Goal: Task Accomplishment & Management: Complete application form

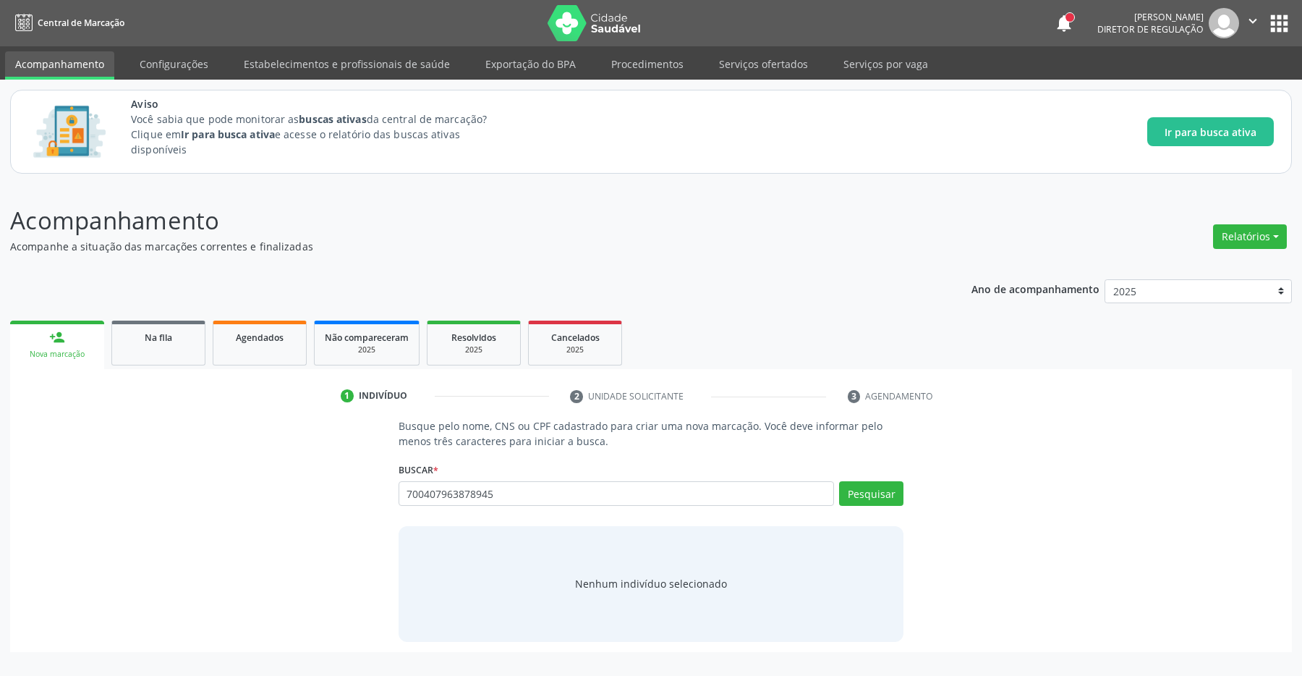
type input "700407963878945"
click at [879, 477] on div "Buscar * Busque por nome, CNS ou CPF Nenhum resultado encontrado para: " " Não …" at bounding box center [652, 487] width 506 height 56
click at [871, 491] on button "Pesquisar" at bounding box center [871, 493] width 64 height 25
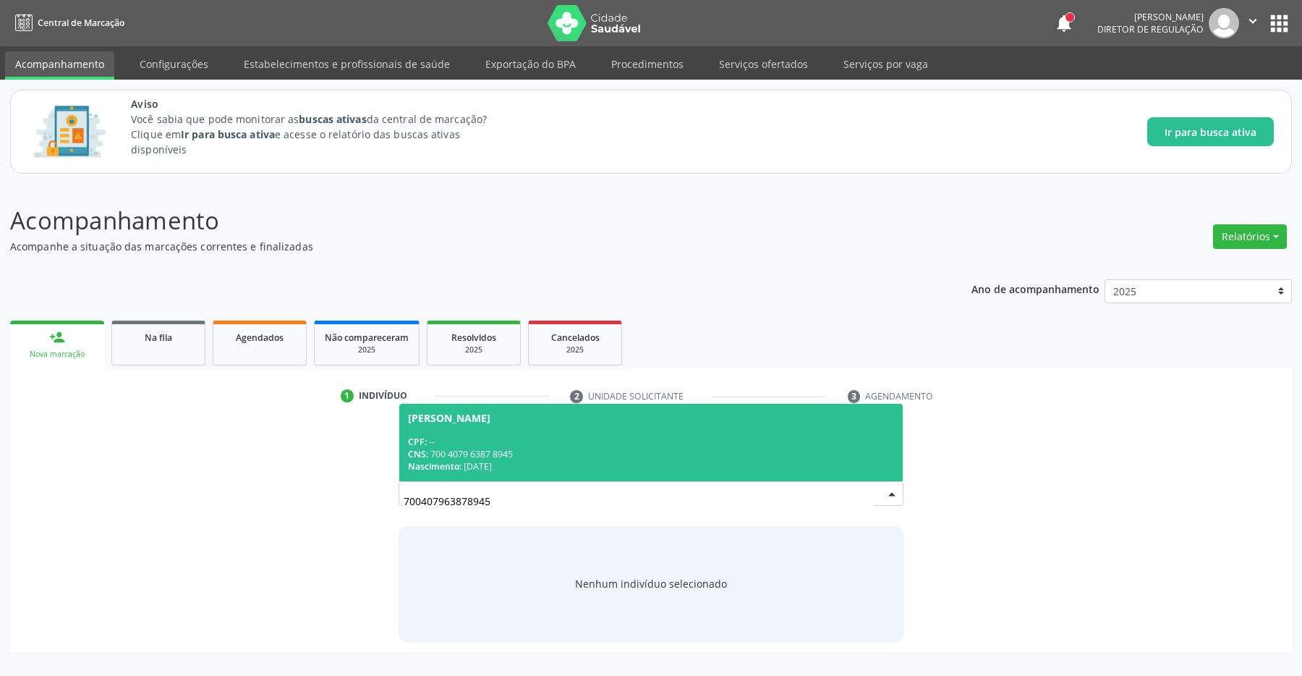
click at [514, 435] on span "Antonia Anjo Vitor CPF: -- CNS: 700 4079 6387 8945 Nascimento: 18/10/1956" at bounding box center [651, 442] width 504 height 77
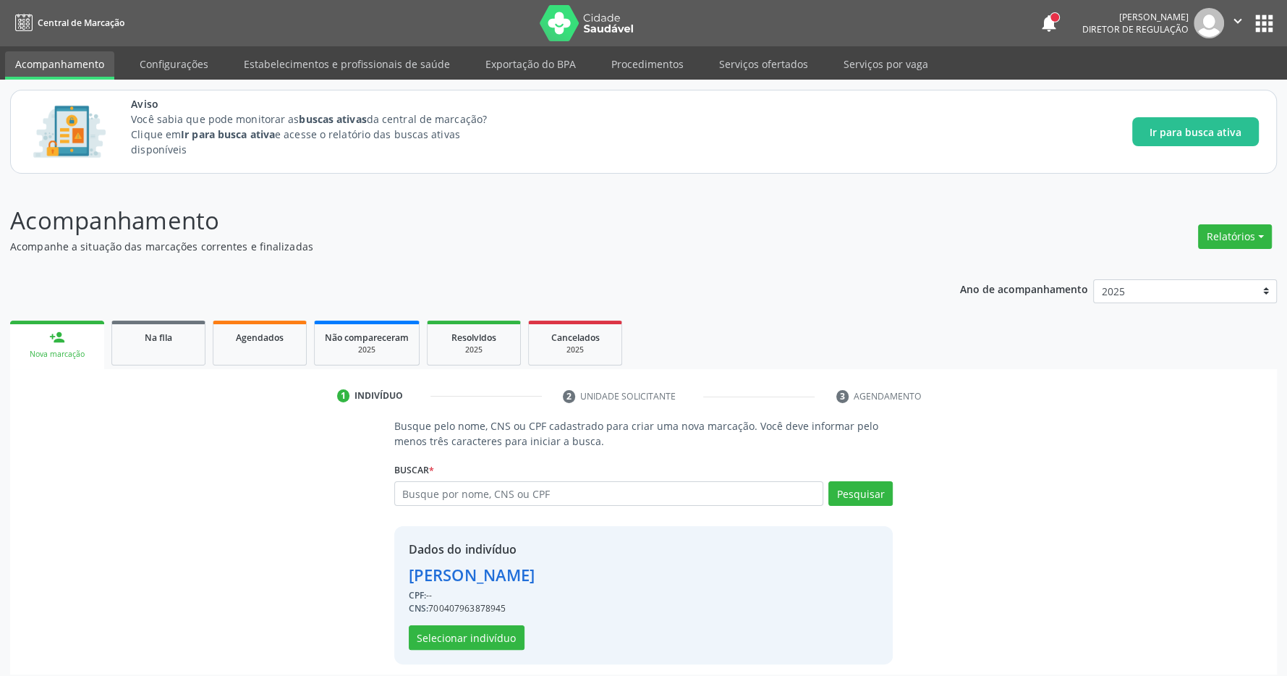
scroll to position [9, 0]
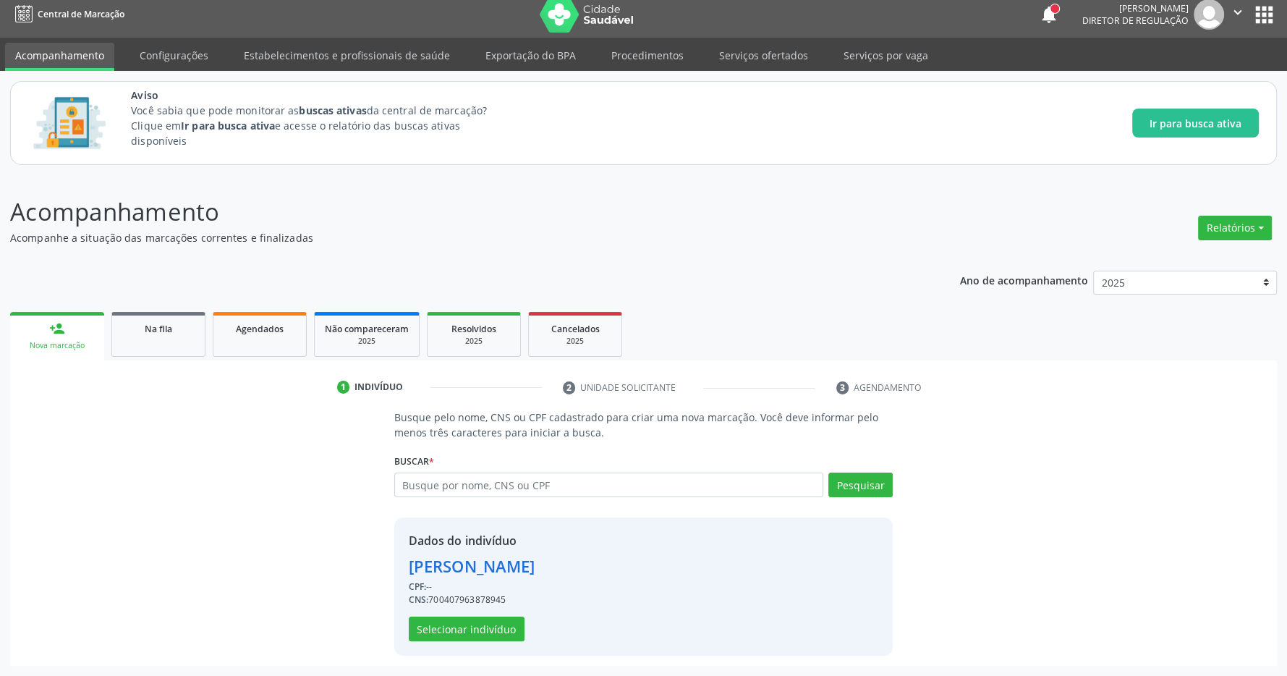
click at [478, 611] on div "Dados do indivíduo Antonia Anjo Vitor CPF: -- CNS: 700407963878945 Selecionar i…" at bounding box center [472, 586] width 127 height 109
click at [480, 621] on button "Selecionar indivíduo" at bounding box center [467, 628] width 116 height 25
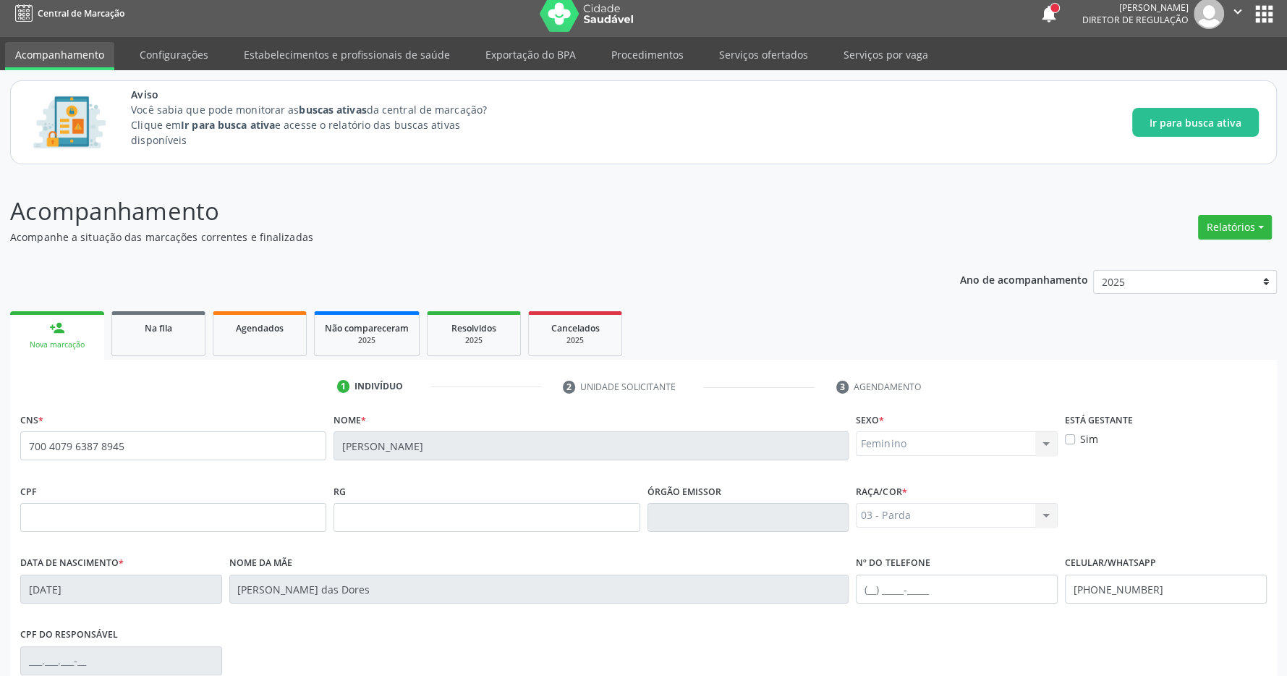
scroll to position [214, 0]
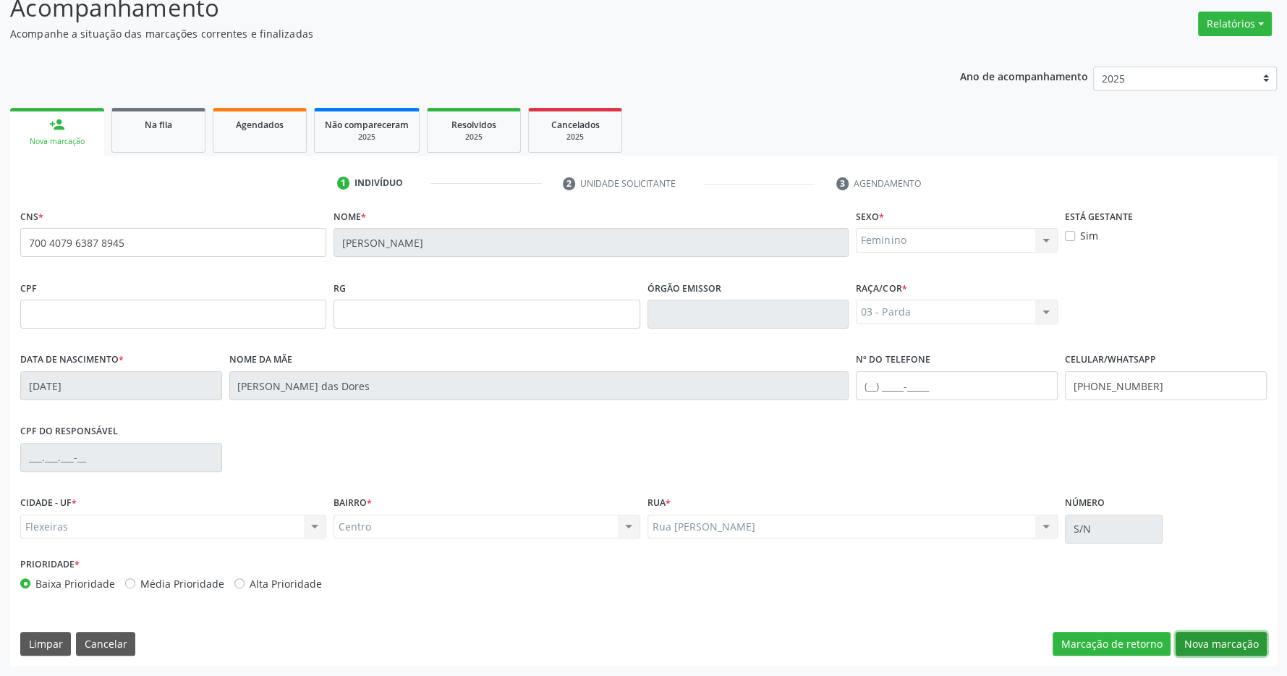
click at [1218, 634] on button "Nova marcação" at bounding box center [1221, 644] width 91 height 25
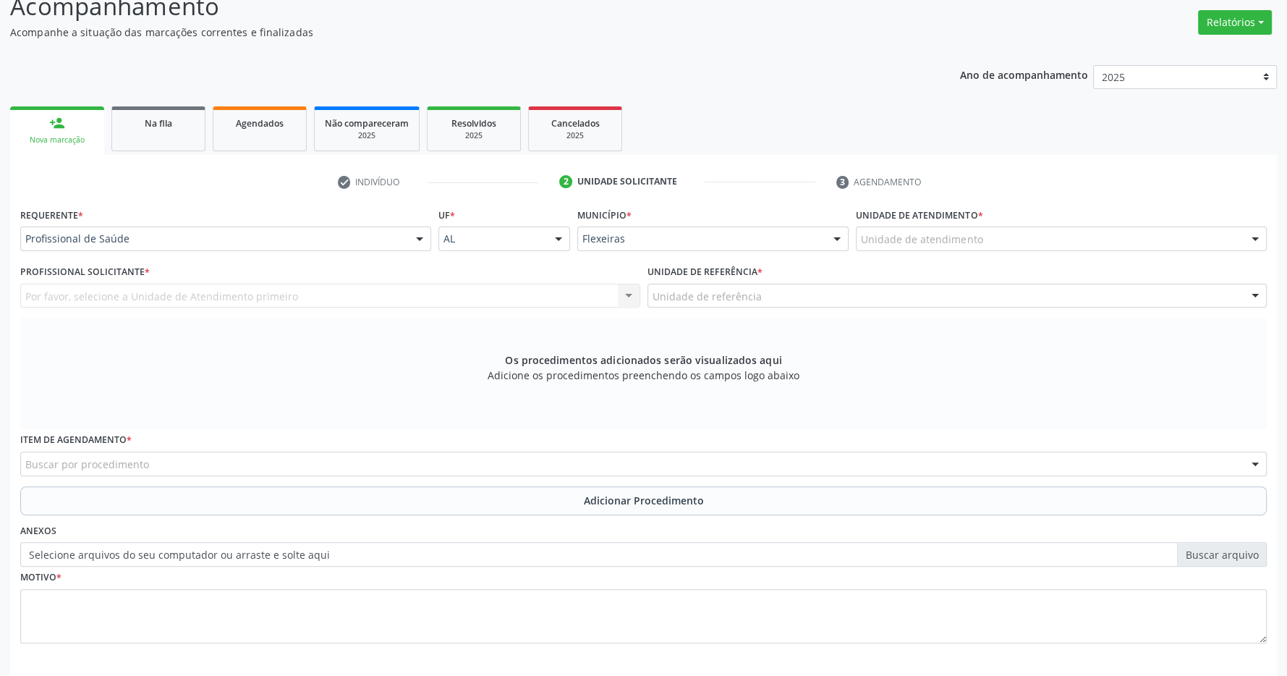
scroll to position [279, 0]
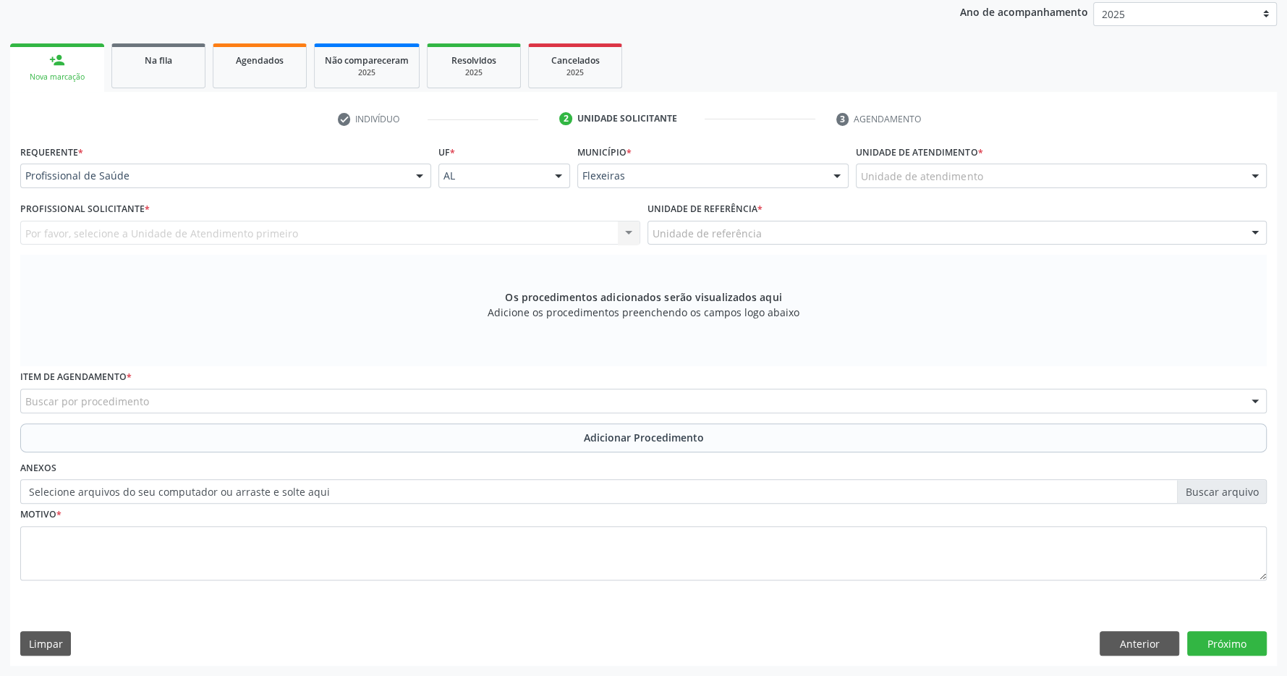
click at [1064, 190] on div "Unidade de atendimento * Unidade de atendimento 2010860 Usf 04 C S Climerio W S…" at bounding box center [1061, 169] width 418 height 56
click at [1056, 181] on div "Unidade de atendimento" at bounding box center [1061, 176] width 411 height 25
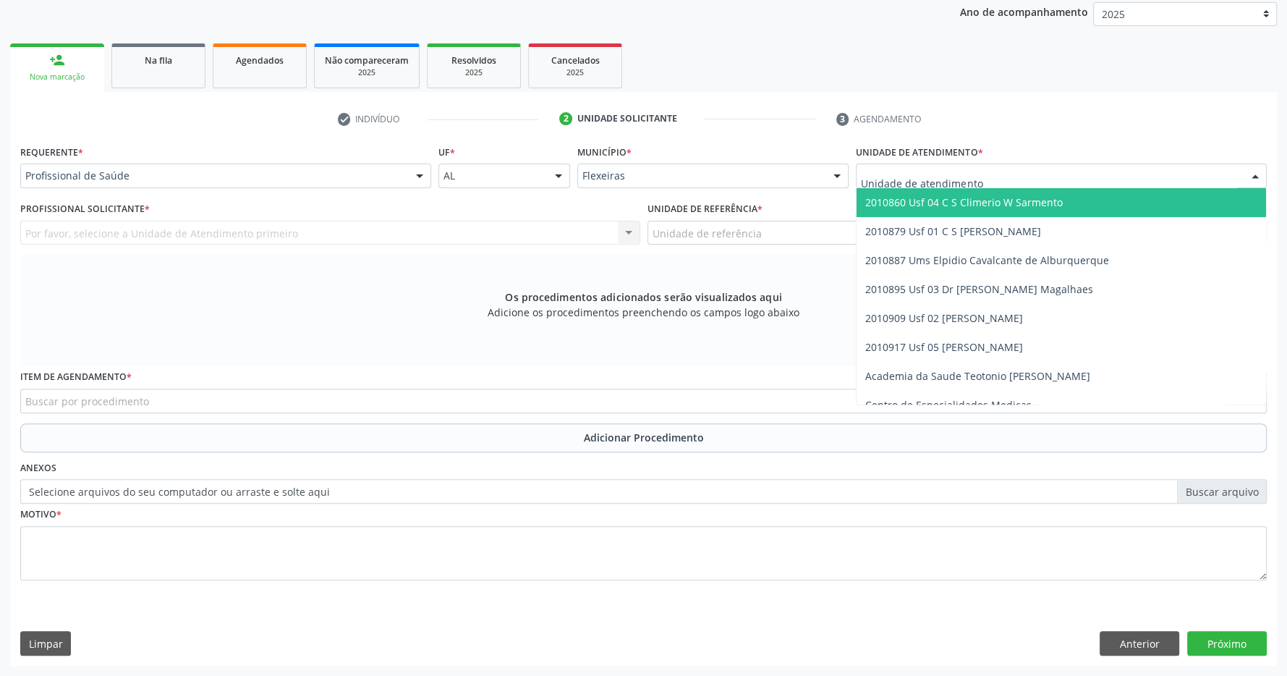
click at [1056, 198] on span "2010860 Usf 04 C S Climerio W Sarmento" at bounding box center [964, 202] width 198 height 14
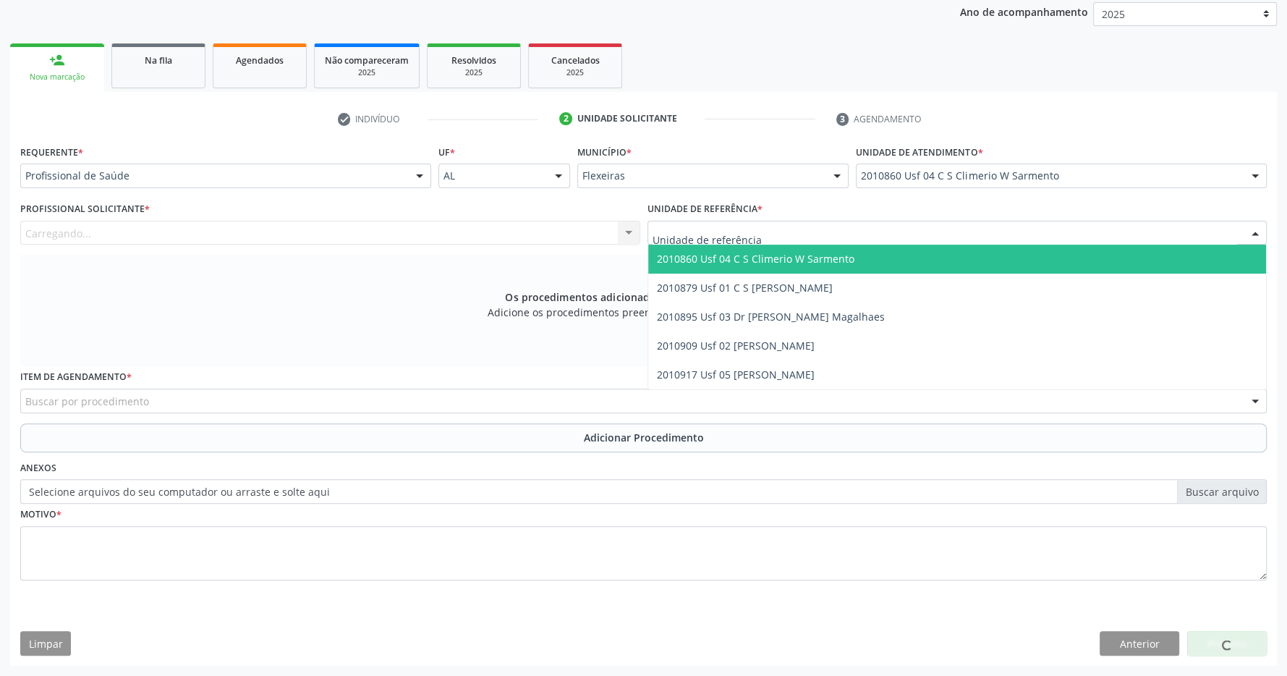
click at [1033, 238] on div at bounding box center [958, 233] width 620 height 25
click at [1028, 255] on span "2010860 Usf 04 C S Climerio W Sarmento" at bounding box center [957, 259] width 619 height 29
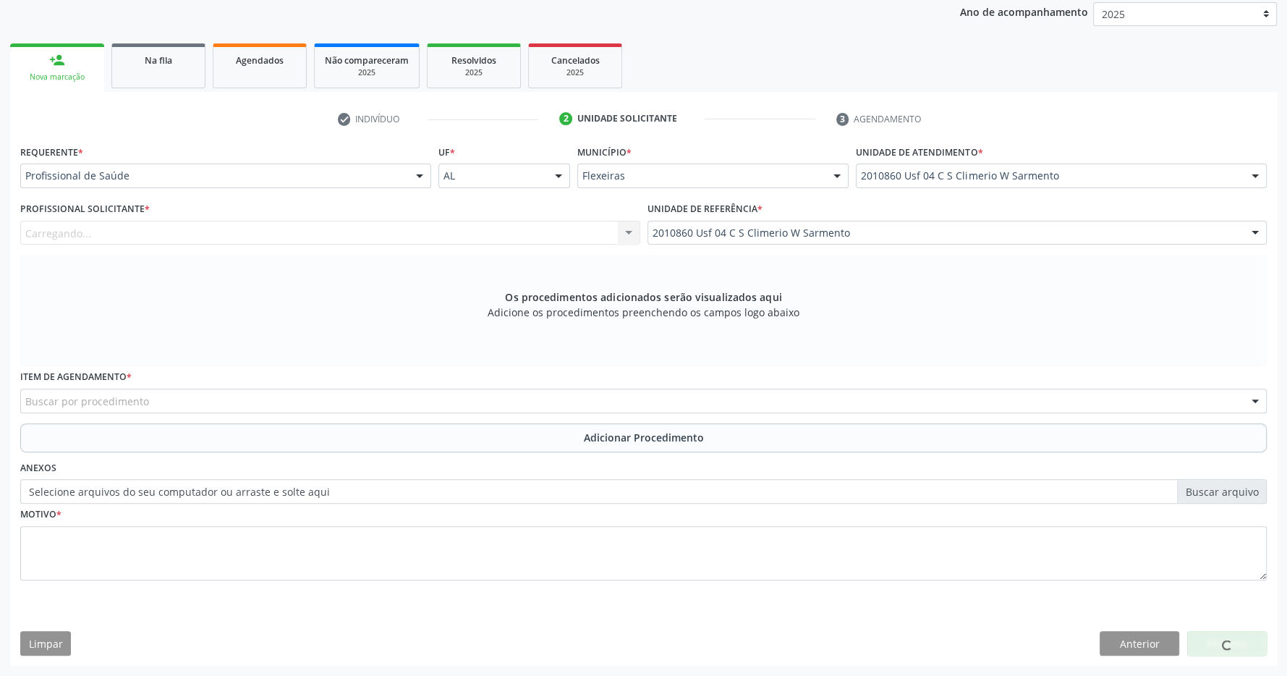
click at [603, 236] on div "Carregando... Nenhum resultado encontrado para: " " Não há nenhuma opção para s…" at bounding box center [330, 233] width 620 height 25
click at [478, 237] on div "Carregando... Nenhum resultado encontrado para: " " Não há nenhuma opção para s…" at bounding box center [330, 233] width 620 height 25
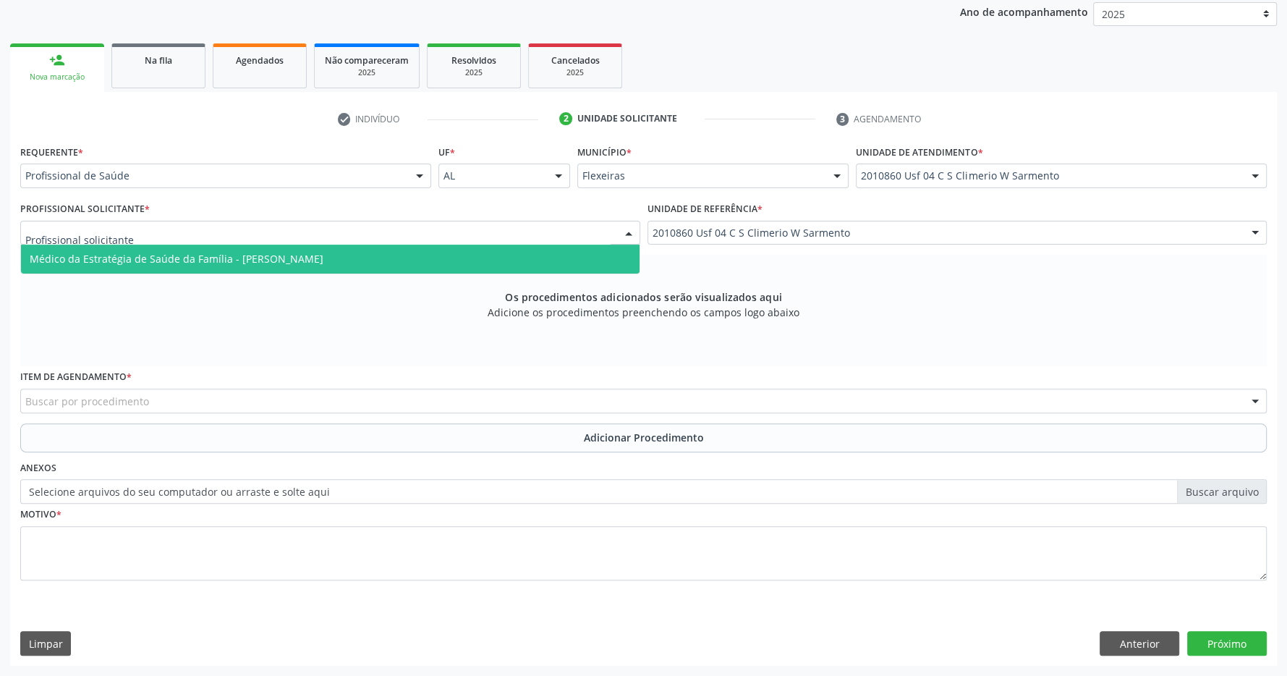
click at [534, 234] on div at bounding box center [330, 233] width 620 height 25
click at [423, 263] on span "Médico da Estratégia de Saúde da Família - [PERSON_NAME]" at bounding box center [330, 259] width 619 height 29
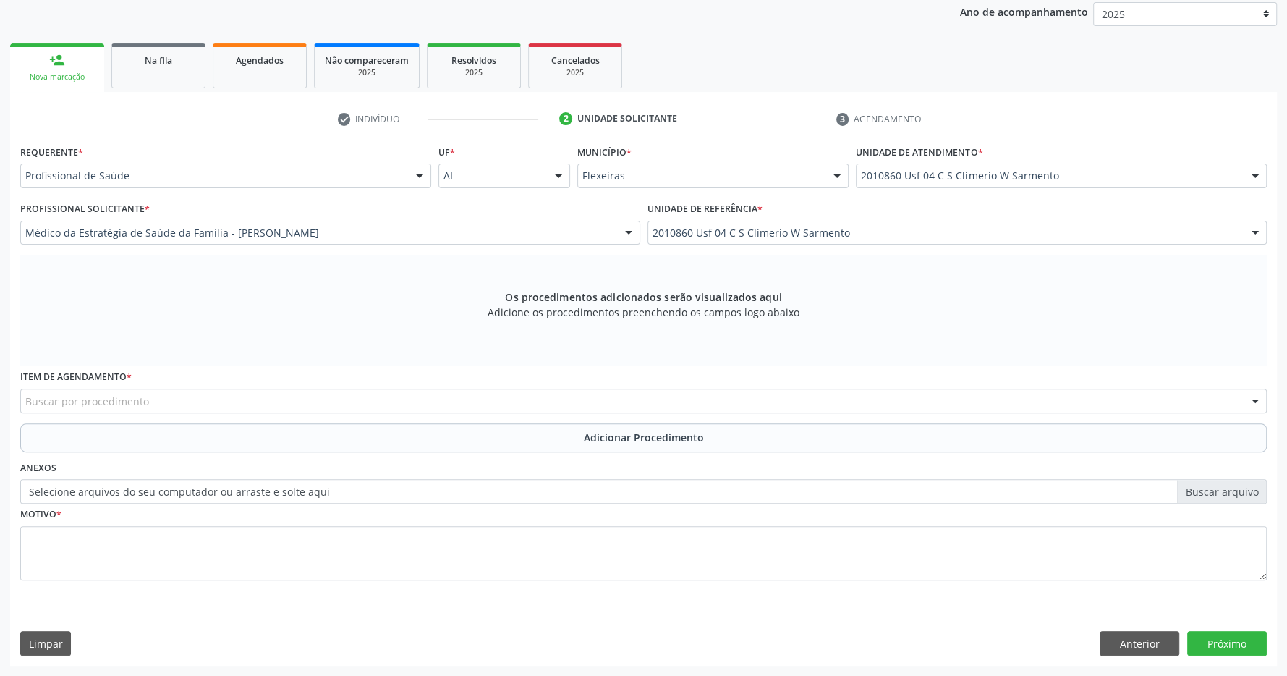
click at [395, 398] on div "Buscar por procedimento" at bounding box center [643, 401] width 1247 height 25
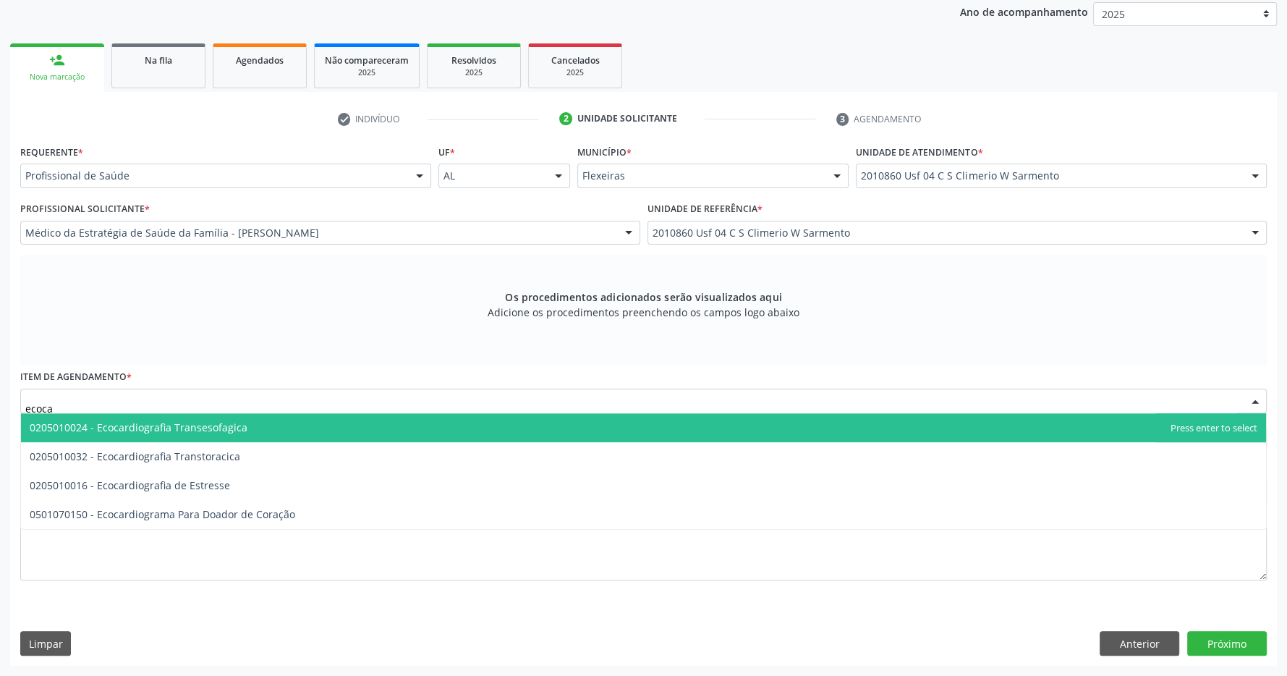
type input "ecocar"
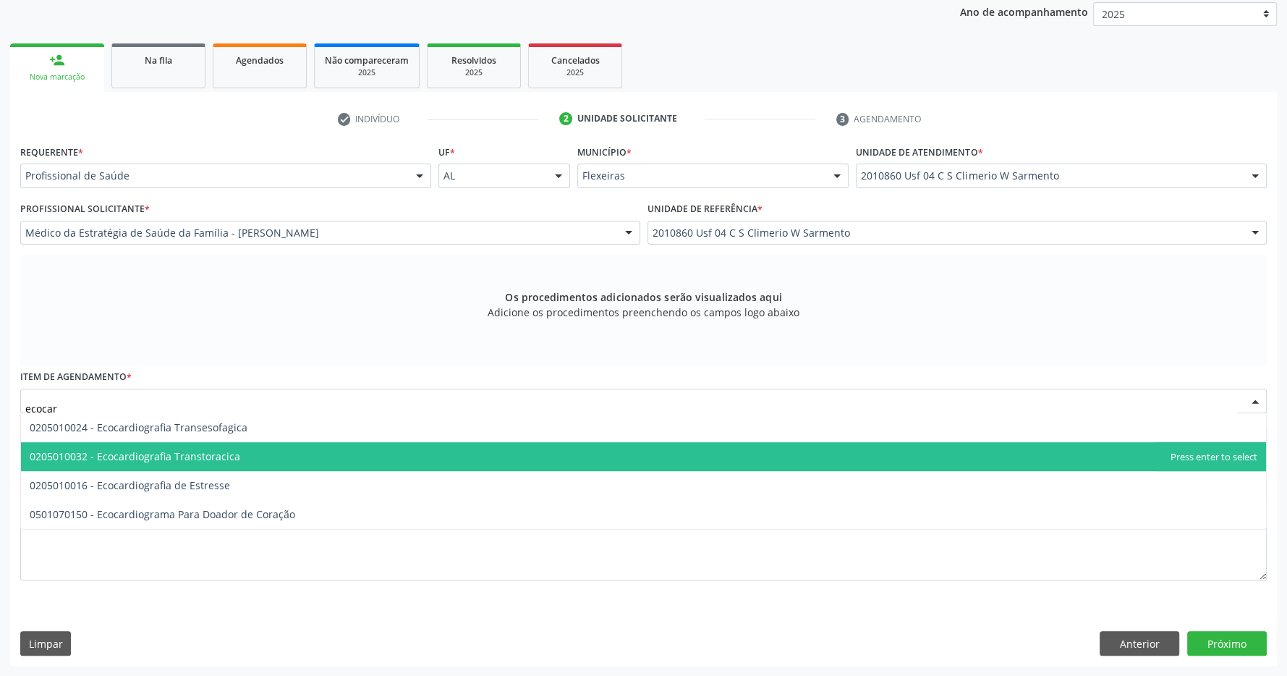
click at [230, 459] on span "0205010032 - Ecocardiografia Transtoracica" at bounding box center [135, 456] width 211 height 14
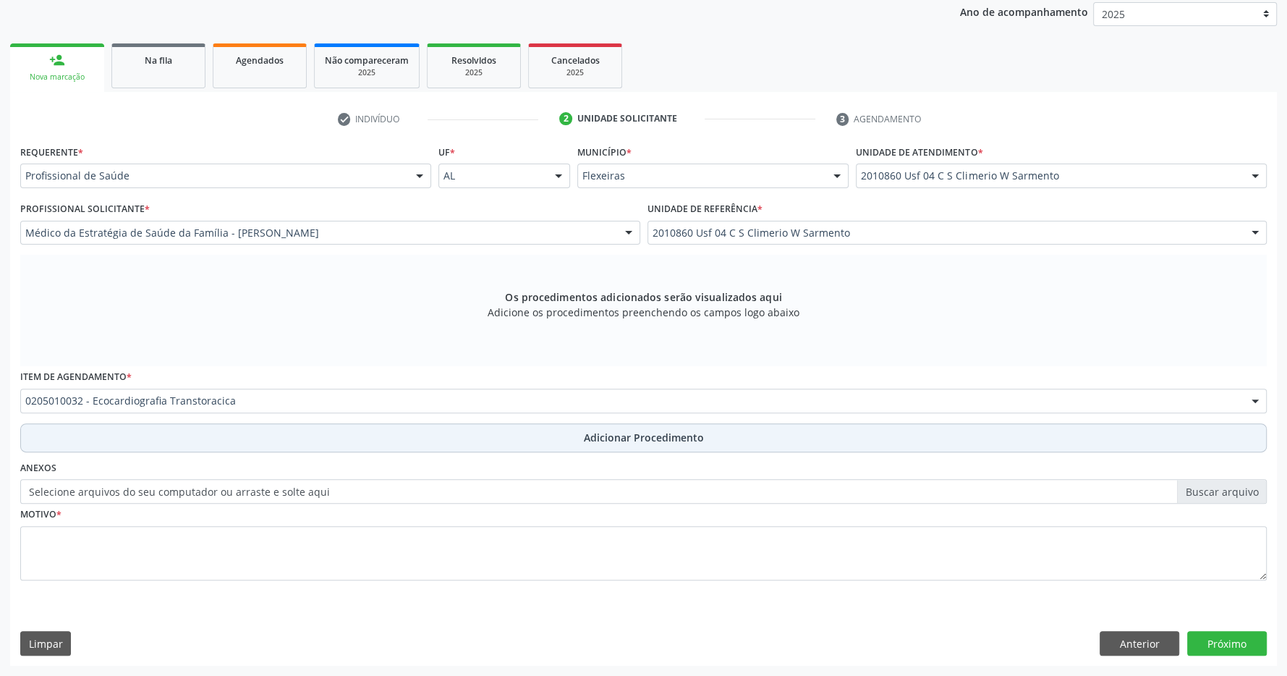
click at [531, 437] on button "Adicionar Procedimento" at bounding box center [643, 437] width 1247 height 29
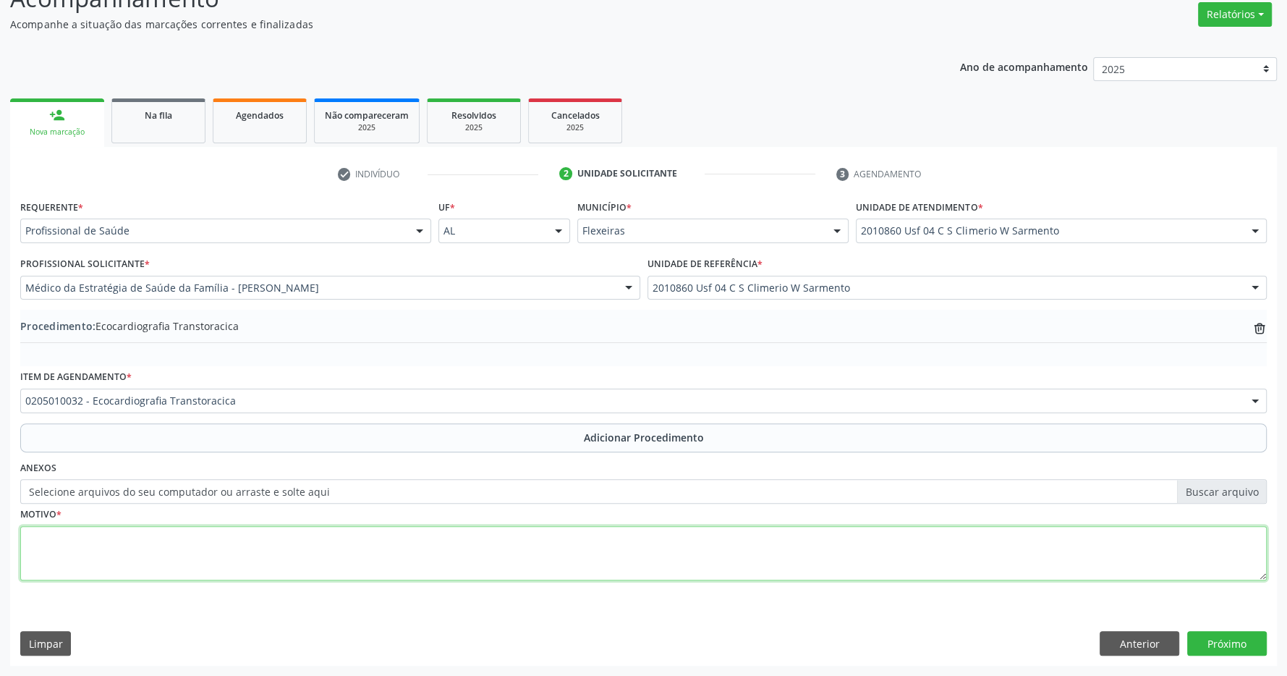
click at [451, 552] on textarea at bounding box center [643, 553] width 1247 height 55
type textarea "picos hipertensivos + tabagista + passado de atc"
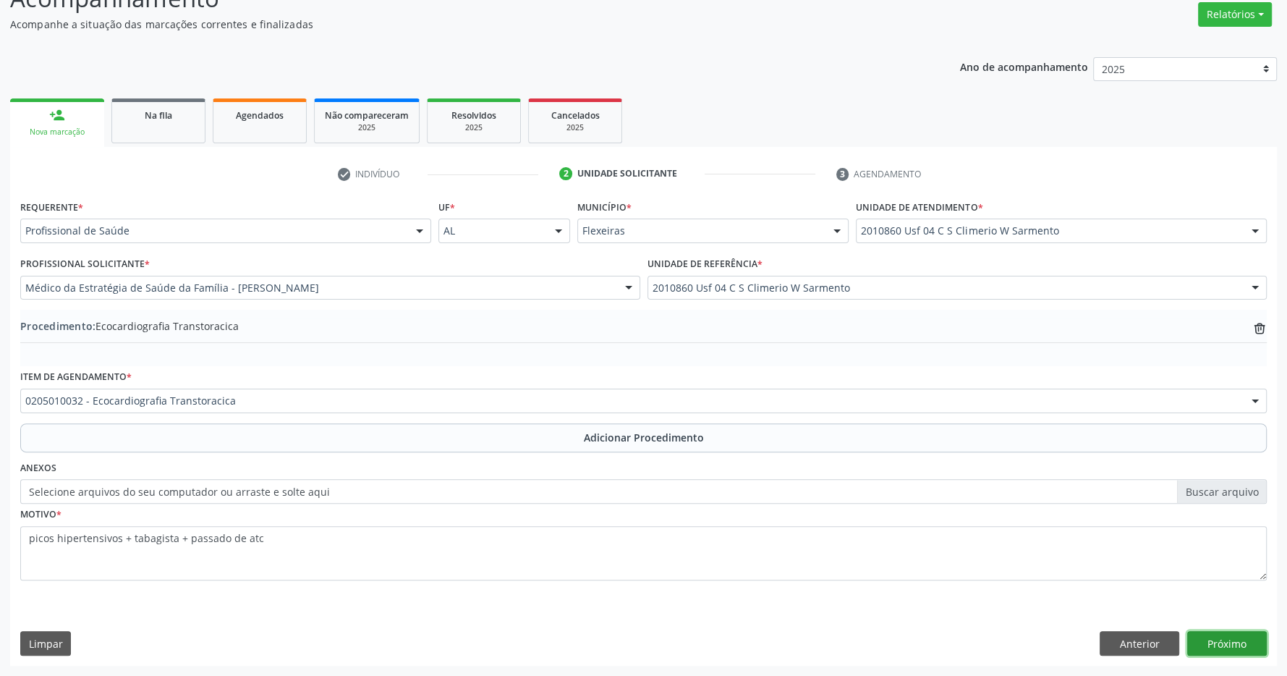
click at [1216, 641] on button "Próximo" at bounding box center [1227, 643] width 80 height 25
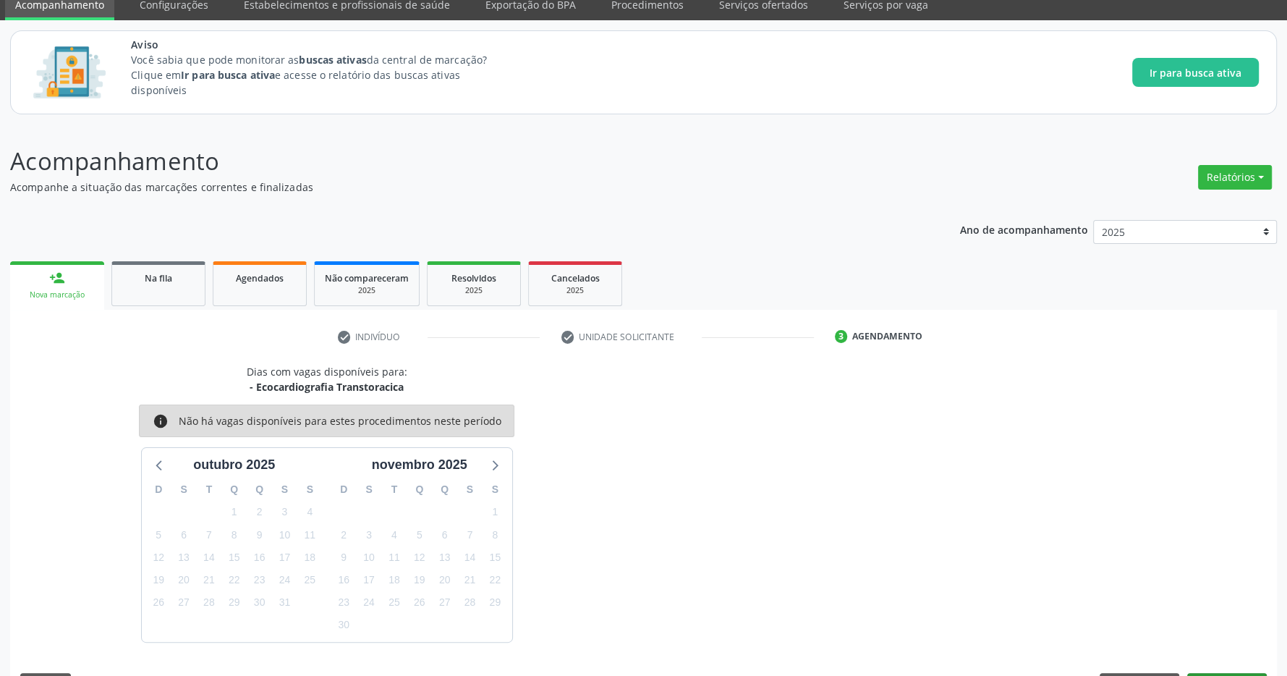
scroll to position [102, 0]
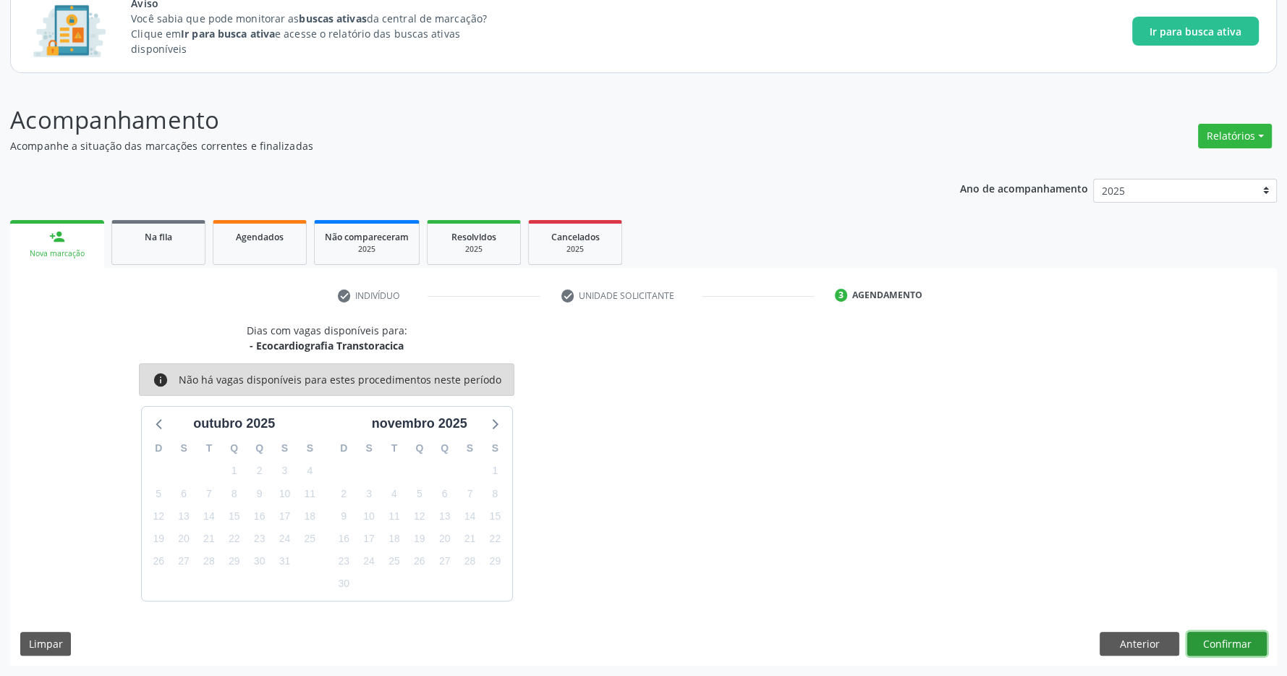
click at [1236, 642] on button "Confirmar" at bounding box center [1227, 644] width 80 height 25
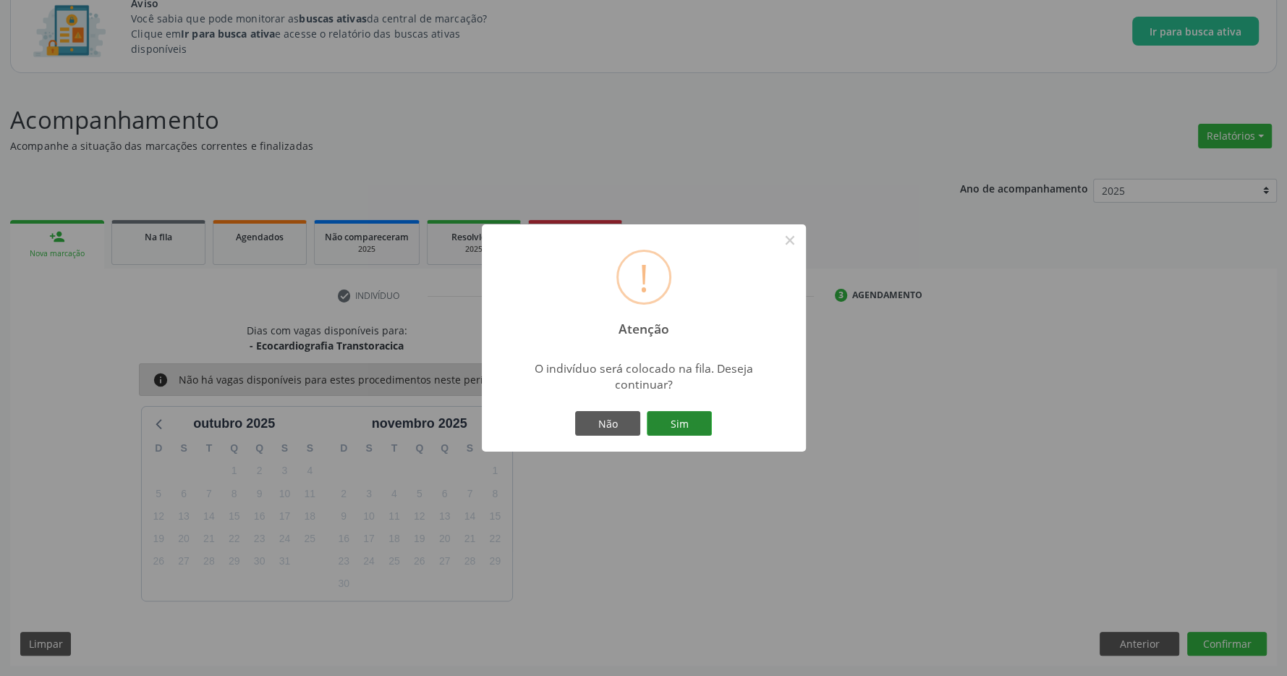
click at [680, 422] on button "Sim" at bounding box center [679, 423] width 65 height 25
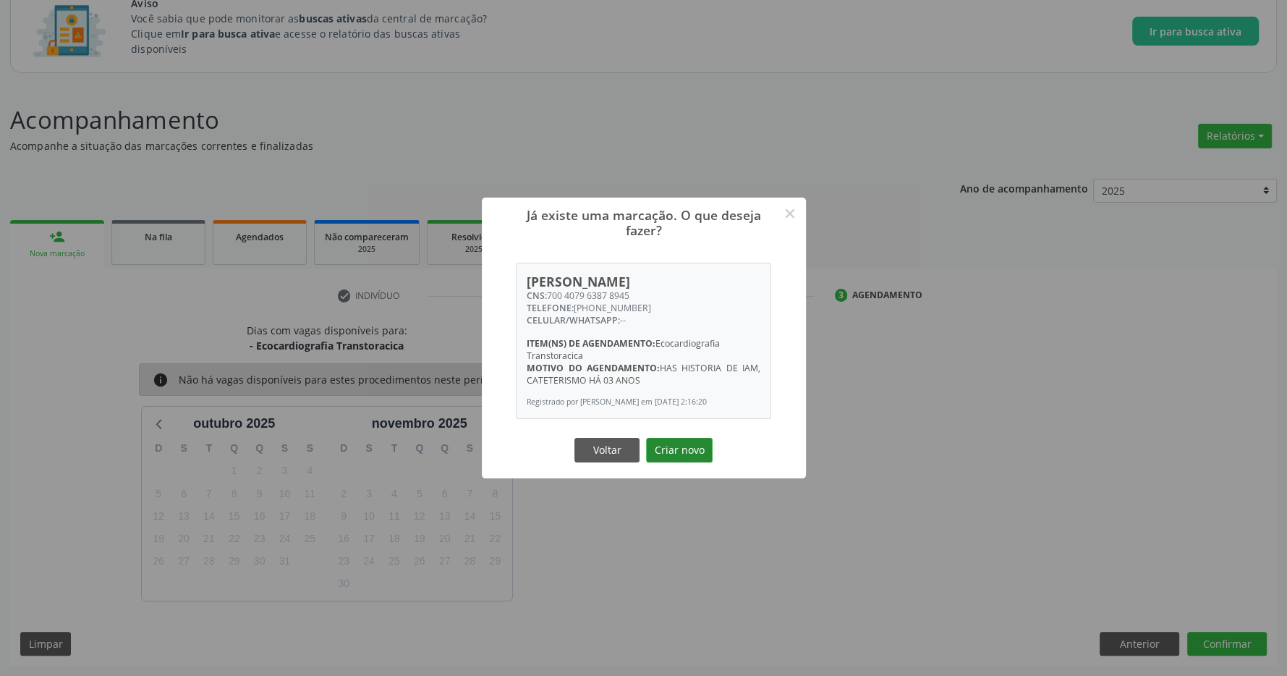
click at [654, 462] on button "Criar novo" at bounding box center [679, 450] width 67 height 25
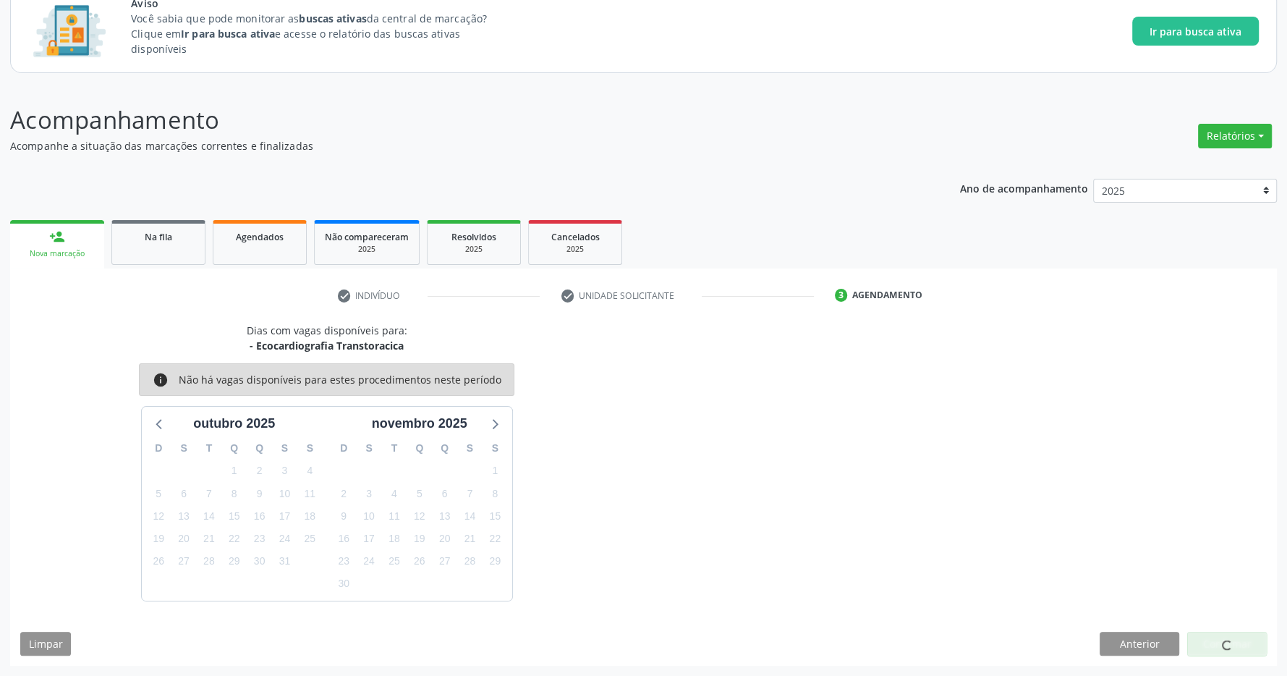
scroll to position [0, 0]
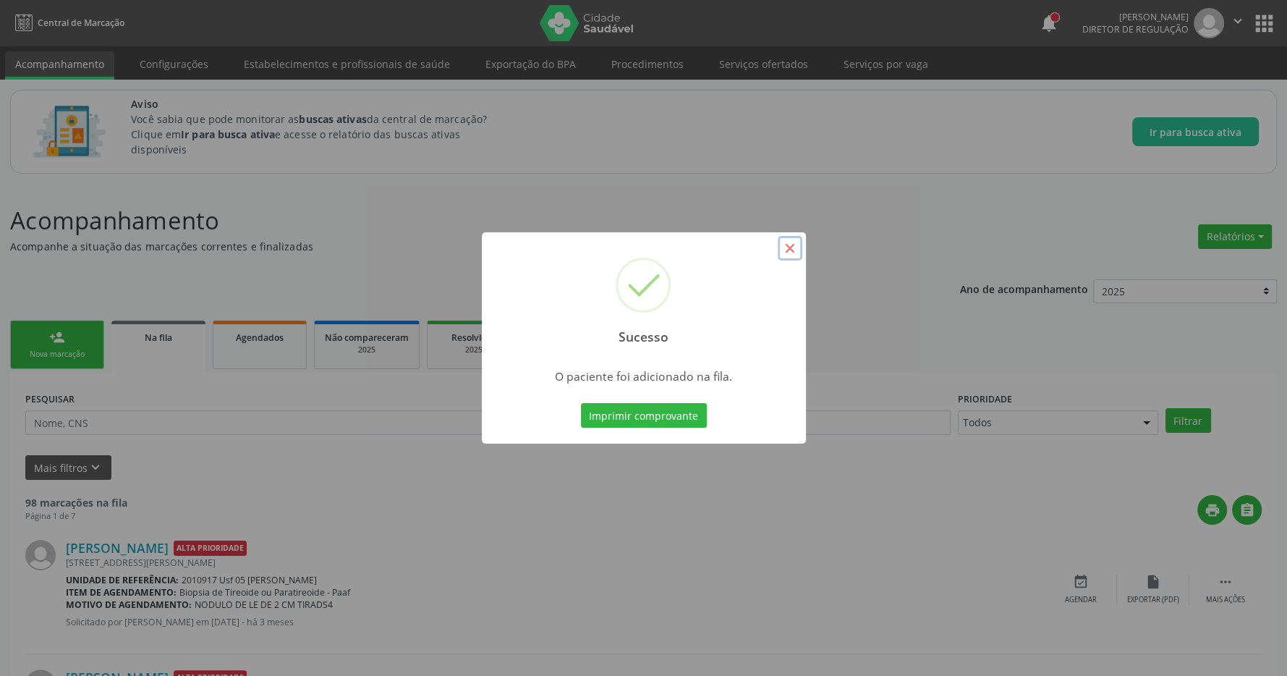
click at [784, 249] on button "×" at bounding box center [790, 248] width 25 height 25
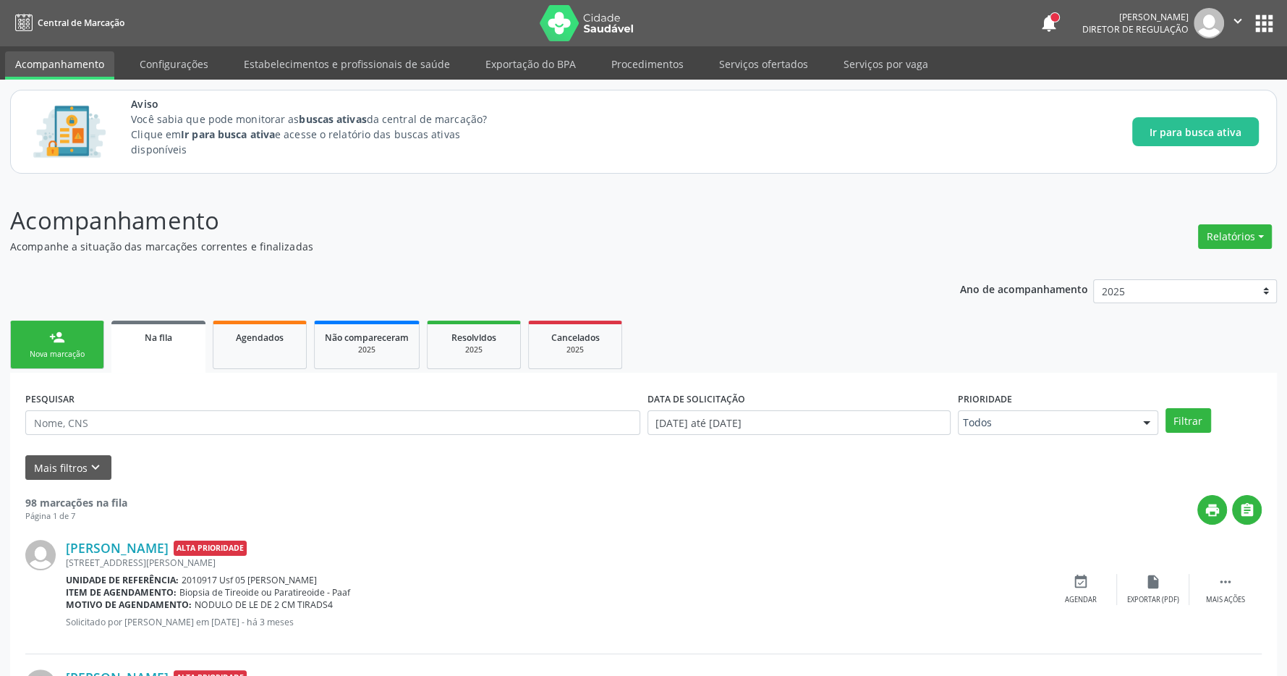
click at [1263, 14] on button "apps" at bounding box center [1264, 23] width 25 height 25
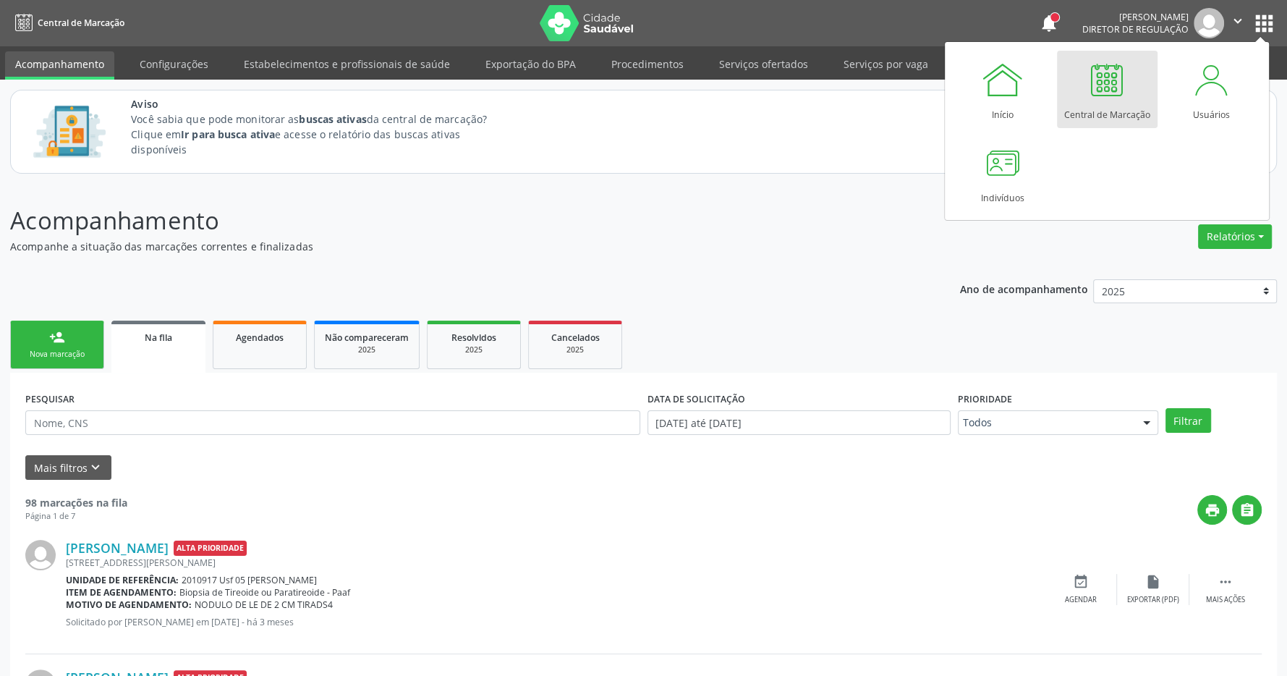
click at [1118, 80] on div at bounding box center [1106, 79] width 43 height 43
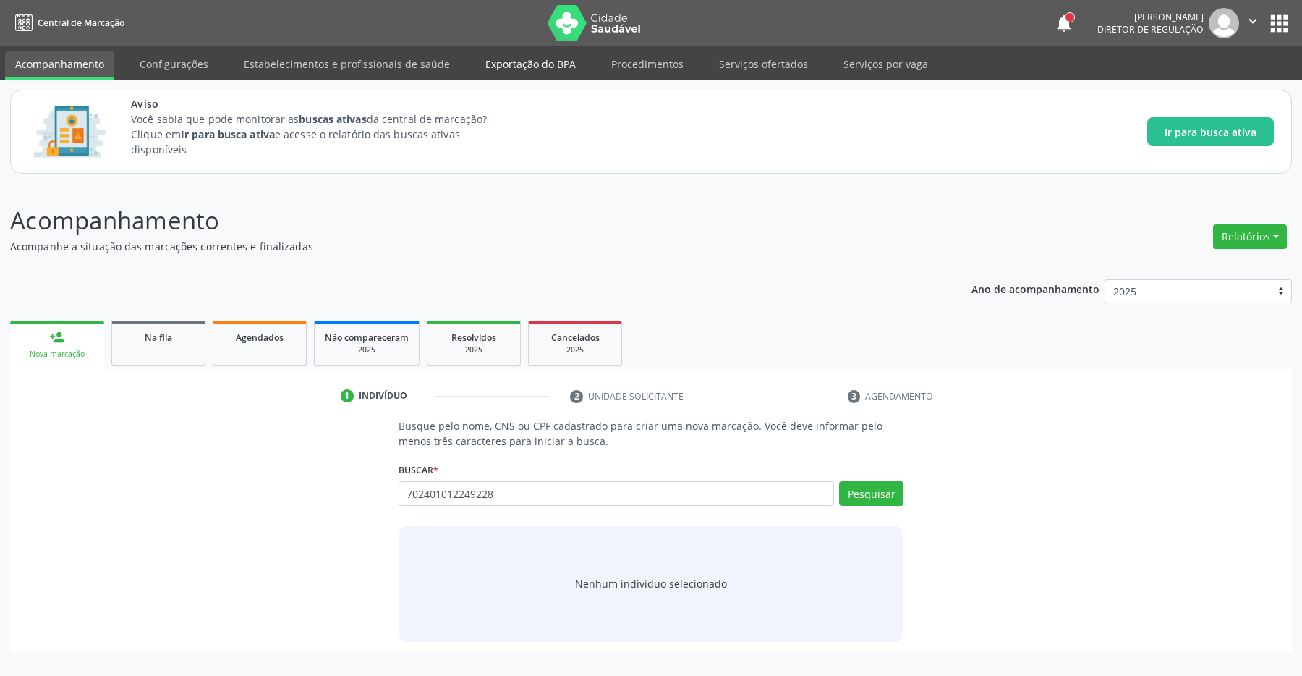
type input "702401012249228"
click at [858, 499] on button "Pesquisar" at bounding box center [871, 493] width 64 height 25
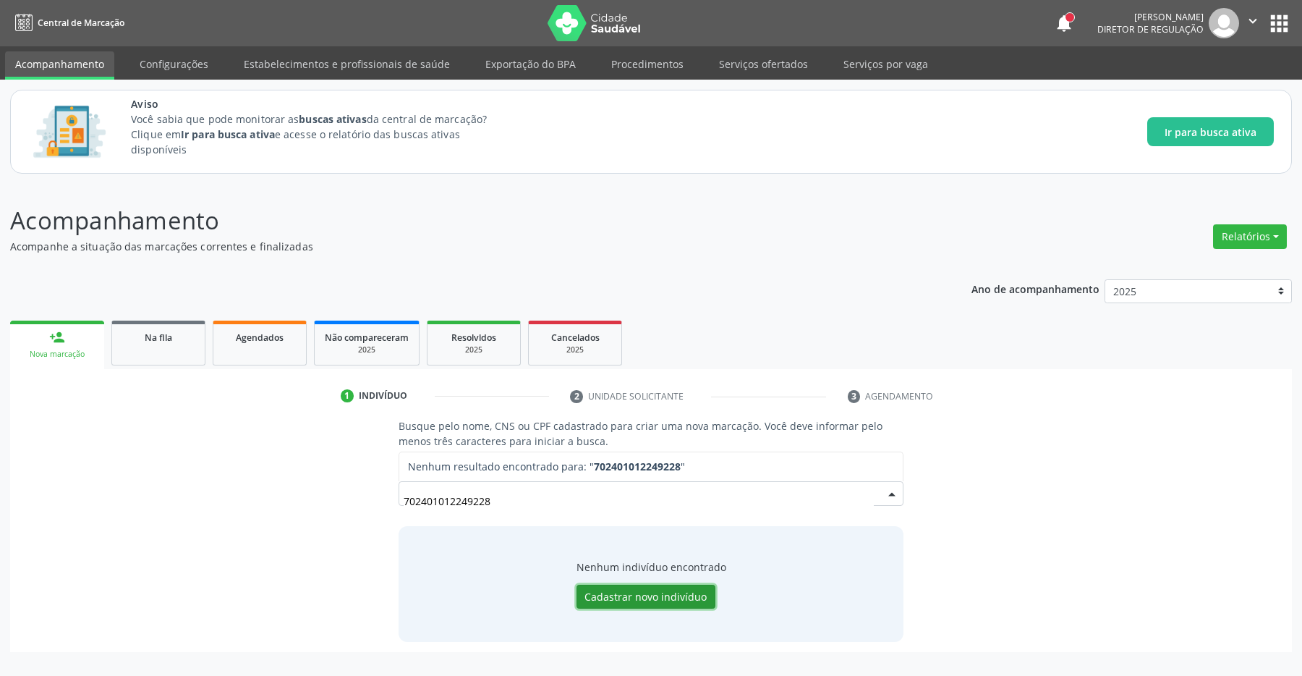
click at [652, 596] on button "Cadastrar novo indivíduo" at bounding box center [646, 597] width 139 height 25
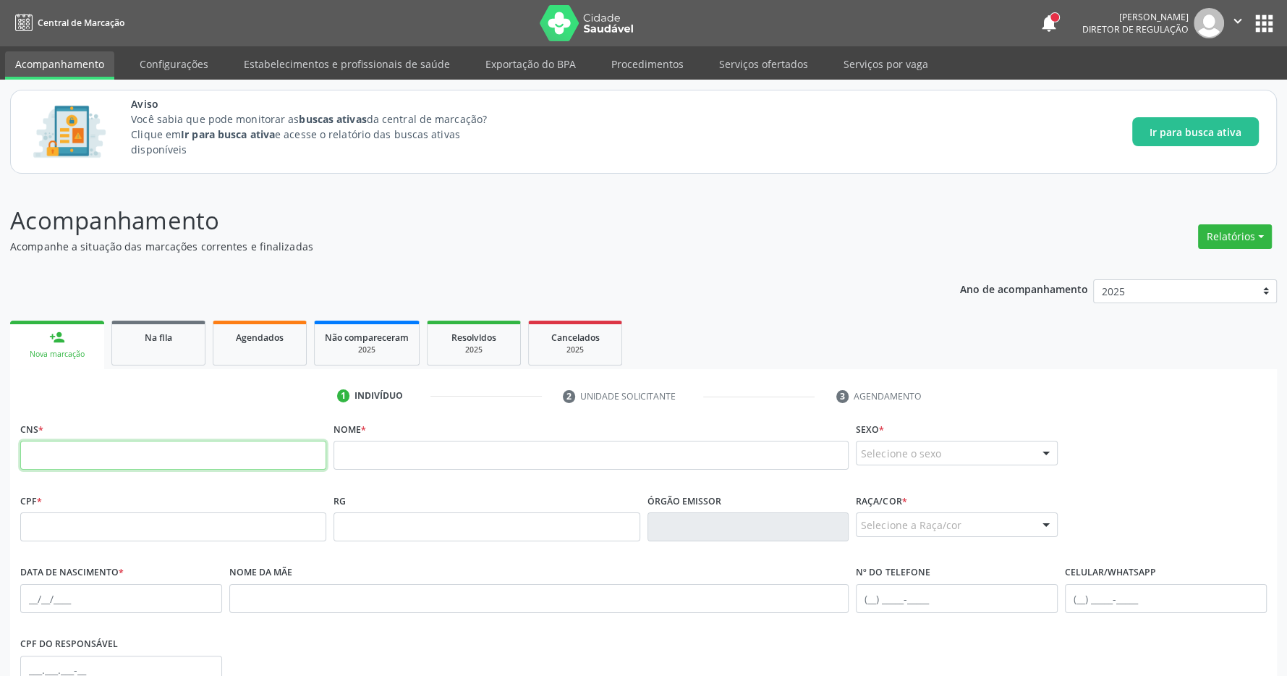
click at [242, 451] on input "text" at bounding box center [173, 455] width 306 height 29
click at [250, 459] on input "text" at bounding box center [173, 455] width 306 height 29
click at [130, 457] on input "text" at bounding box center [173, 455] width 306 height 29
type input "702 4010 1224 9228"
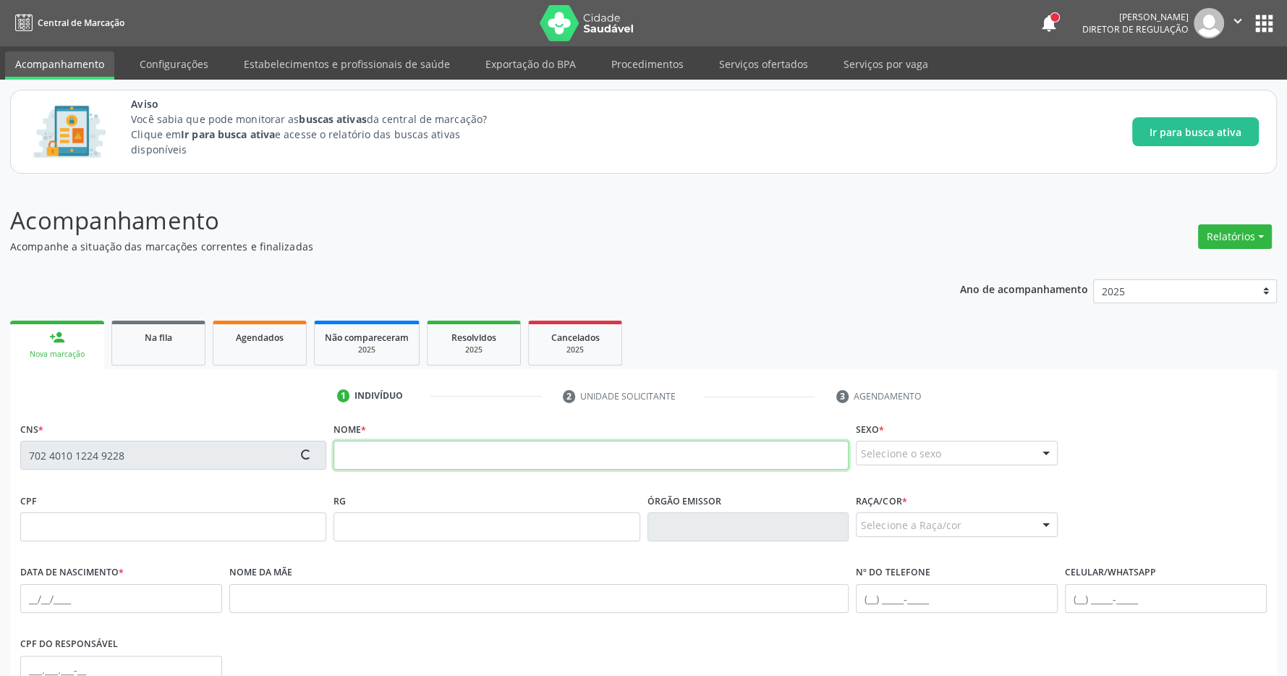
click at [359, 459] on input "text" at bounding box center [591, 455] width 515 height 29
click at [704, 265] on div "Acompanhamento Acompanhe a situação das marcações correntes e finalizadas Relat…" at bounding box center [643, 541] width 1267 height 676
click at [368, 452] on input "text" at bounding box center [591, 455] width 515 height 29
type input "[PERSON_NAME]"
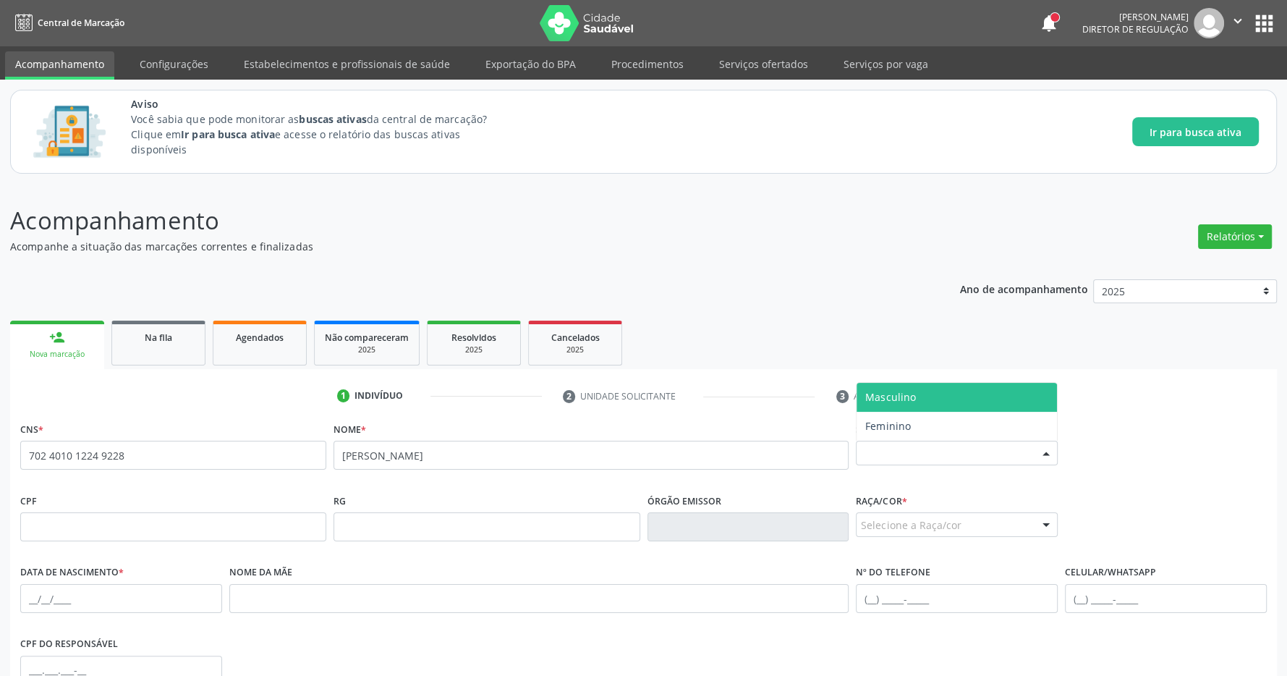
click at [929, 451] on div "Selecione o sexo" at bounding box center [957, 453] width 202 height 25
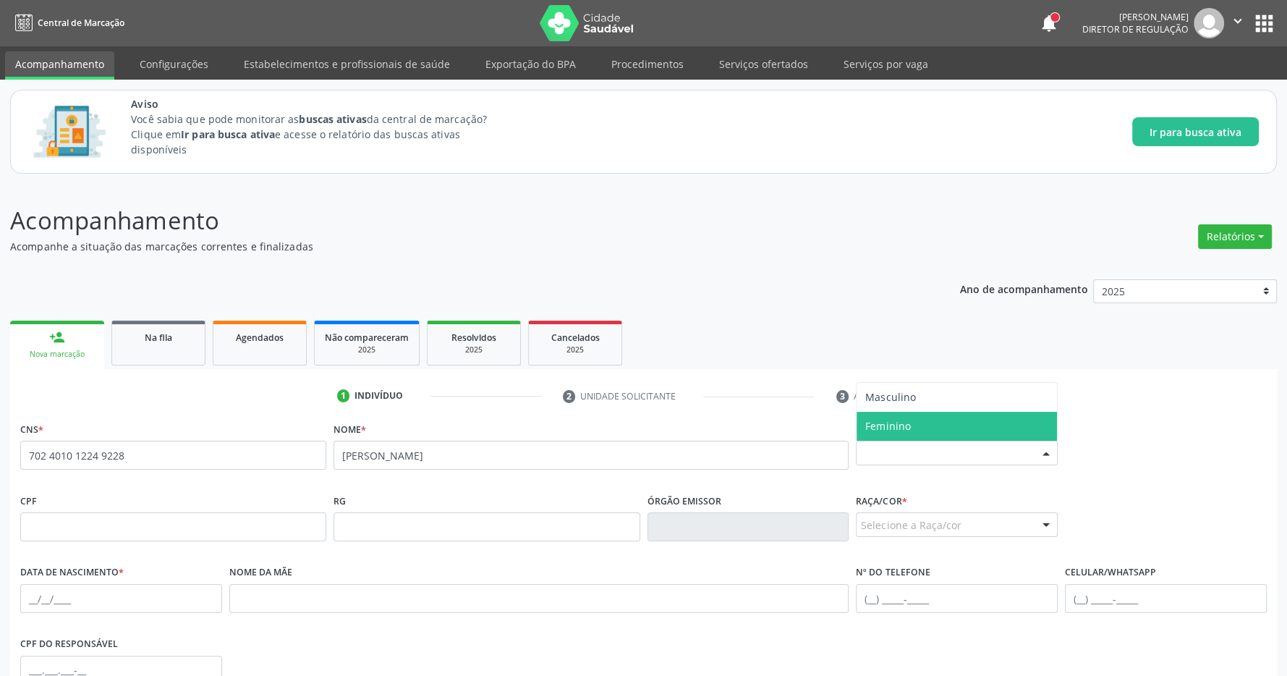
click at [970, 434] on span "Feminino" at bounding box center [957, 426] width 200 height 29
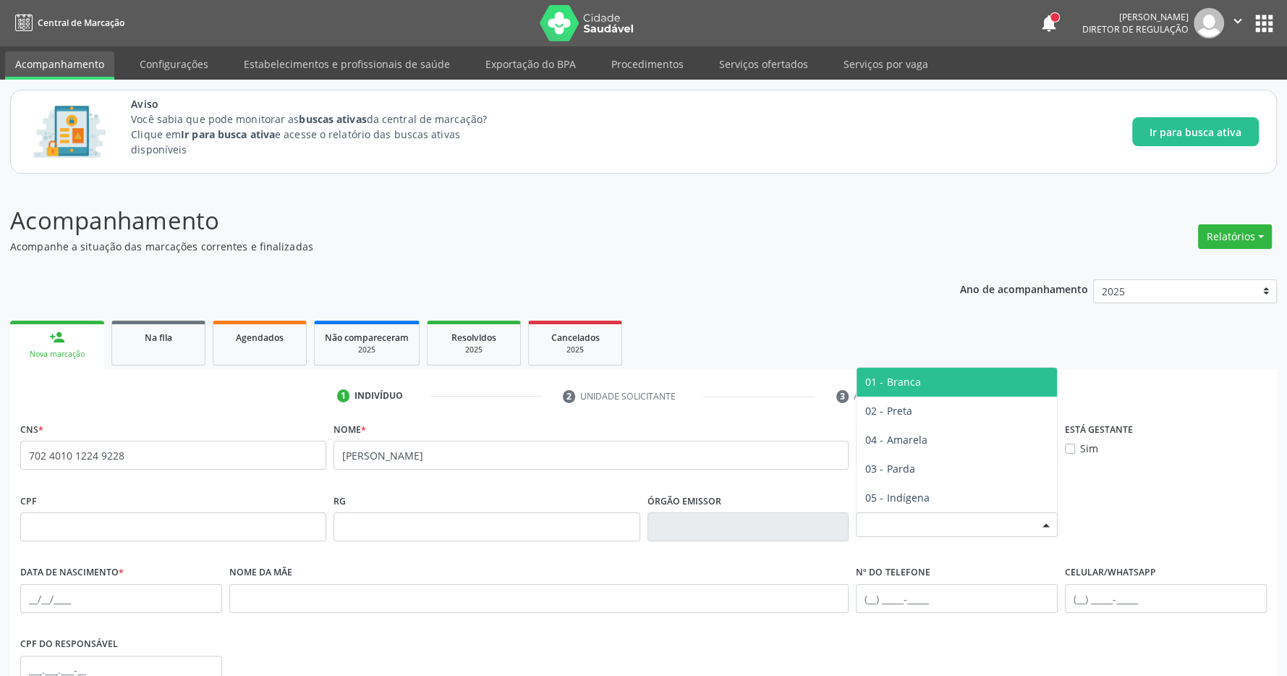
click at [967, 527] on div "Selecione a Raça/cor" at bounding box center [957, 524] width 202 height 25
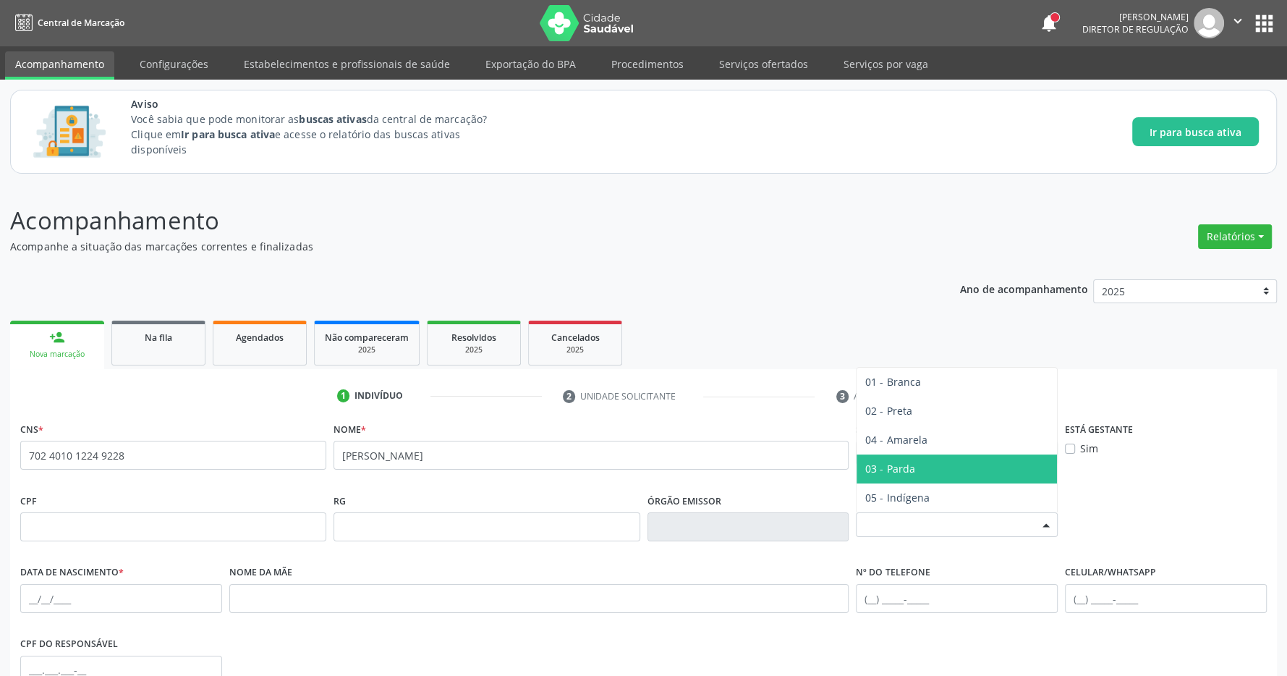
click at [952, 470] on span "03 - Parda" at bounding box center [957, 468] width 200 height 29
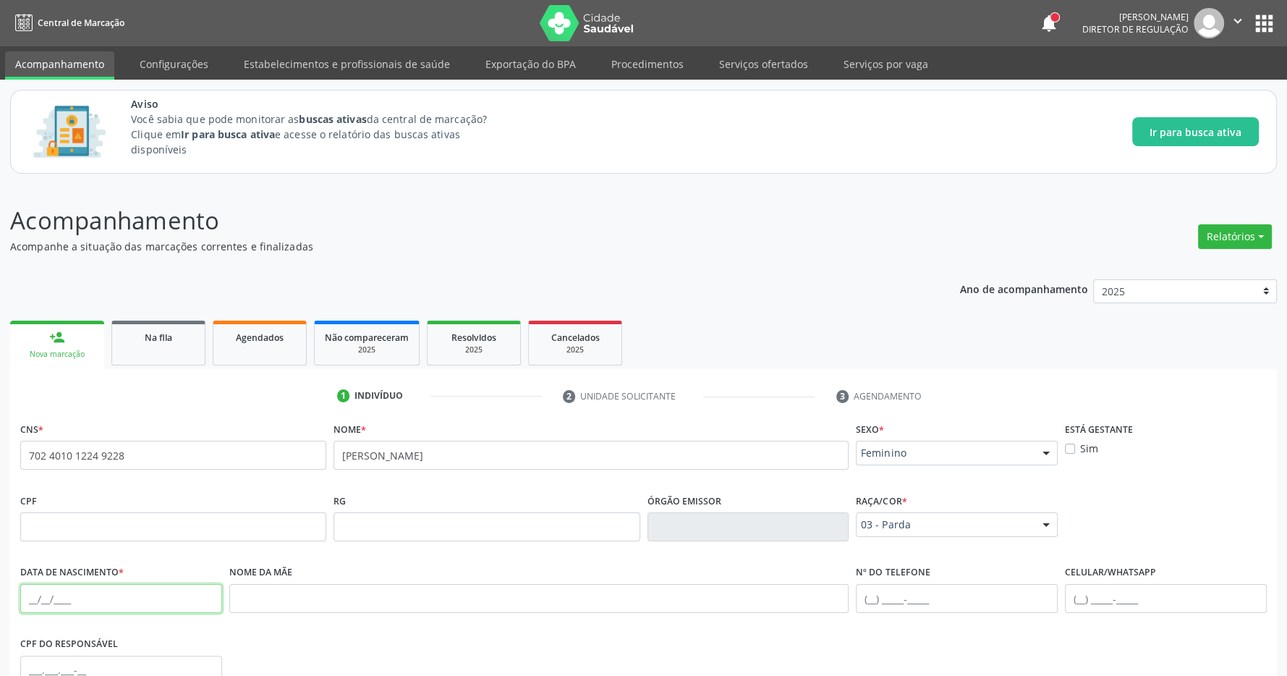
click at [54, 599] on input "text" at bounding box center [121, 598] width 202 height 29
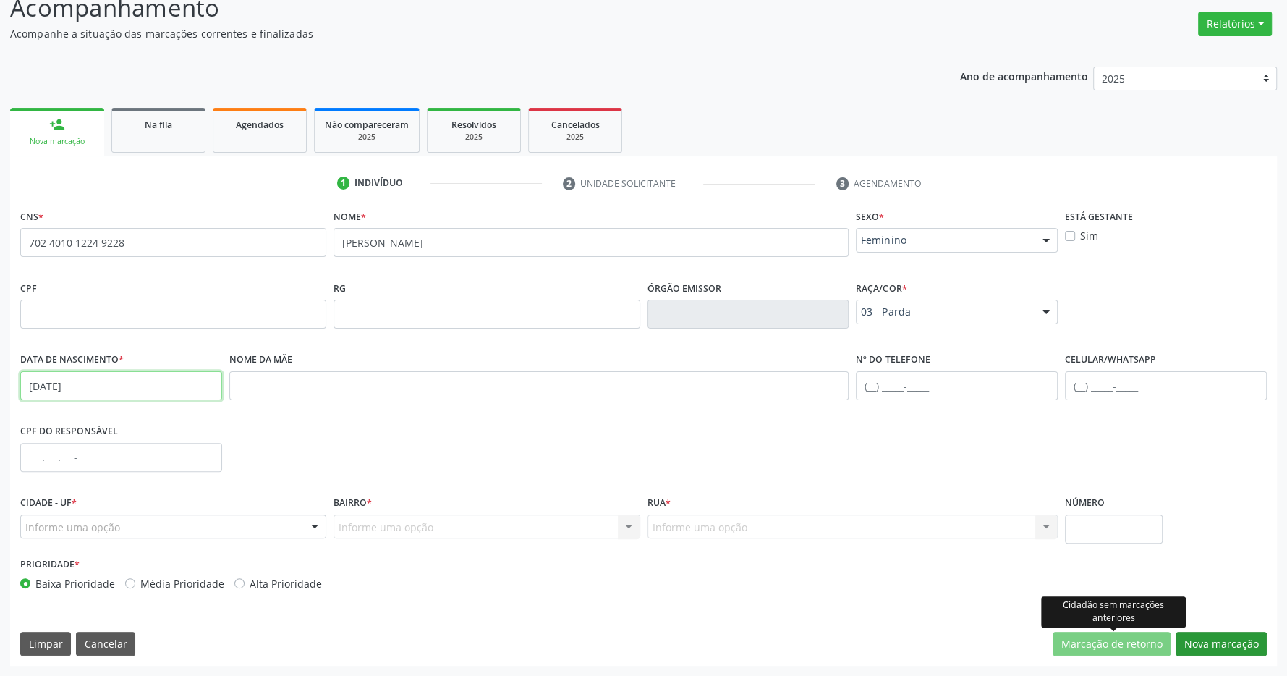
type input "[DATE]"
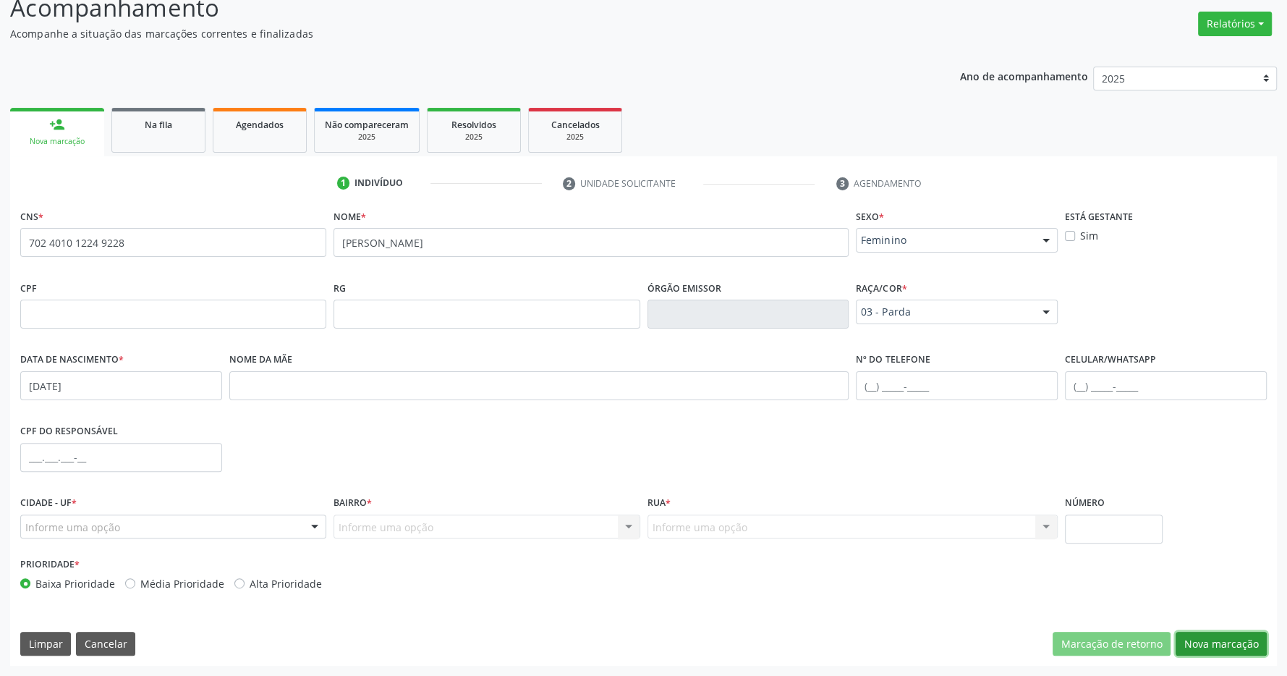
drag, startPoint x: 1223, startPoint y: 637, endPoint x: 1056, endPoint y: 594, distance: 171.8
click at [1223, 636] on button "Nova marcação" at bounding box center [1221, 644] width 91 height 25
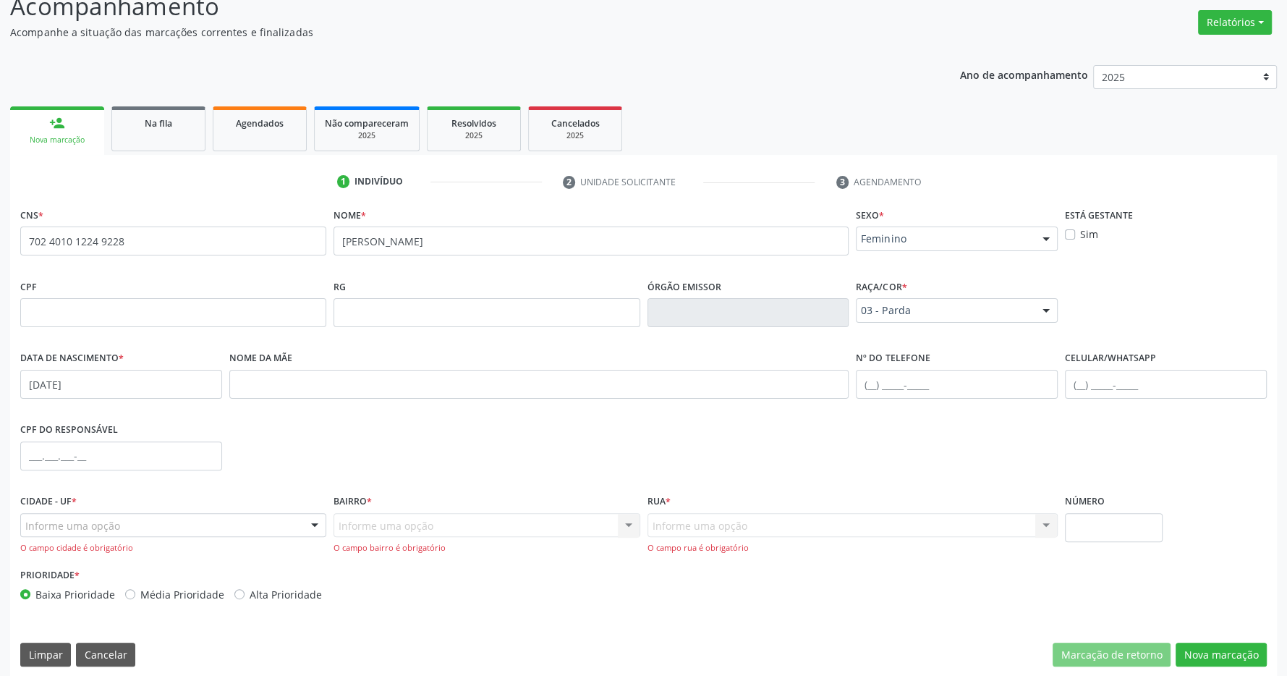
click at [166, 527] on div "Informe uma opção" at bounding box center [173, 525] width 306 height 25
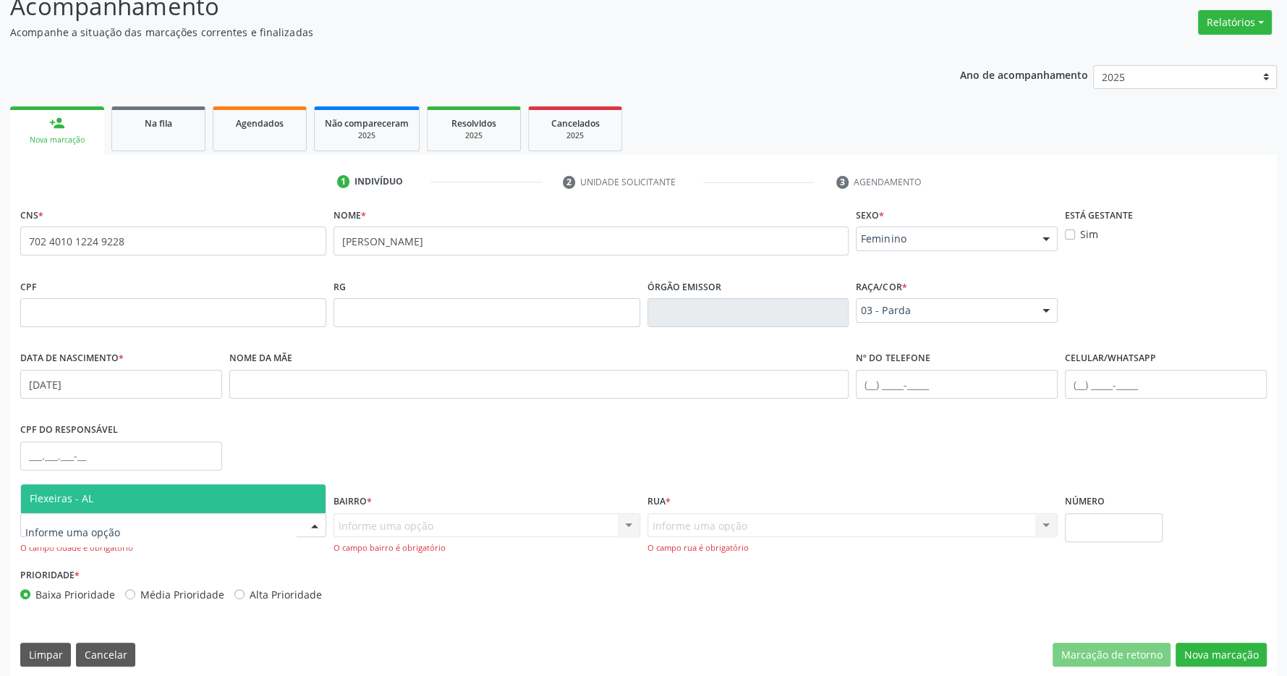
click at [159, 493] on span "Flexeiras - AL" at bounding box center [173, 498] width 305 height 29
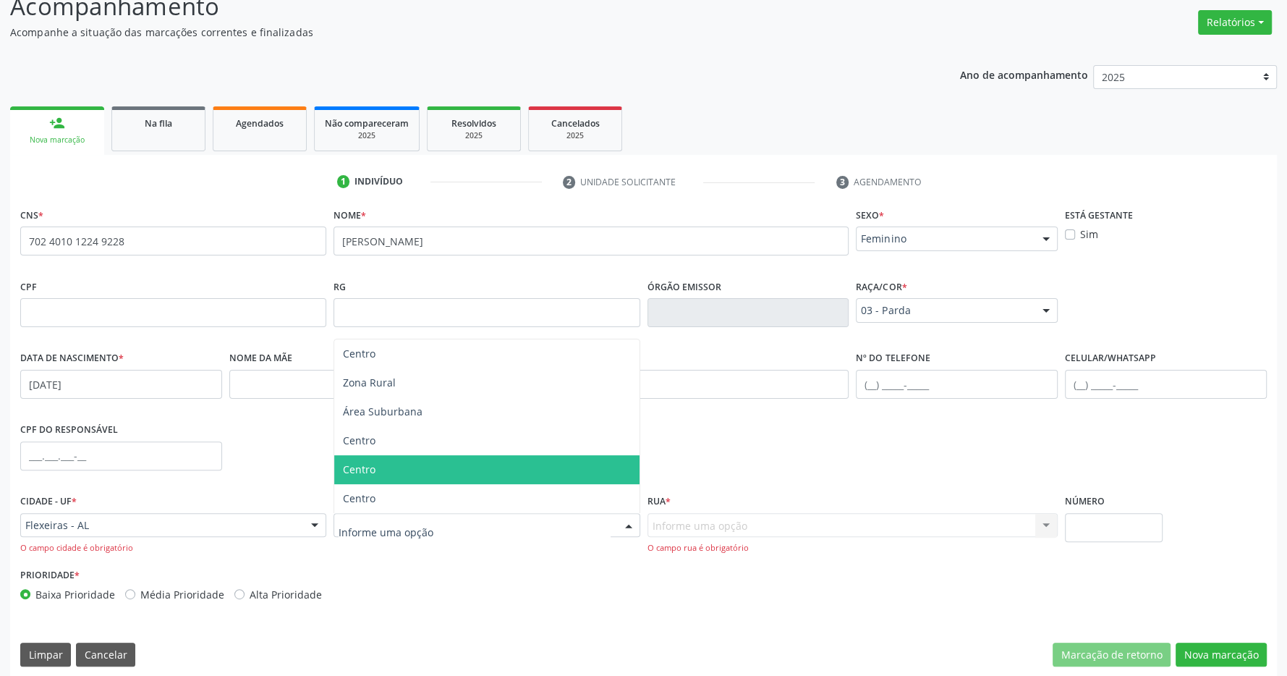
click at [394, 465] on span "Centro" at bounding box center [486, 469] width 305 height 29
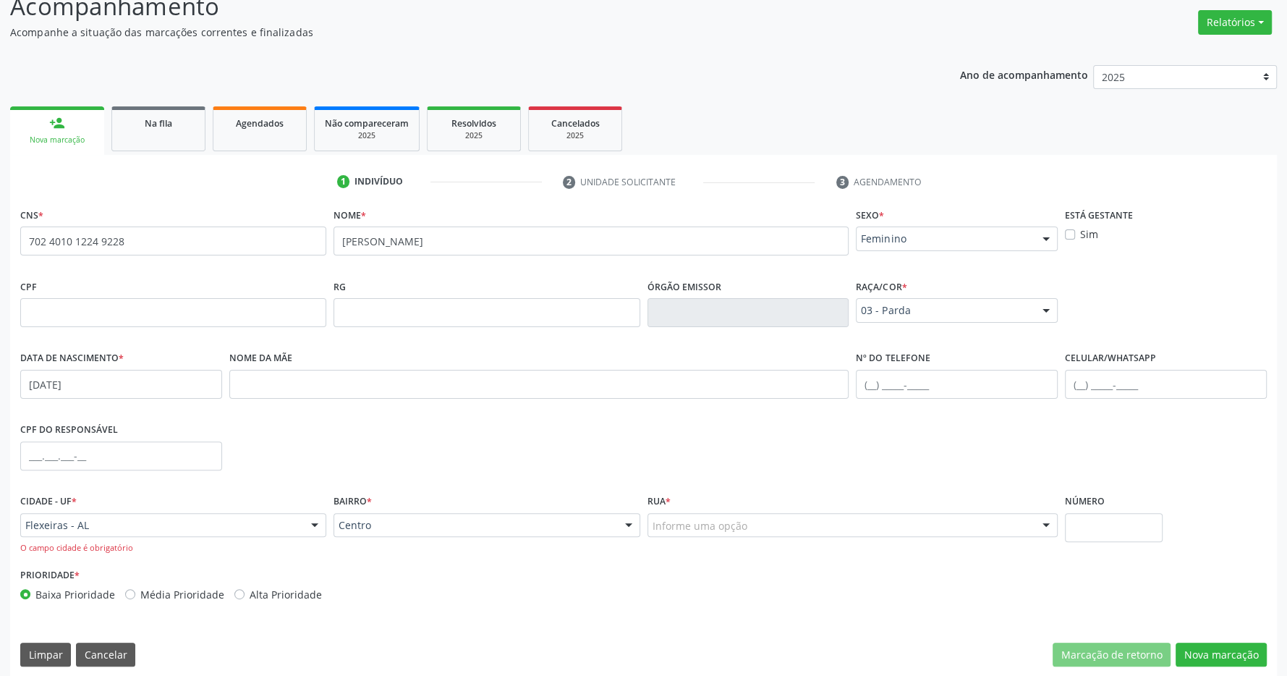
click at [854, 524] on div "Informe uma opção" at bounding box center [853, 525] width 411 height 25
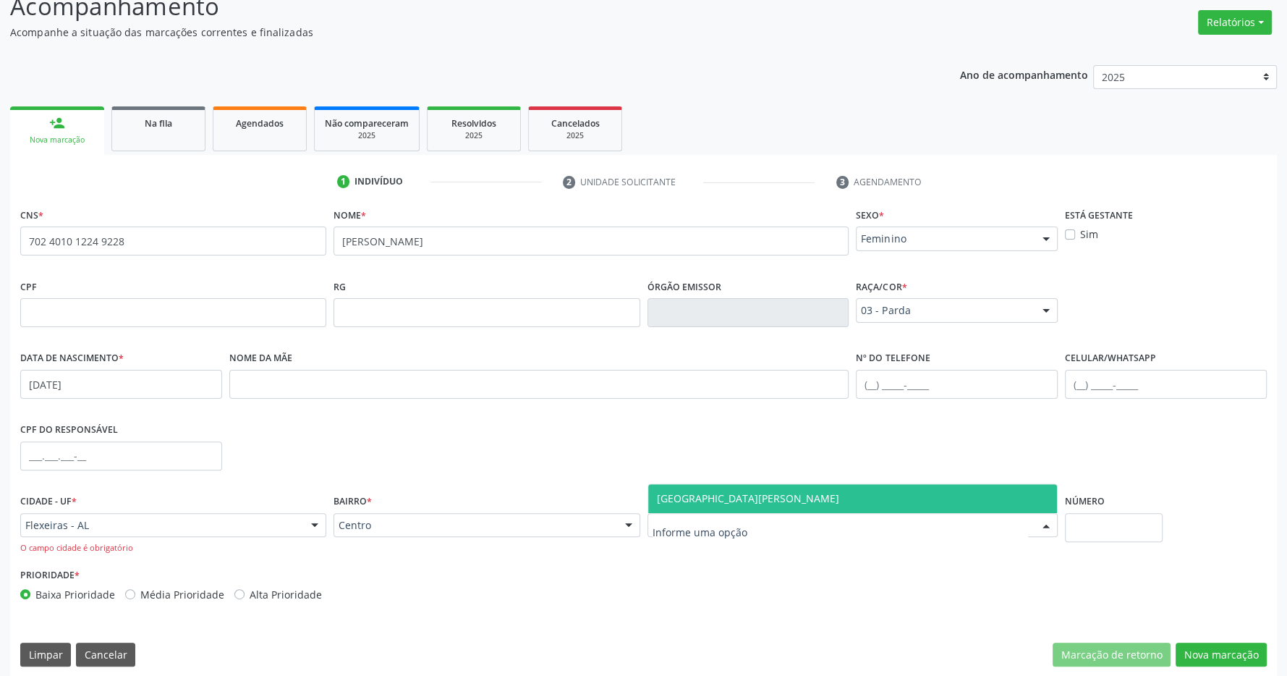
click at [840, 502] on span "[GEOGRAPHIC_DATA][PERSON_NAME]" at bounding box center [853, 498] width 410 height 29
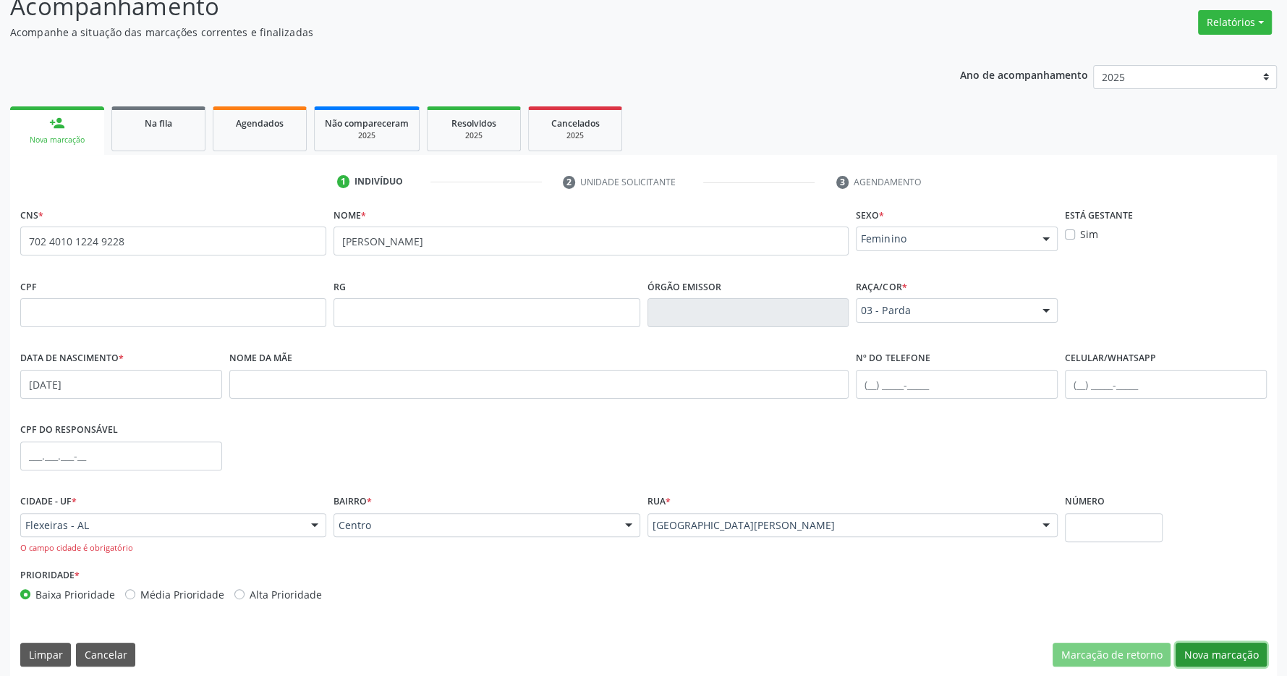
click at [1247, 648] on button "Nova marcação" at bounding box center [1221, 654] width 91 height 25
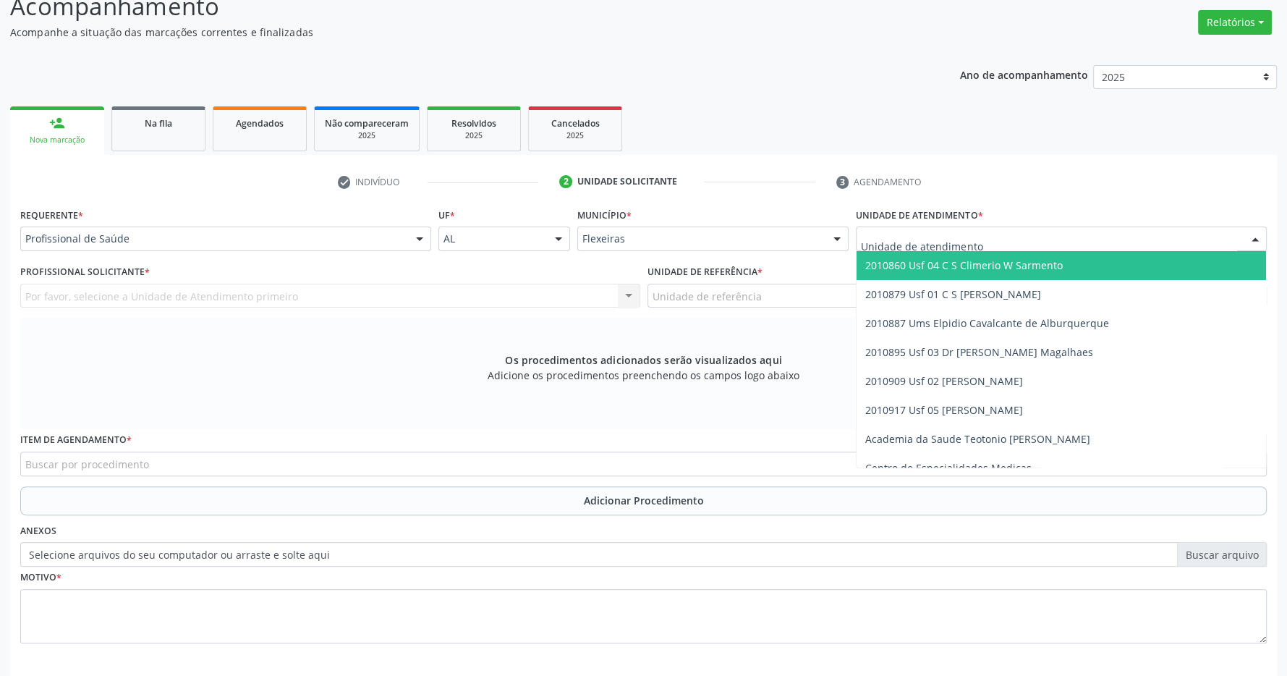
click at [975, 267] on span "2010860 Usf 04 C S Climerio W Sarmento" at bounding box center [964, 265] width 198 height 14
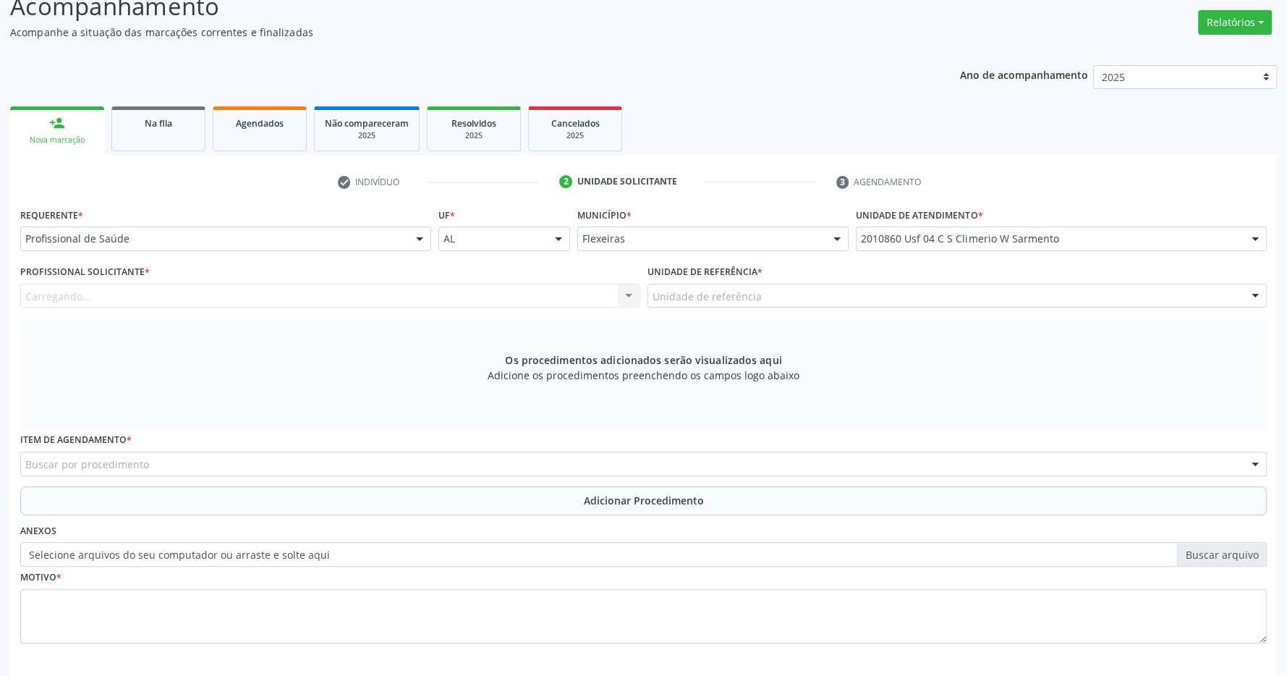
click at [963, 295] on div "Unidade de referência" at bounding box center [958, 296] width 620 height 25
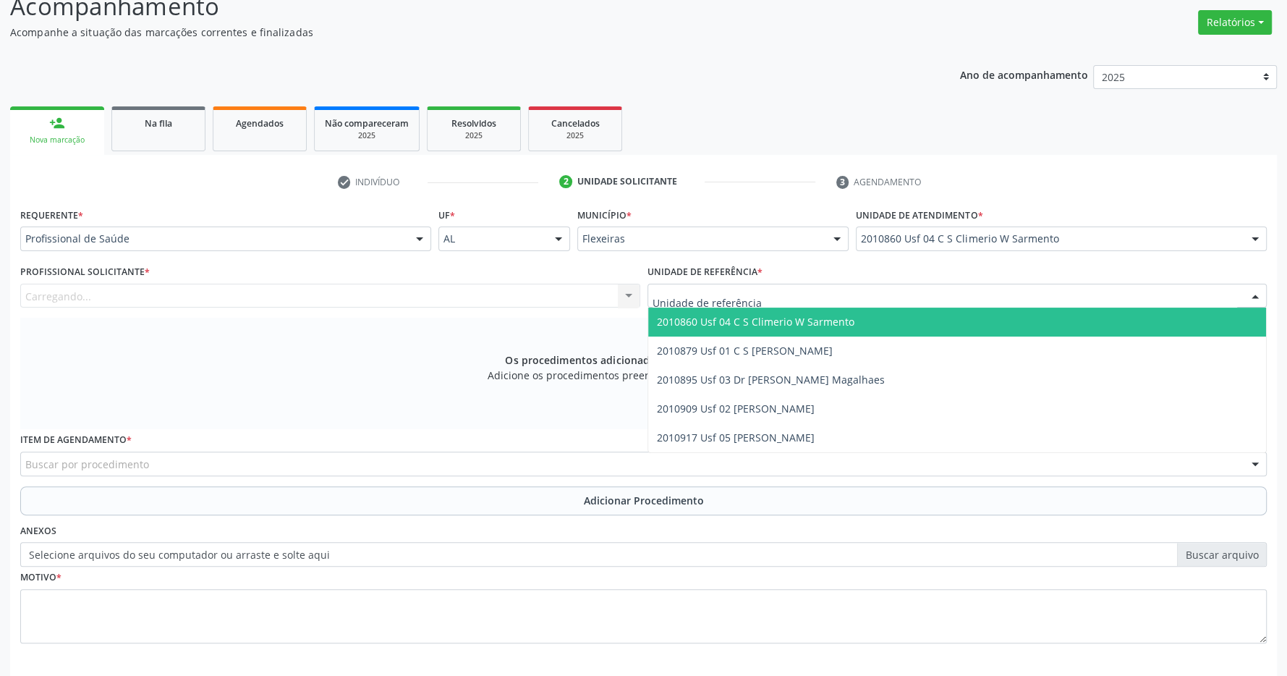
click at [956, 315] on span "2010860 Usf 04 C S Climerio W Sarmento" at bounding box center [957, 322] width 619 height 29
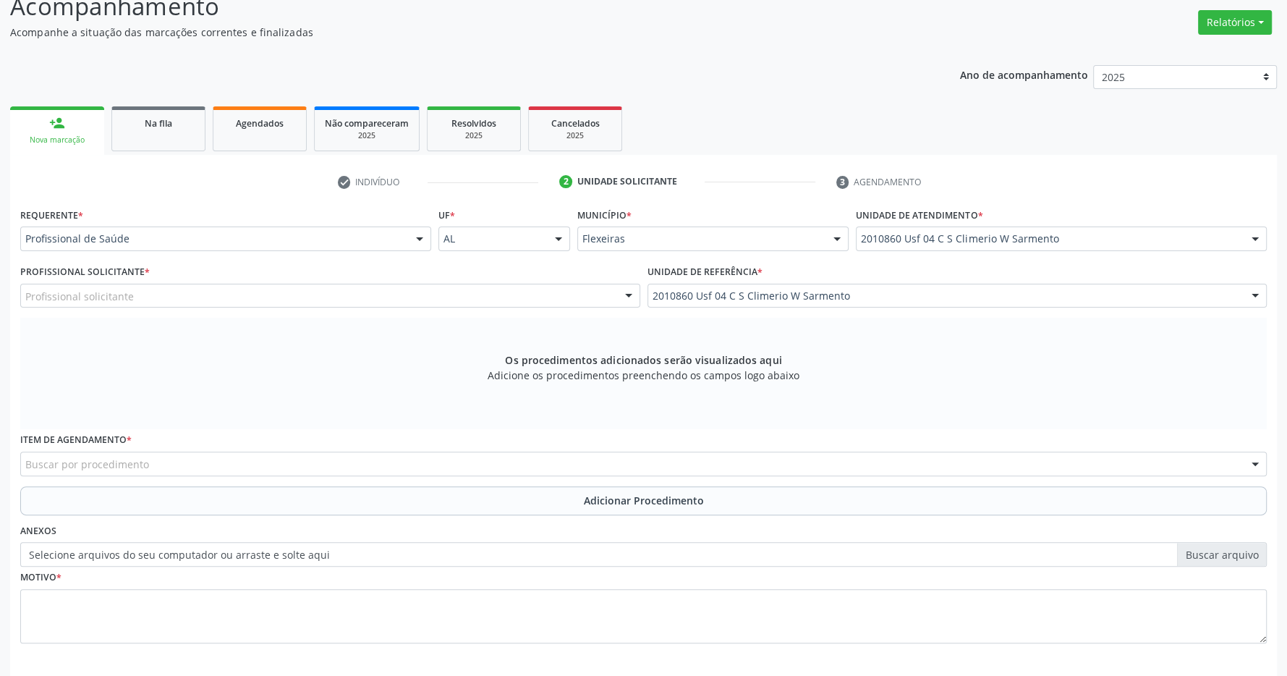
click at [462, 308] on div "Profissional solicitante" at bounding box center [330, 296] width 620 height 25
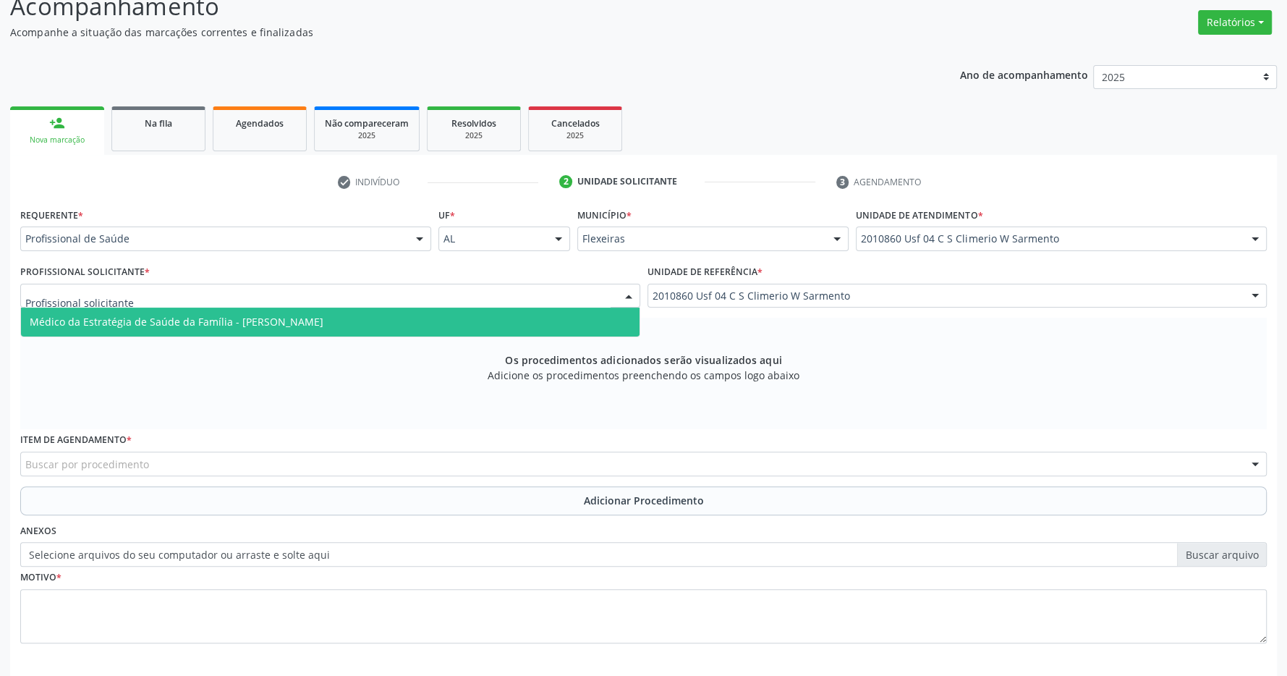
click at [459, 310] on span "Médico da Estratégia de Saúde da Família - [PERSON_NAME]" at bounding box center [330, 322] width 619 height 29
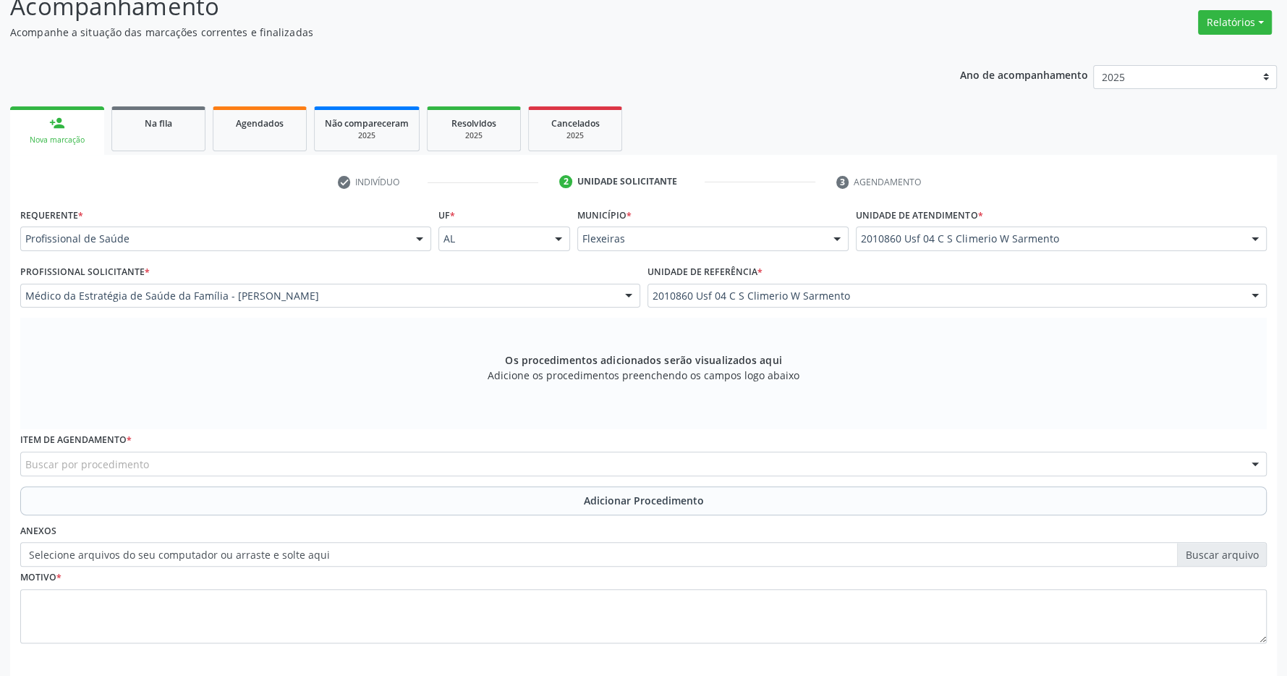
click at [196, 457] on div "Buscar por procedimento" at bounding box center [643, 463] width 1247 height 25
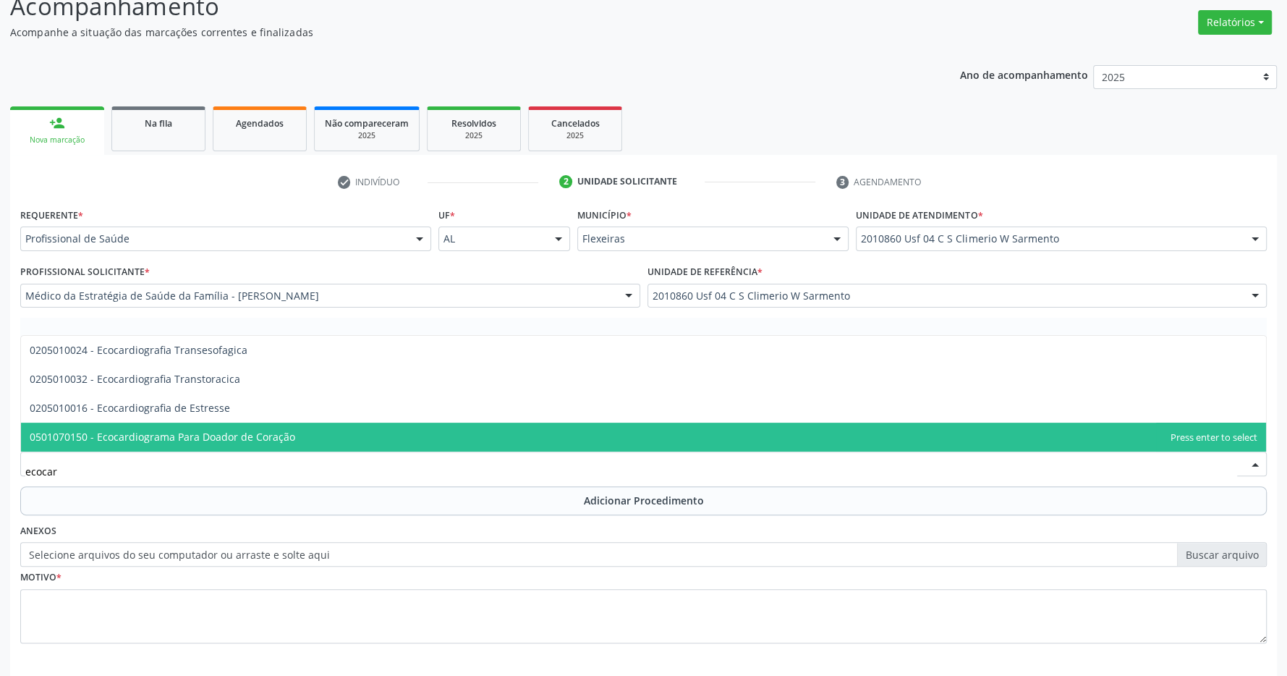
type input "ecocard"
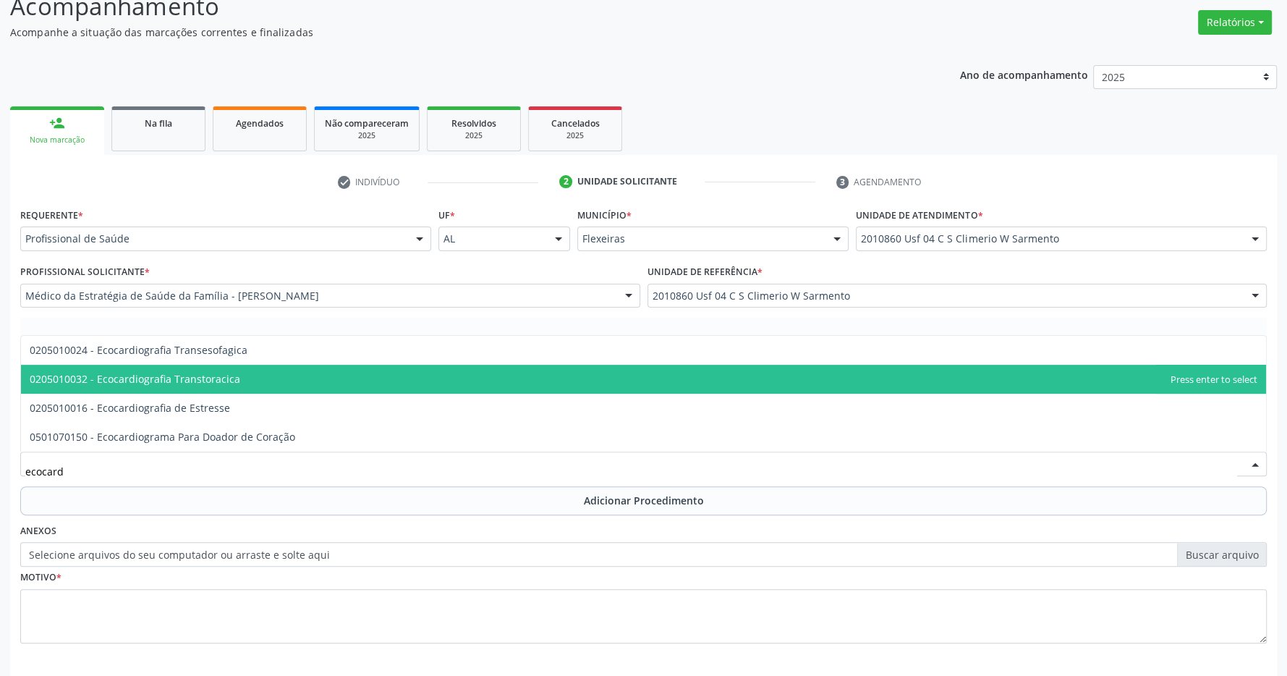
click at [237, 375] on span "0205010032 - Ecocardiografia Transtoracica" at bounding box center [643, 379] width 1245 height 29
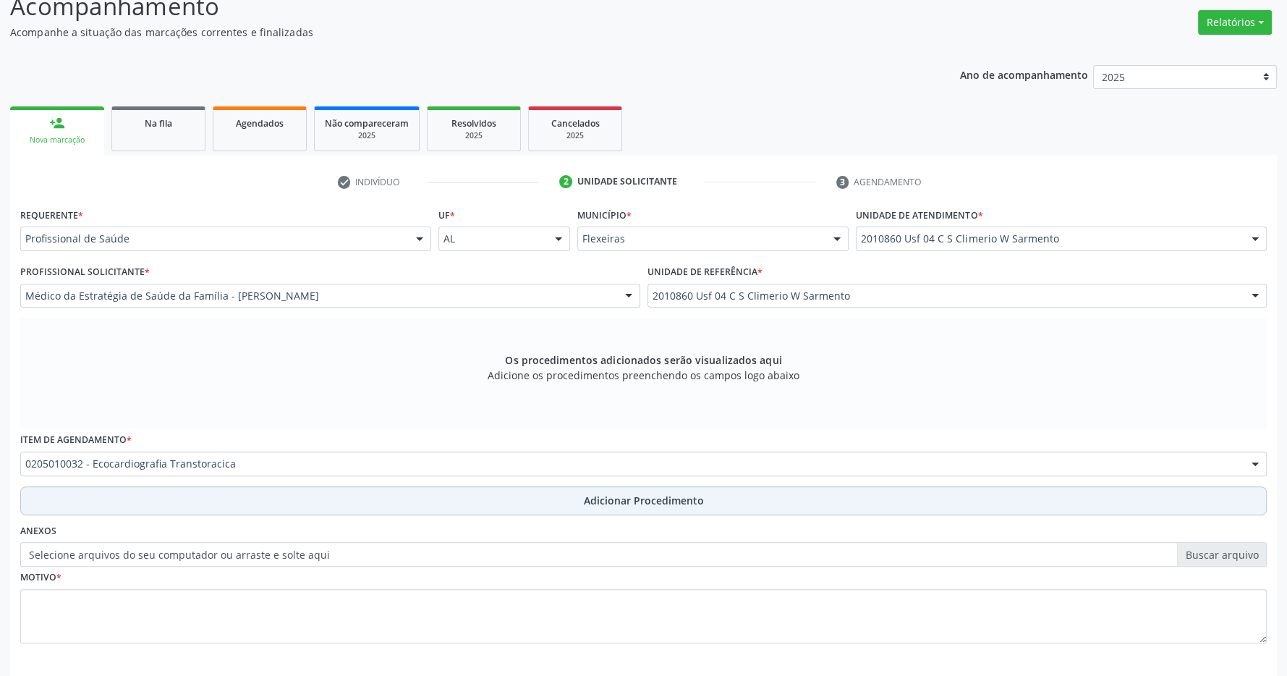
click at [411, 496] on button "Adicionar Procedimento" at bounding box center [643, 500] width 1247 height 29
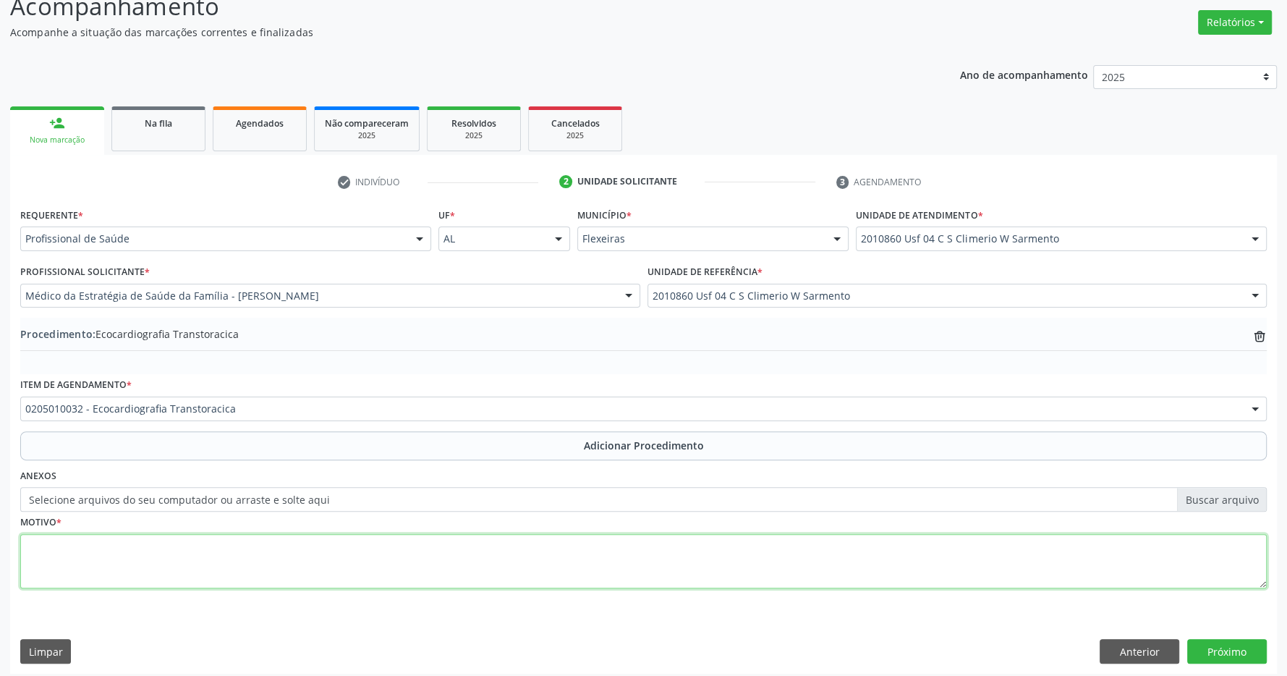
click at [384, 567] on textarea at bounding box center [643, 561] width 1247 height 55
type textarea "has + ex tabagista [MEDICAL_DATA] sugestivo de isquemia"
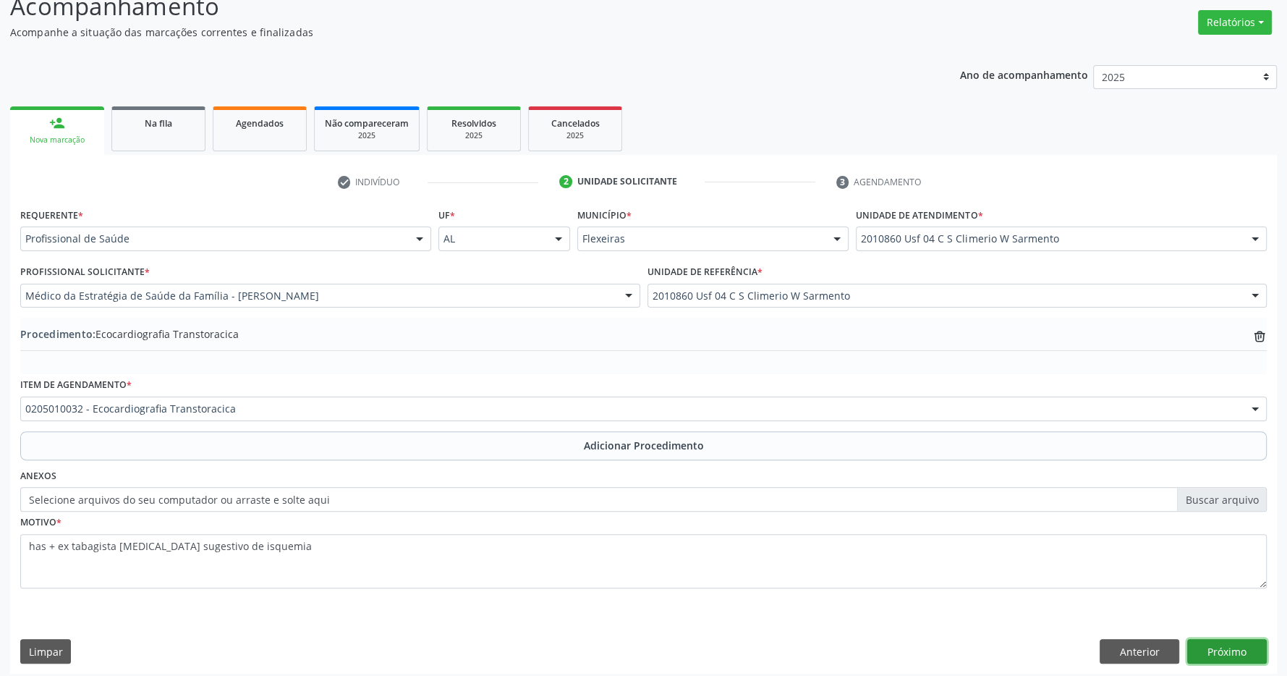
click at [1216, 643] on button "Próximo" at bounding box center [1227, 651] width 80 height 25
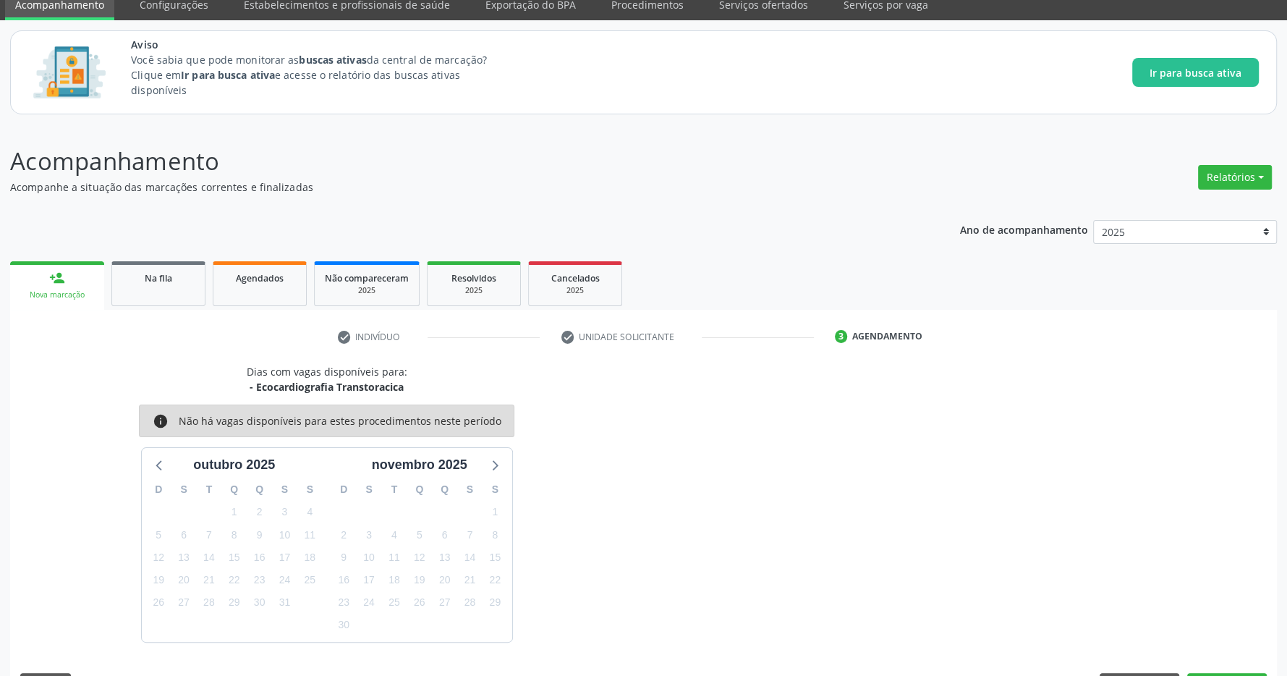
scroll to position [102, 0]
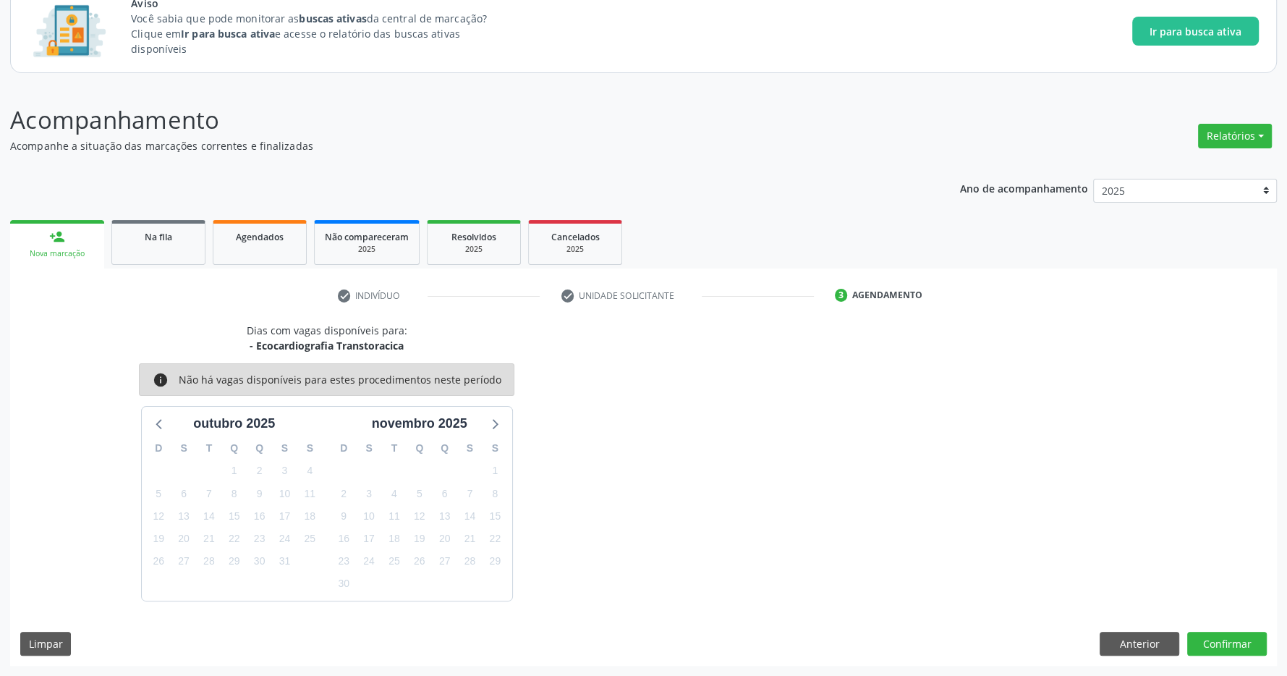
click at [1268, 643] on div "Dias com vagas disponíveis para: - Ecocardiografia Transtoracica info Não há va…" at bounding box center [643, 494] width 1267 height 343
click at [1226, 642] on button "Confirmar" at bounding box center [1227, 644] width 80 height 25
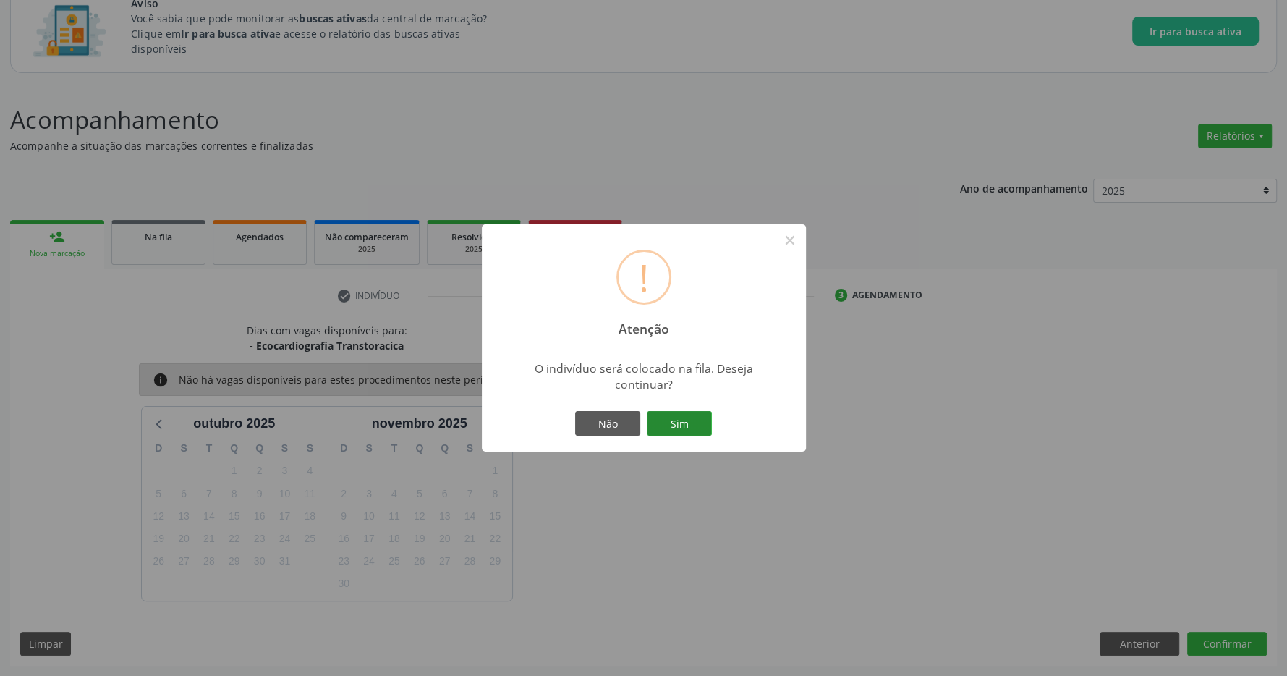
click at [692, 420] on button "Sim" at bounding box center [679, 423] width 65 height 25
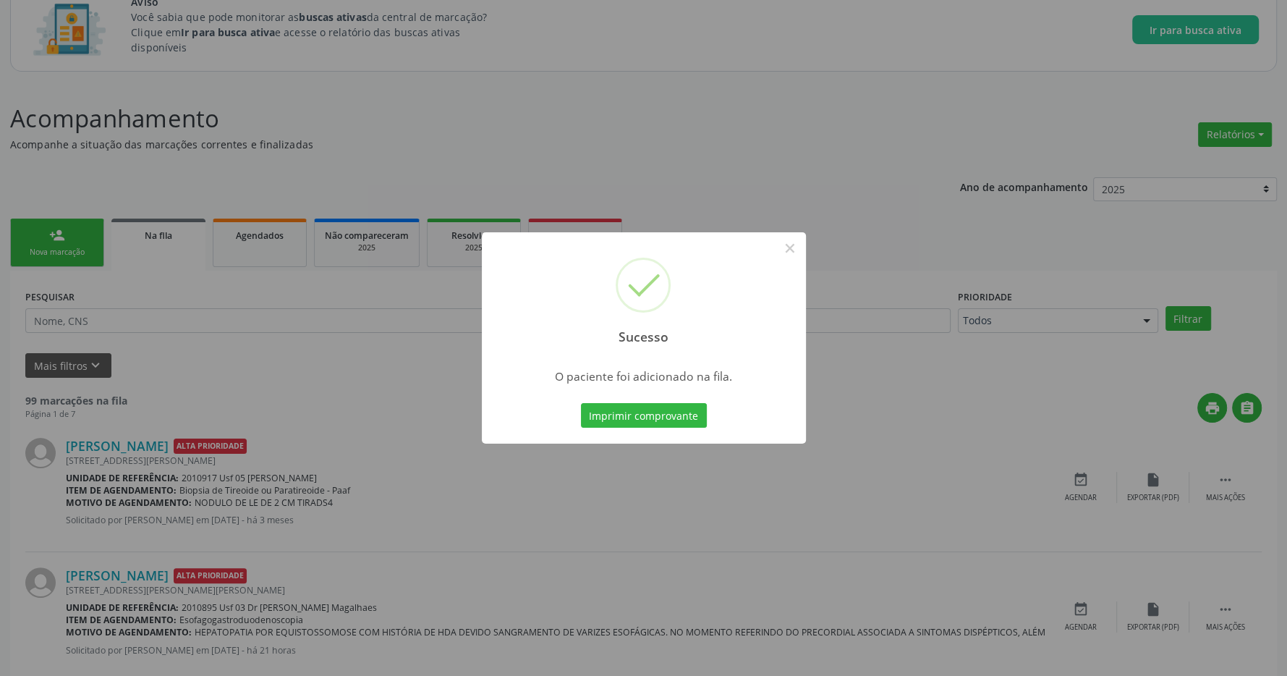
scroll to position [0, 0]
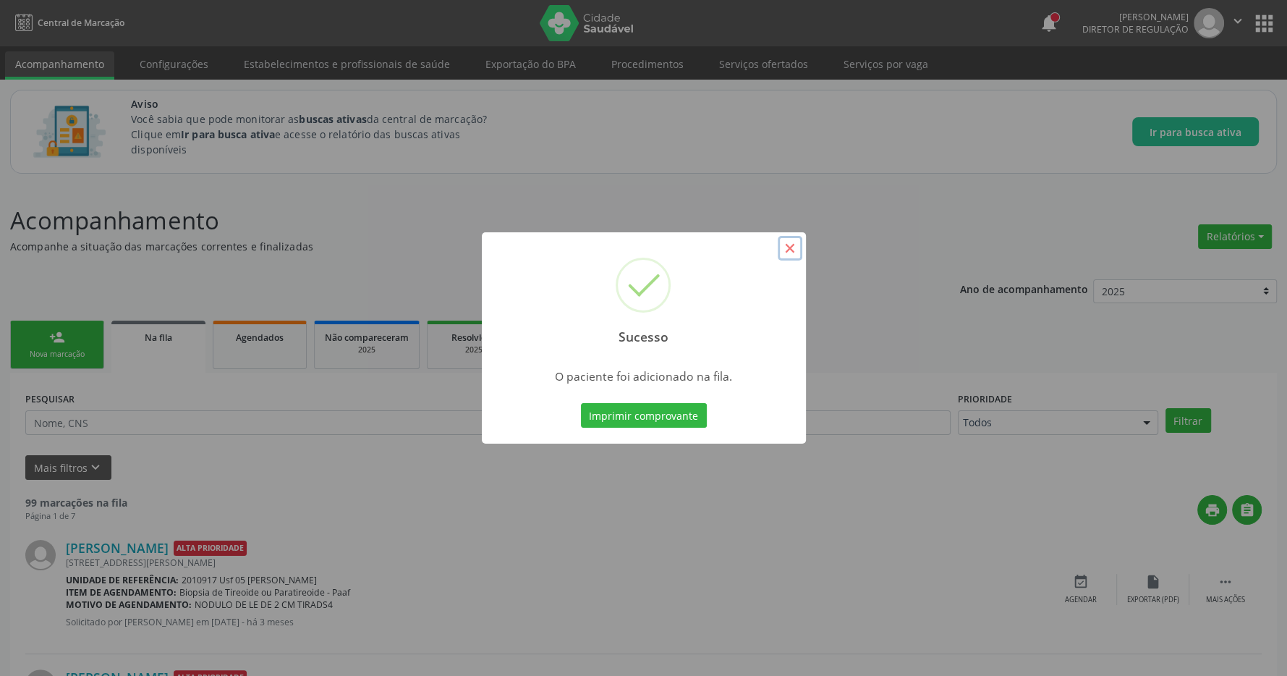
click at [794, 258] on button "×" at bounding box center [790, 248] width 25 height 25
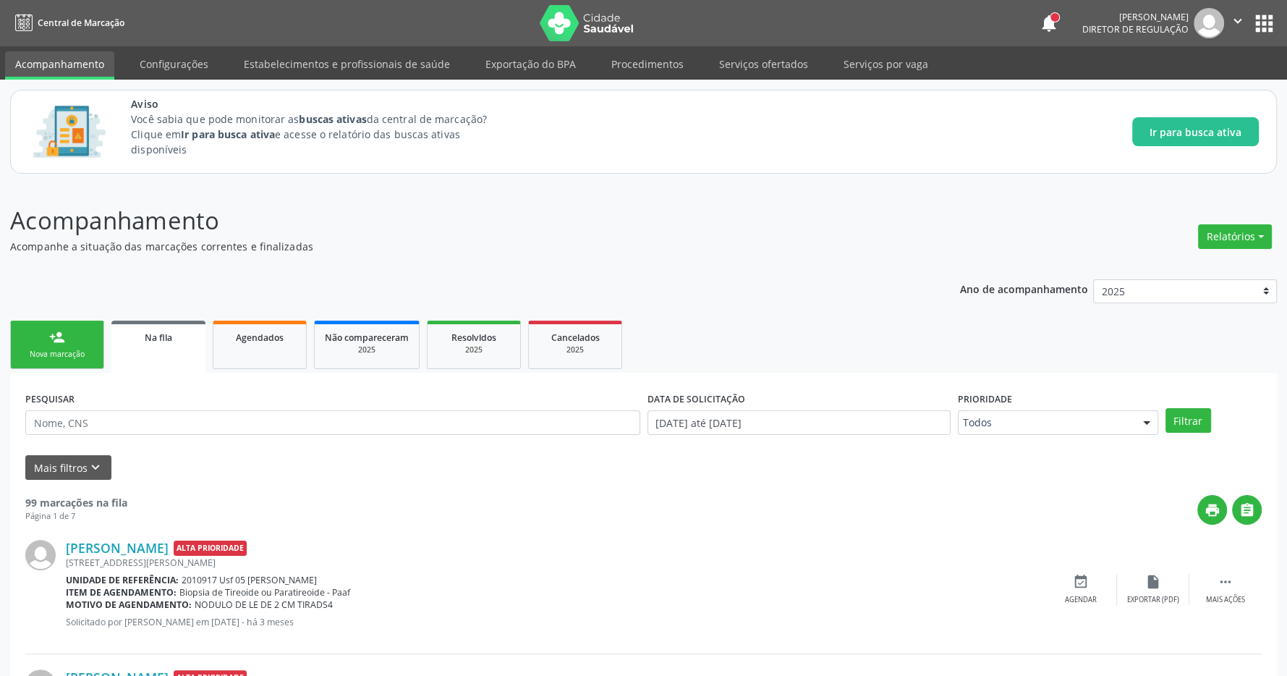
click at [1266, 21] on button "apps" at bounding box center [1264, 23] width 25 height 25
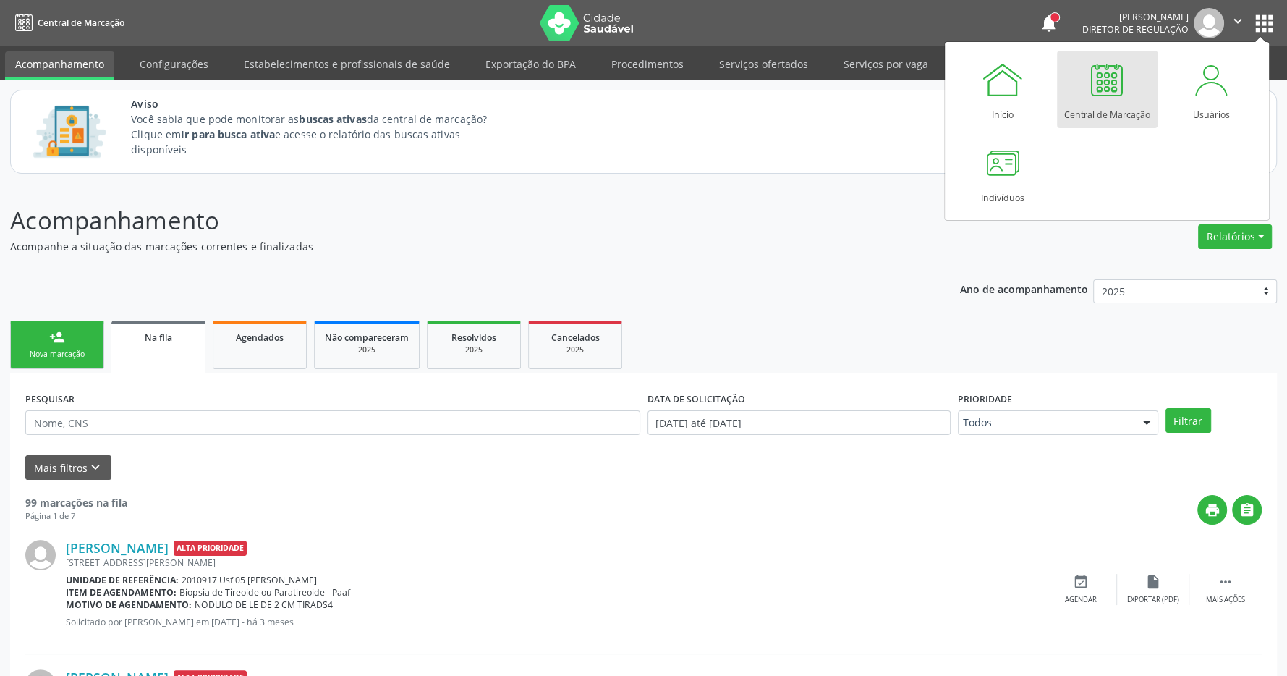
click at [1110, 100] on div at bounding box center [1106, 79] width 43 height 43
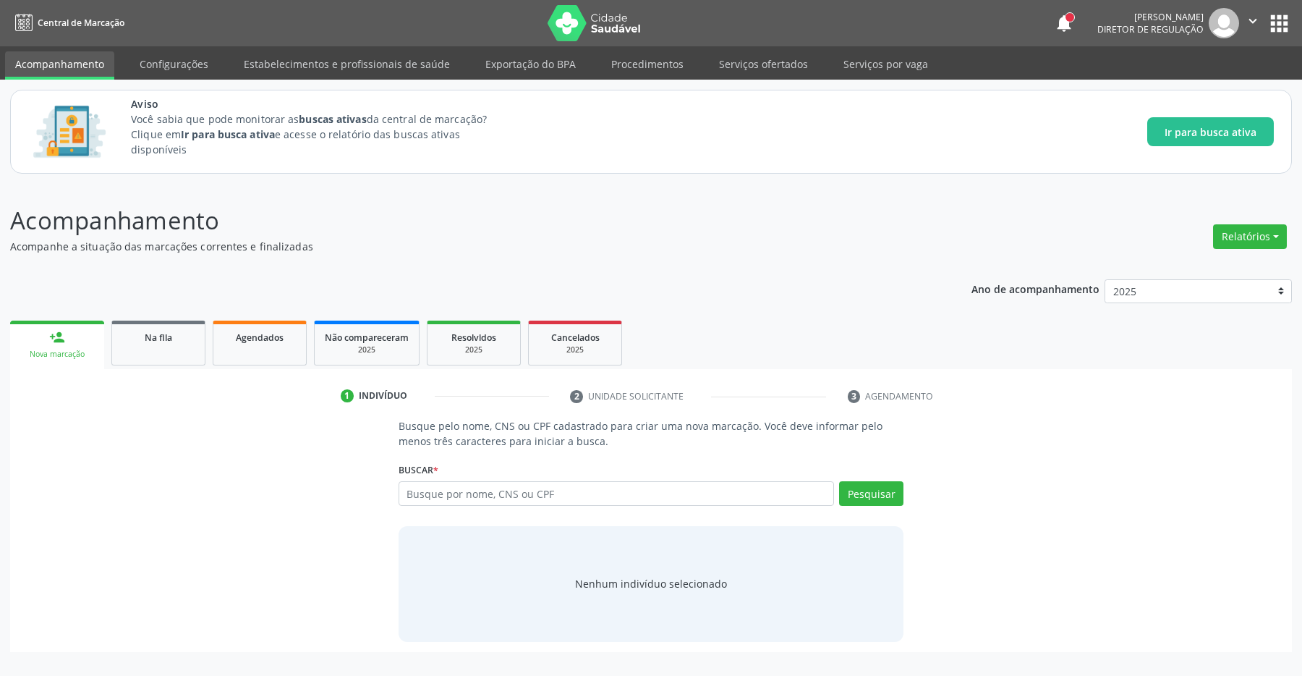
click at [451, 488] on input "text" at bounding box center [617, 493] width 436 height 25
click at [493, 499] on input "text" at bounding box center [617, 493] width 436 height 25
type input "709609693753774"
click at [876, 492] on button "Pesquisar" at bounding box center [871, 493] width 64 height 25
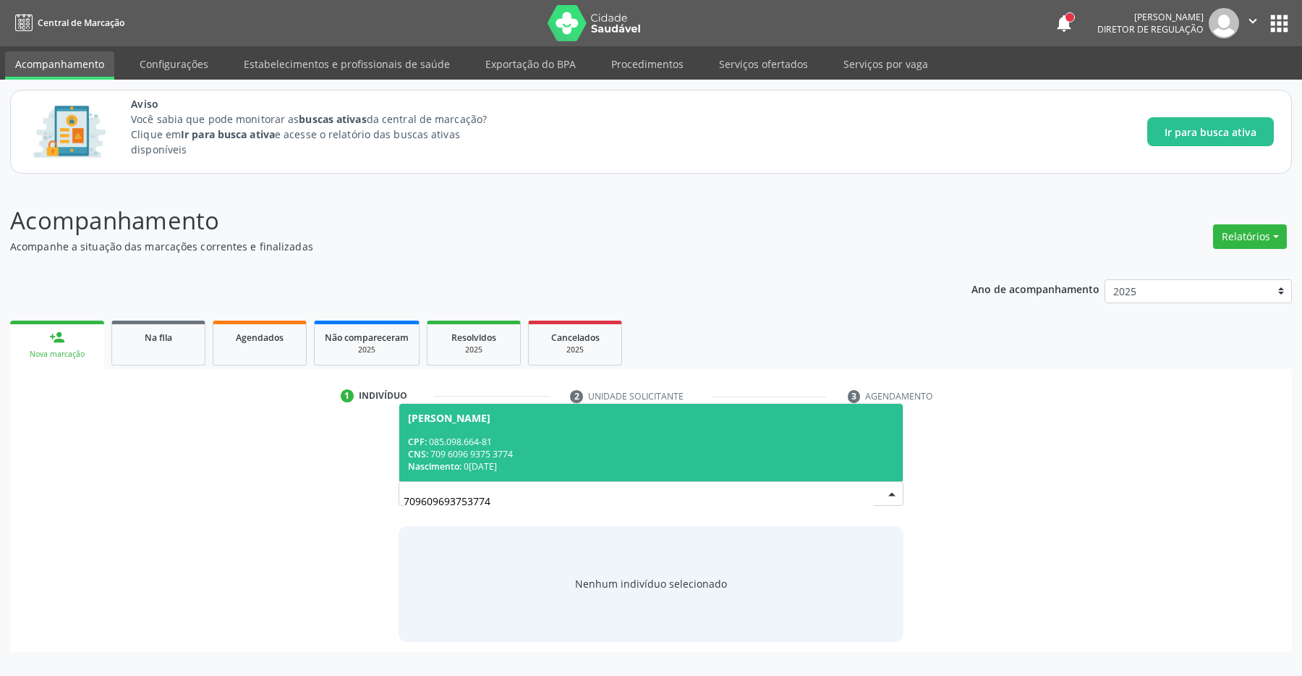
click at [531, 436] on span "Leonilda Maria da Silva CPF: 085.098.664-81 CNS: 709 6096 9375 3774 Nascimento:…" at bounding box center [651, 442] width 504 height 77
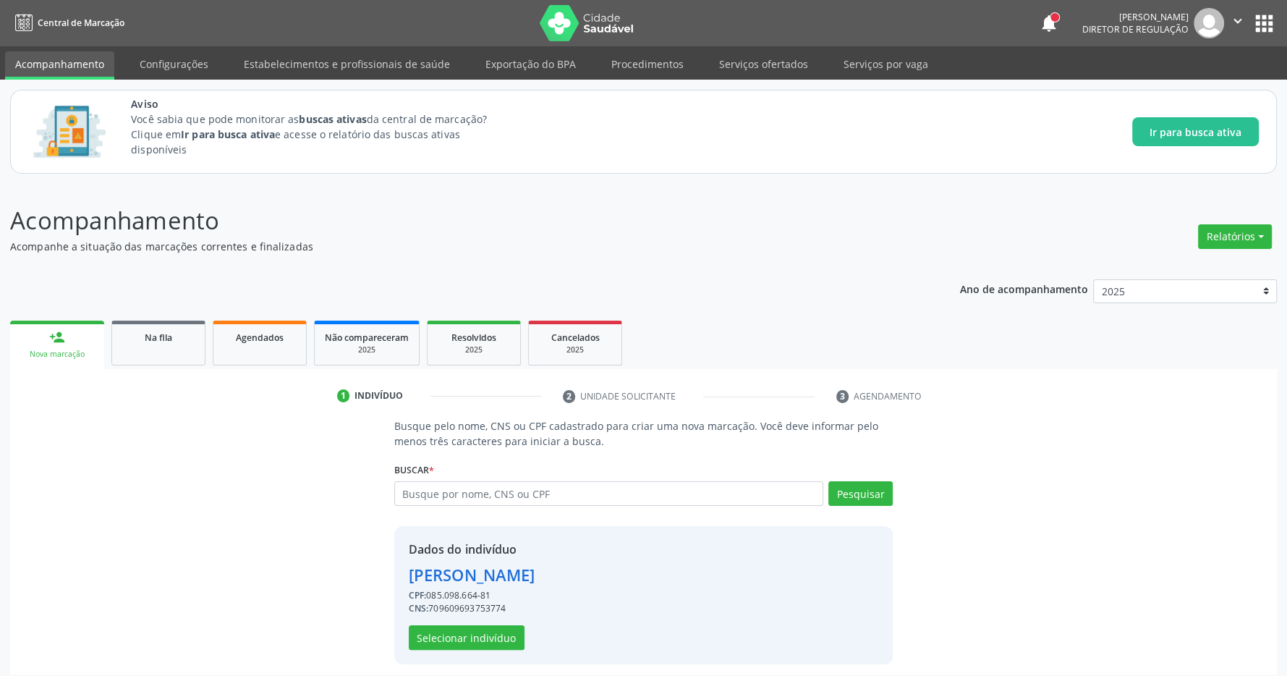
scroll to position [9, 0]
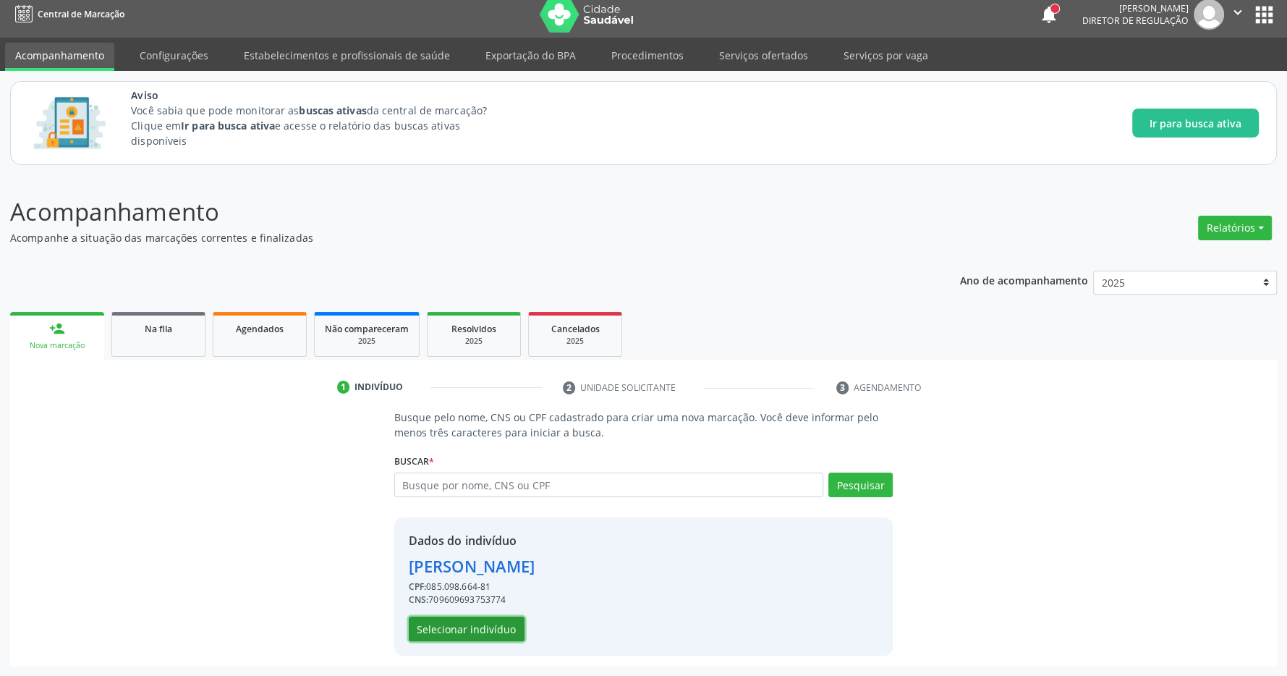
drag, startPoint x: 447, startPoint y: 627, endPoint x: 538, endPoint y: 394, distance: 249.5
click at [448, 627] on button "Selecionar indivíduo" at bounding box center [467, 628] width 116 height 25
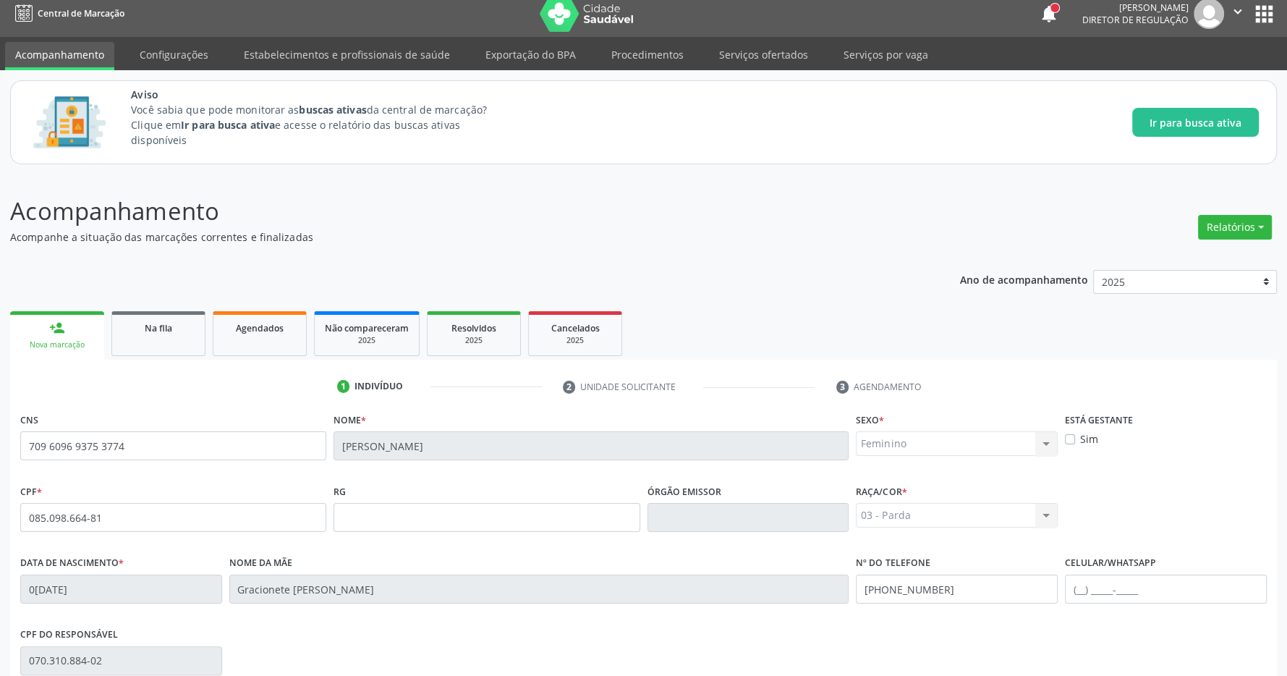
scroll to position [214, 0]
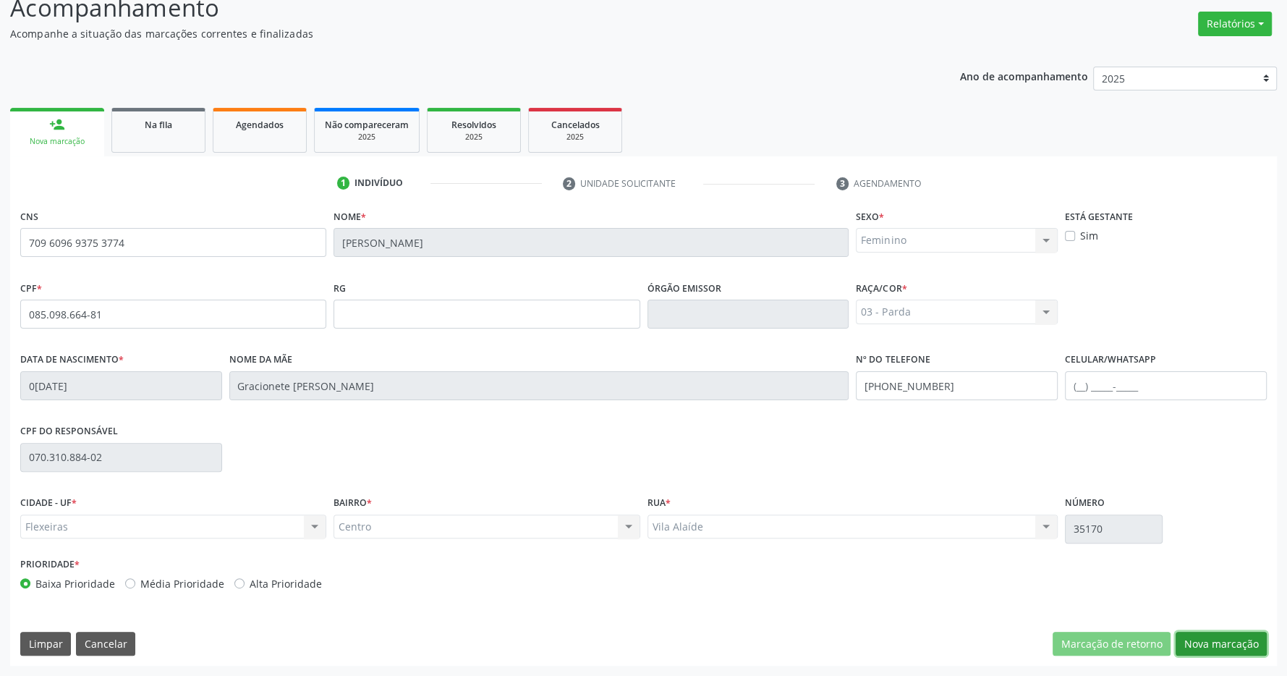
click at [1227, 643] on button "Nova marcação" at bounding box center [1221, 644] width 91 height 25
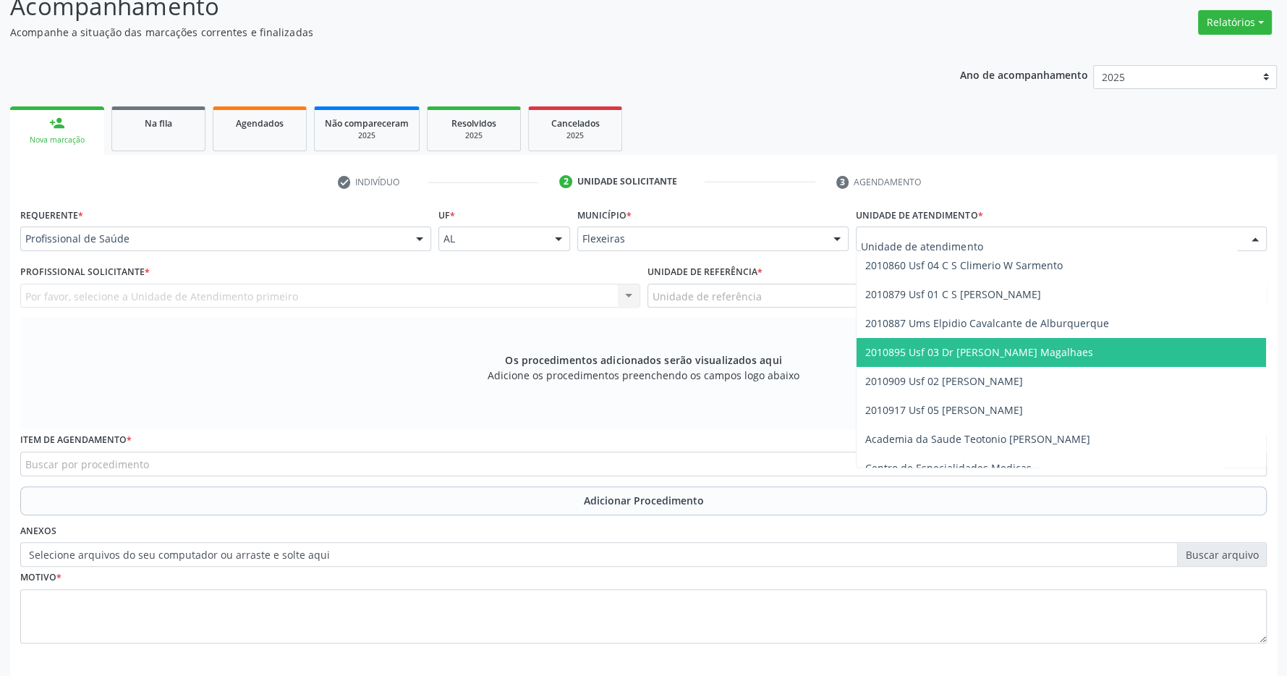
click at [1027, 347] on span "2010895 Usf 03 Dr [PERSON_NAME] Magalhaes" at bounding box center [979, 352] width 228 height 14
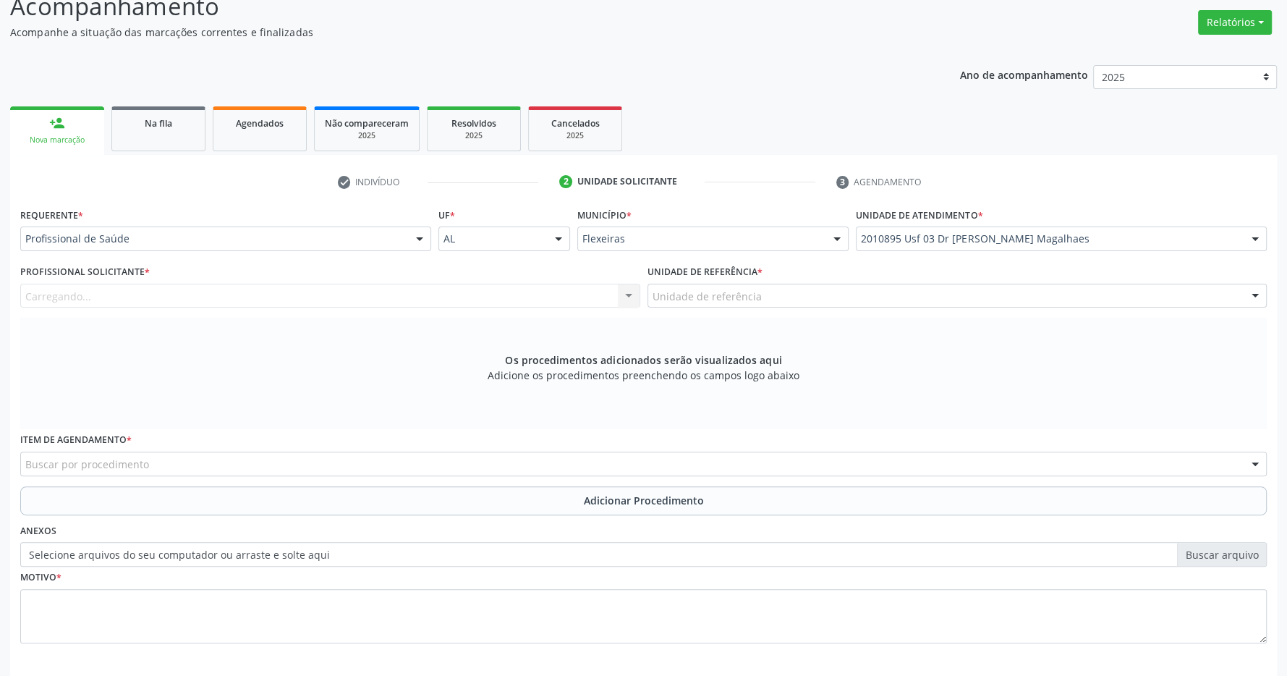
click at [998, 303] on div "Unidade de referência" at bounding box center [958, 296] width 620 height 25
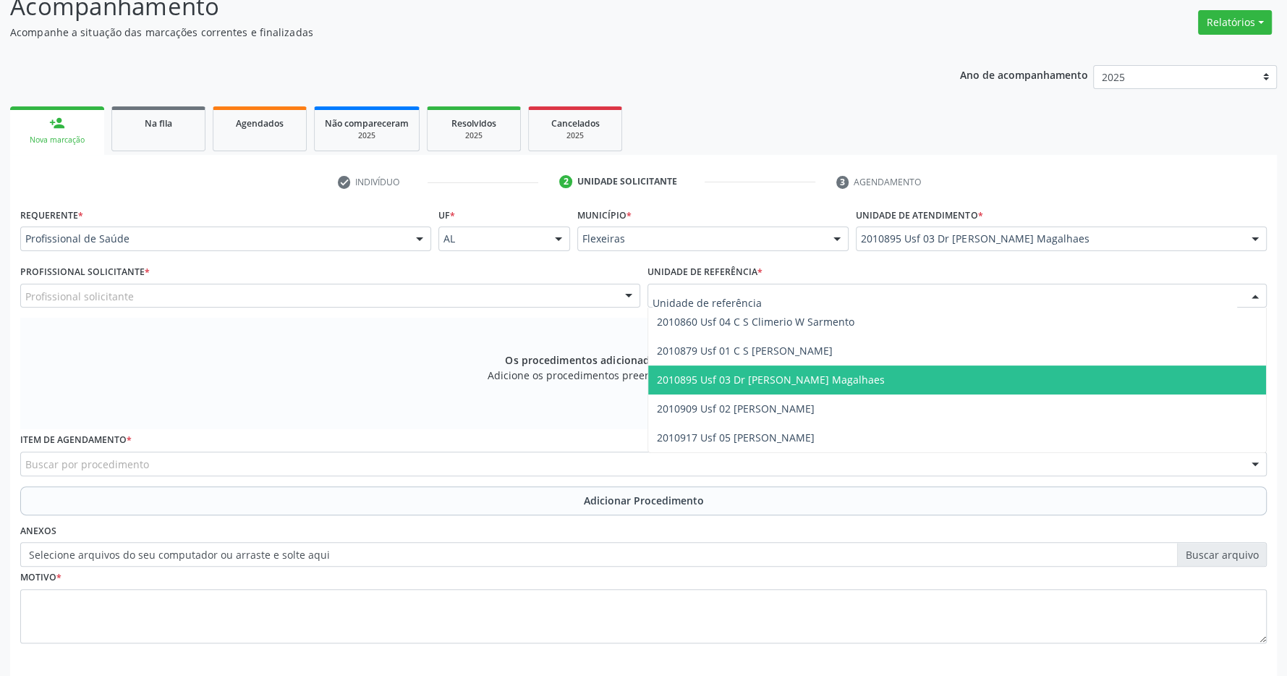
click at [974, 381] on span "2010895 Usf 03 Dr [PERSON_NAME] Magalhaes" at bounding box center [957, 379] width 619 height 29
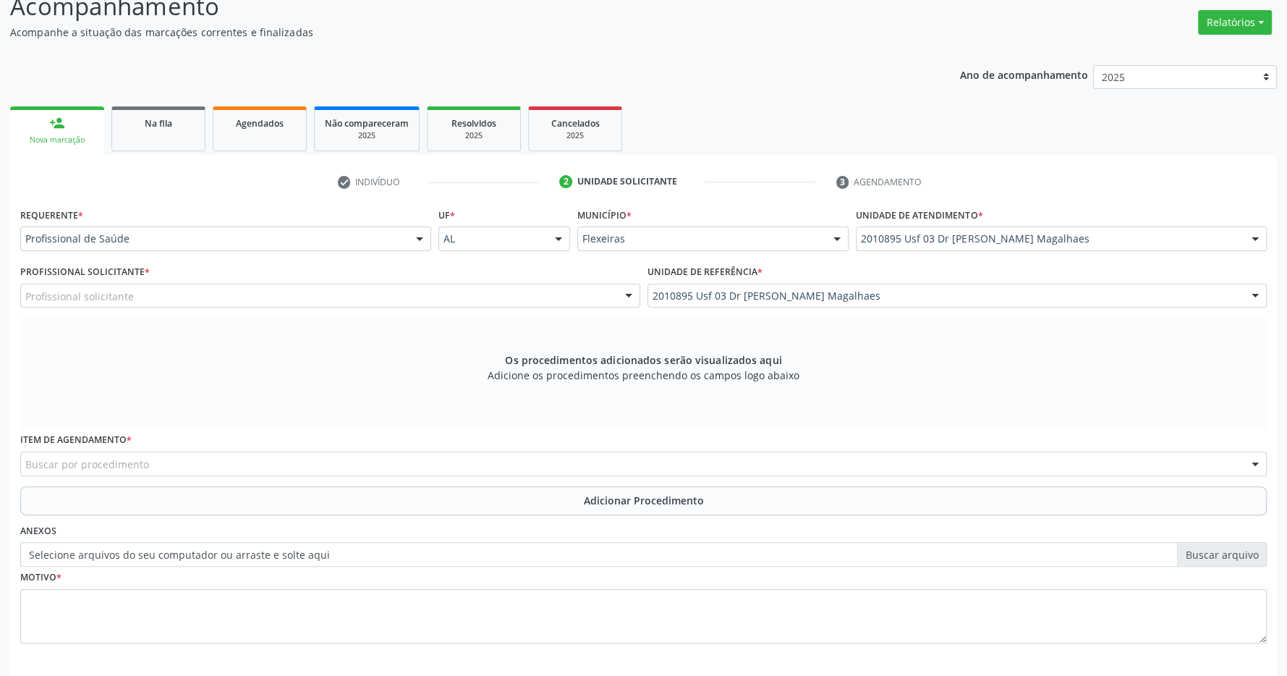
click at [517, 289] on div "Profissional solicitante" at bounding box center [330, 296] width 620 height 25
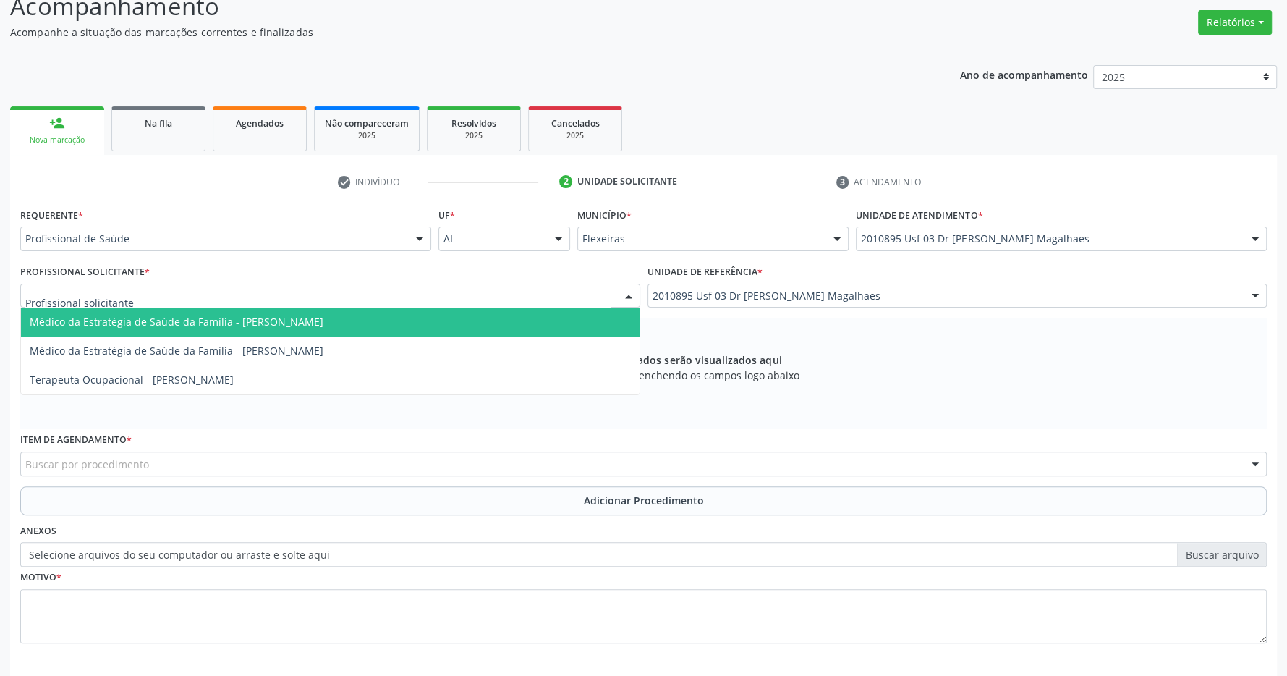
click at [484, 323] on span "Médico da Estratégia de Saúde da Família - Caroline Calixto Barros Sampaio Fern…" at bounding box center [330, 322] width 619 height 29
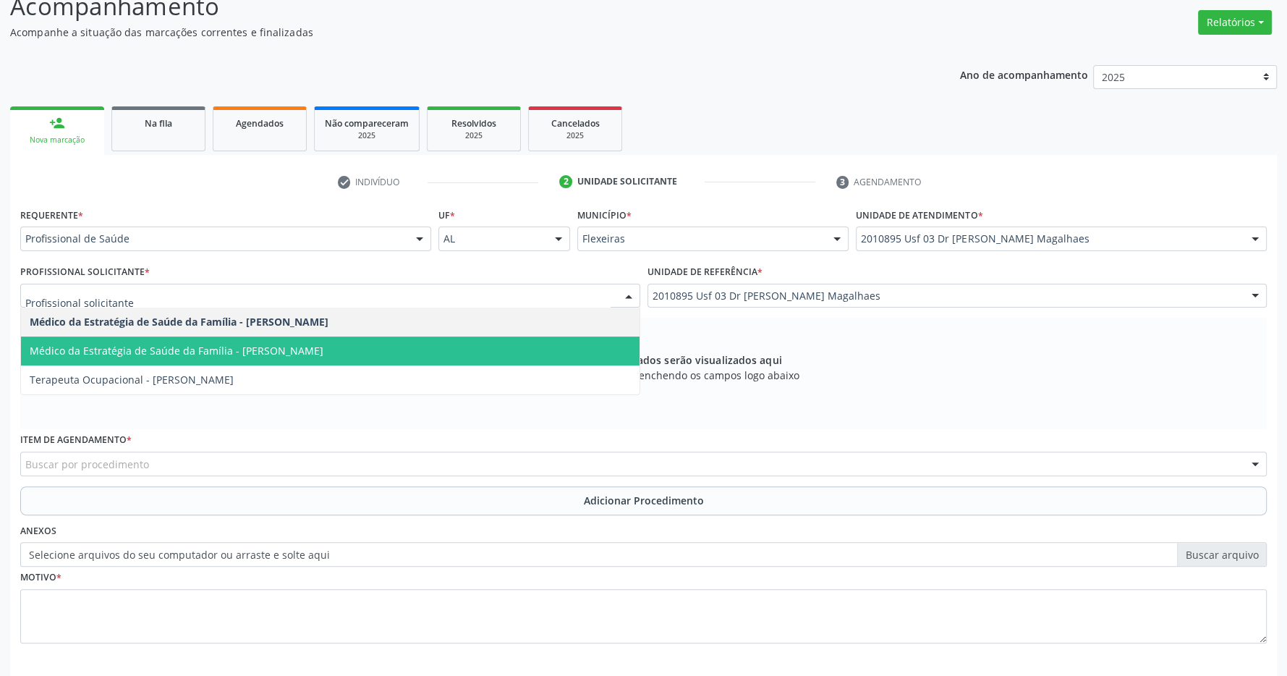
click at [394, 354] on span "Médico da Estratégia de Saúde da Família - Caroline Torres de Almeida" at bounding box center [330, 350] width 619 height 29
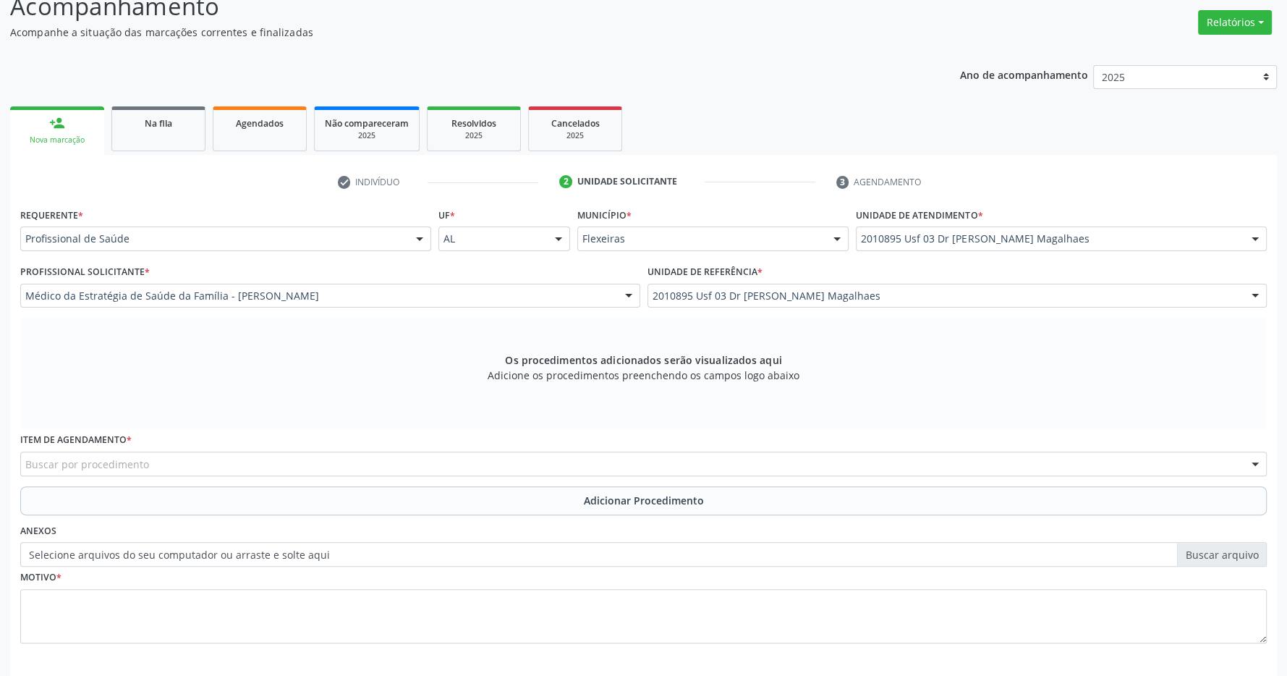
click at [405, 454] on div "Buscar por procedimento" at bounding box center [643, 463] width 1247 height 25
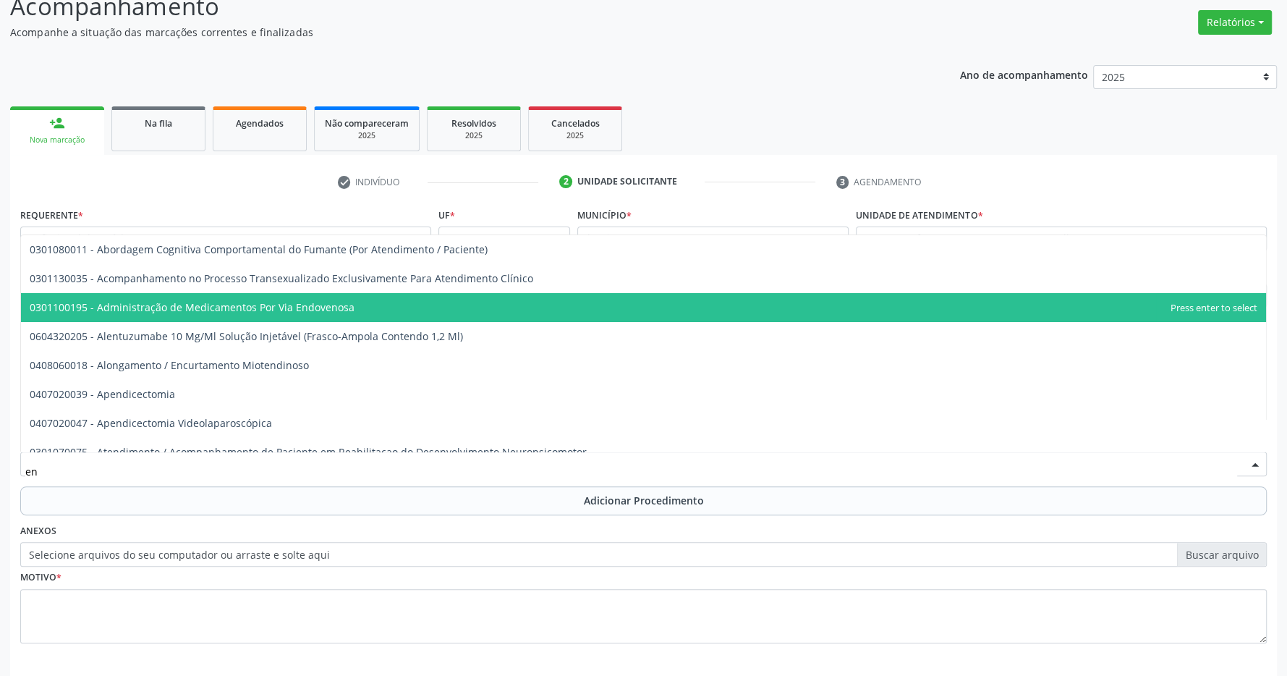
type input "e"
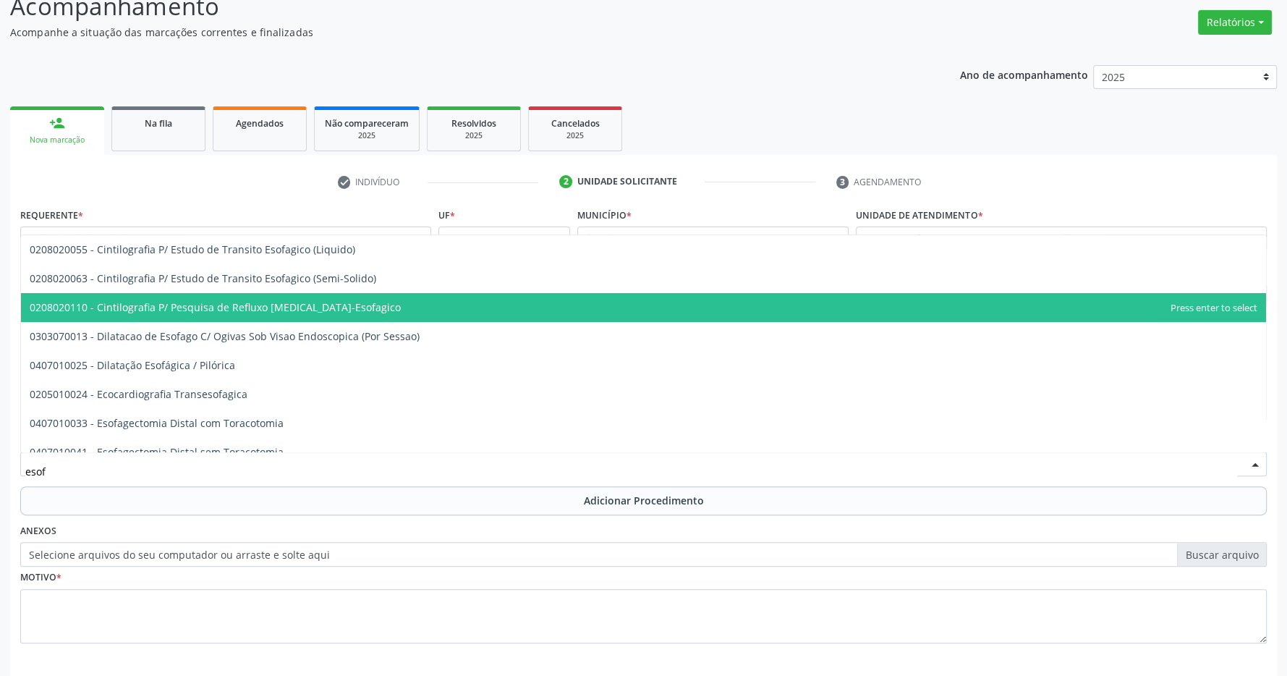
type input "esofa"
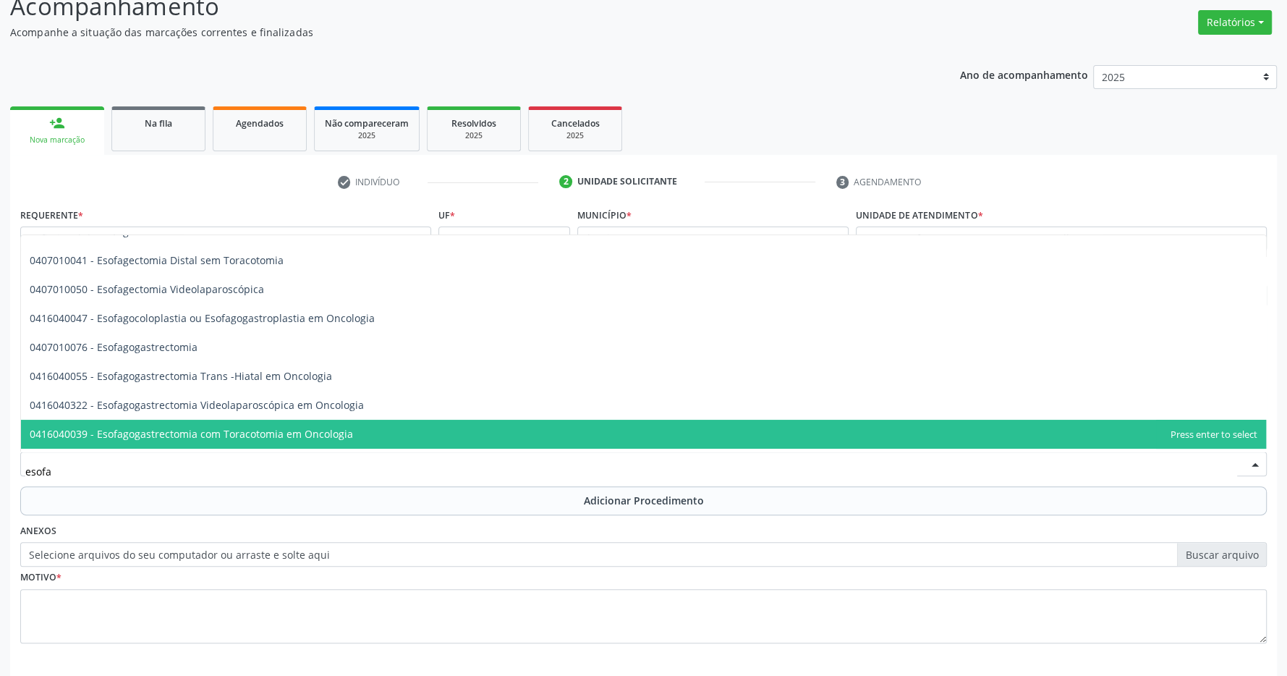
scroll to position [326, 0]
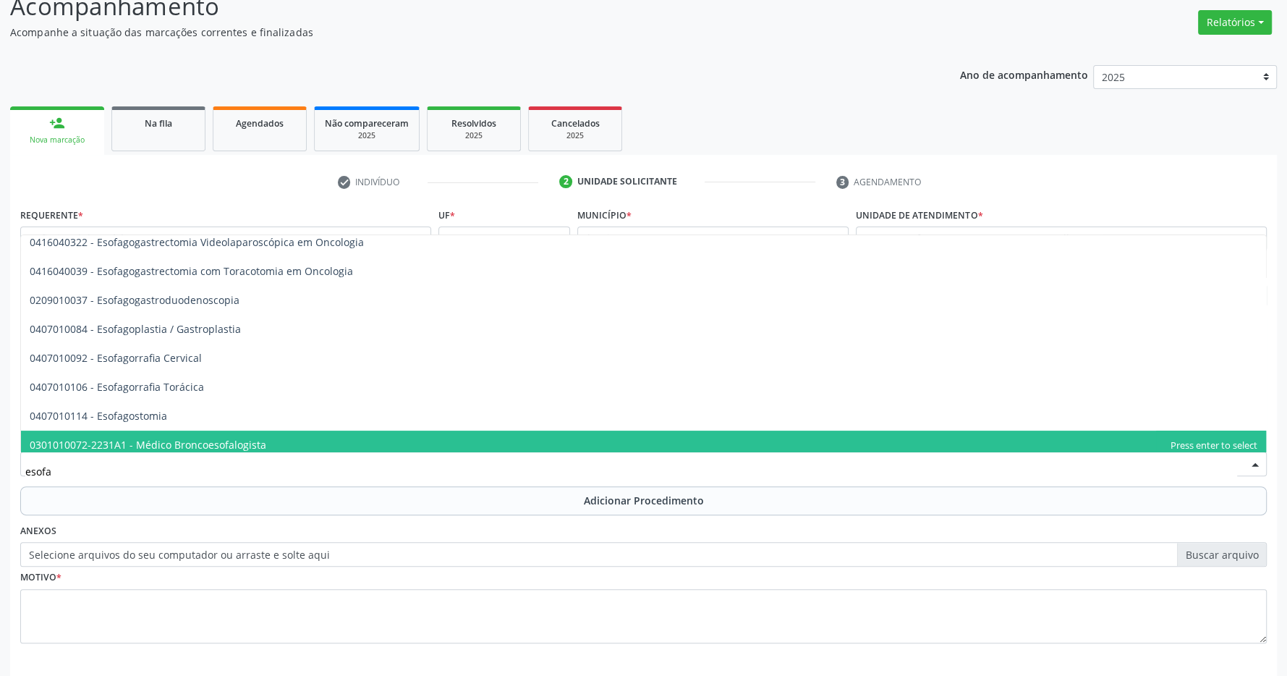
drag, startPoint x: 82, startPoint y: 481, endPoint x: 6, endPoint y: 470, distance: 76.7
click at [25, 470] on input "esofa" at bounding box center [631, 471] width 1212 height 29
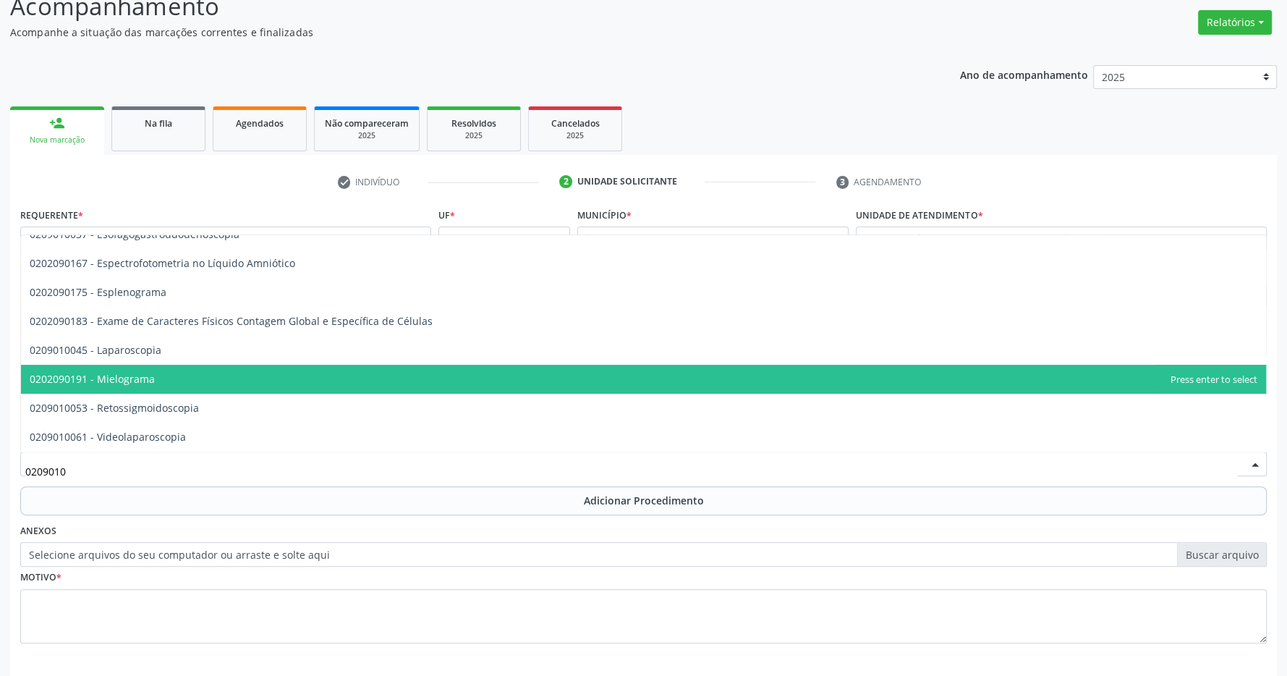
scroll to position [0, 0]
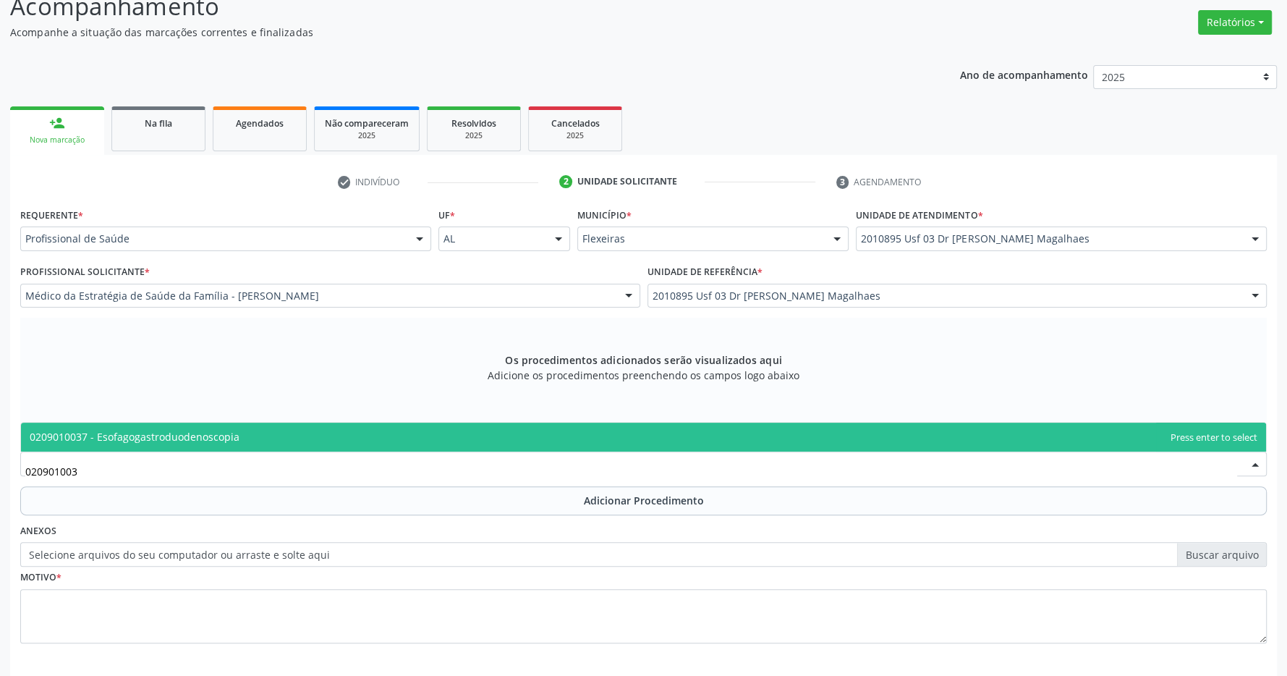
type input "0209010037"
click at [143, 438] on span "0209010037 - Esofagogastroduodenoscopia" at bounding box center [135, 437] width 210 height 14
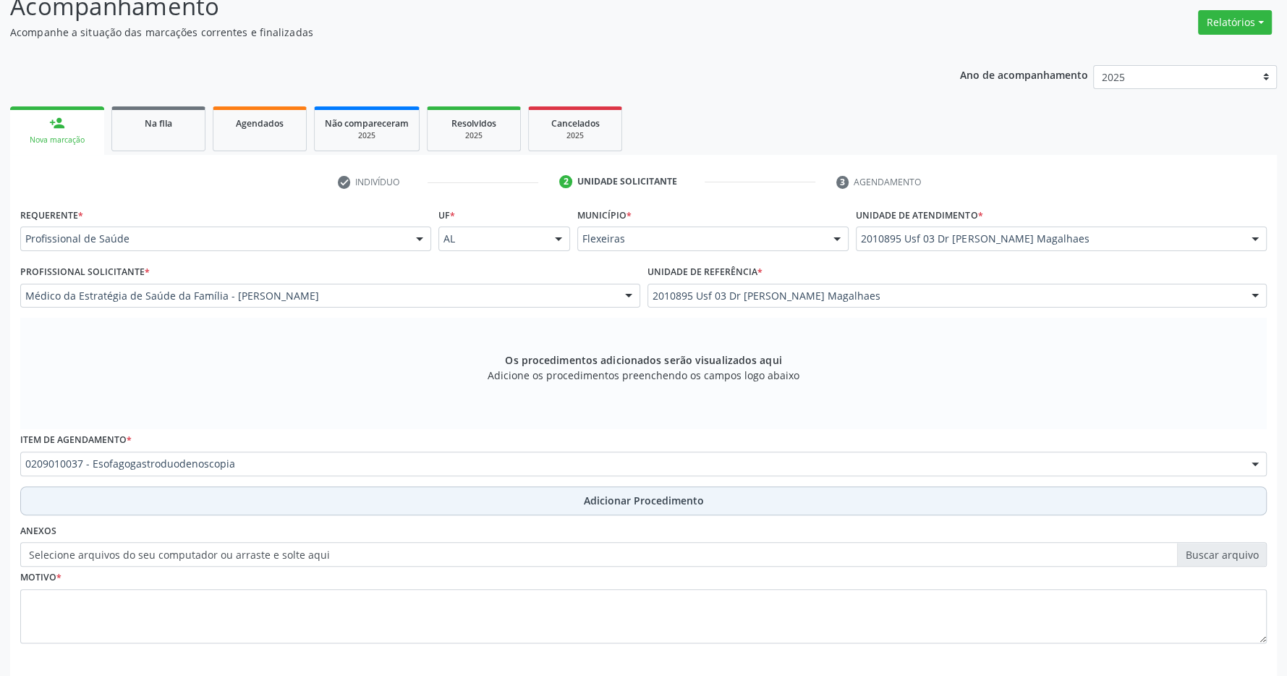
click at [535, 498] on button "Adicionar Procedimento" at bounding box center [643, 500] width 1247 height 29
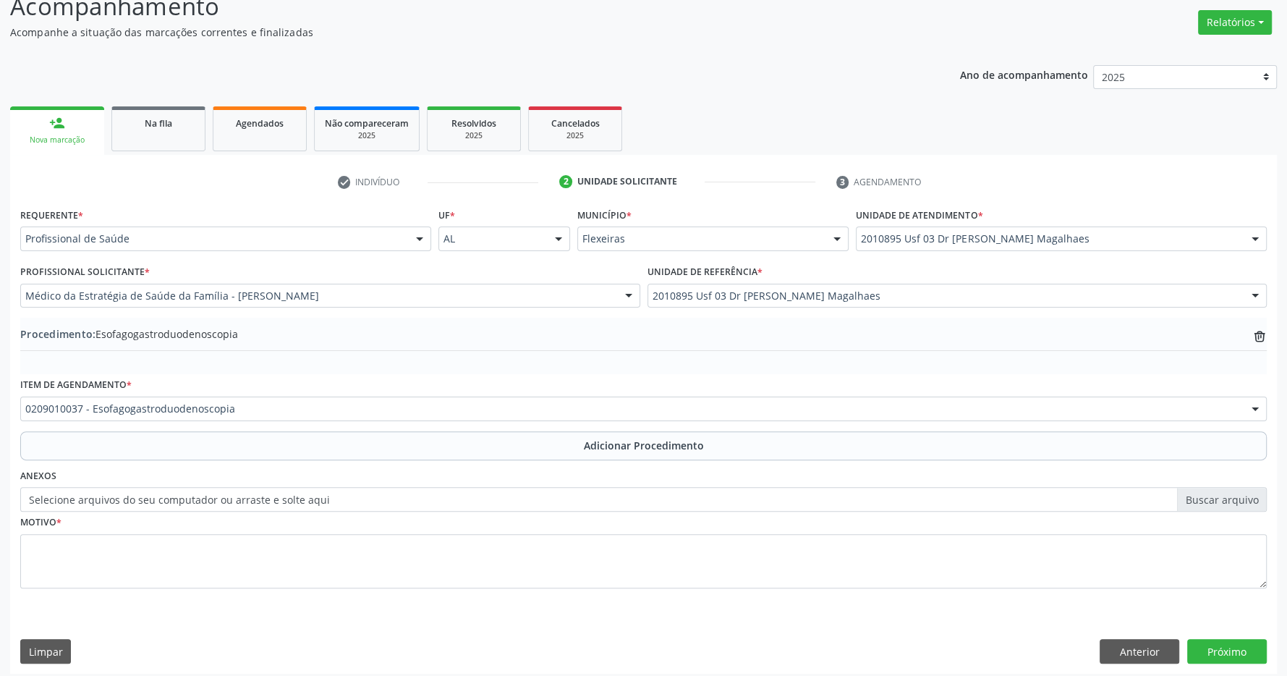
scroll to position [223, 0]
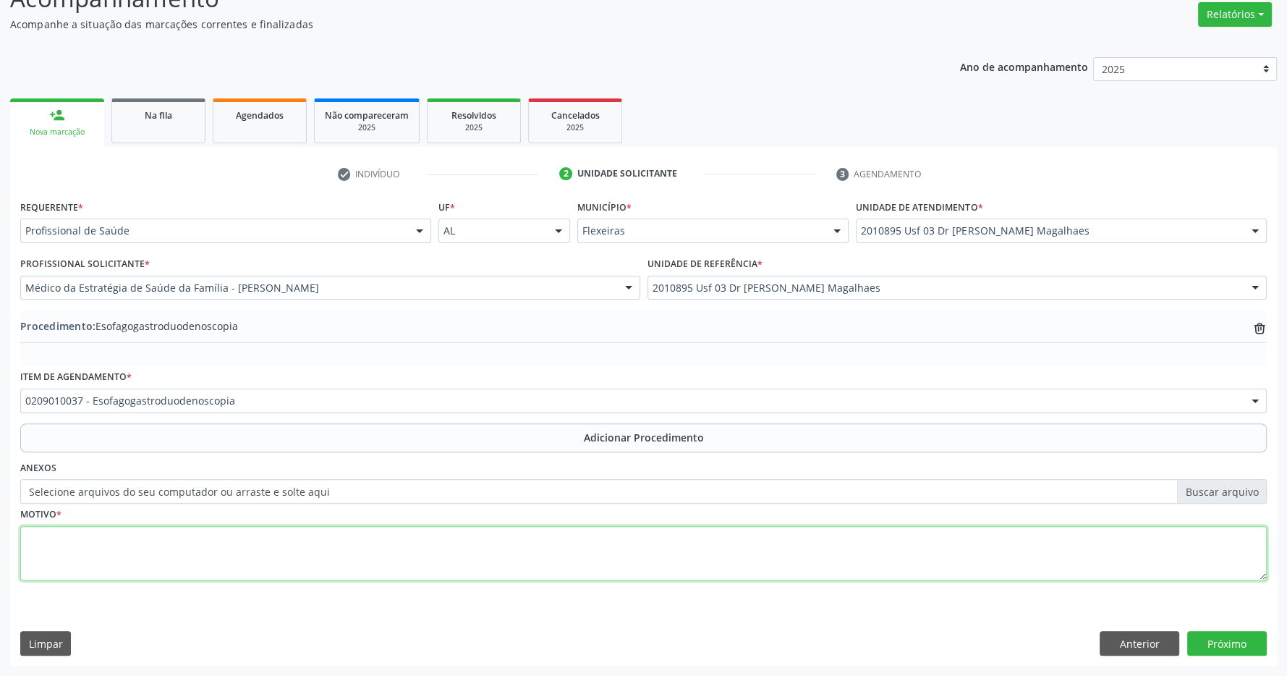
click at [219, 541] on textarea at bounding box center [643, 553] width 1247 height 55
type textarea "paciente com vomitos colcivos há 2 mes"
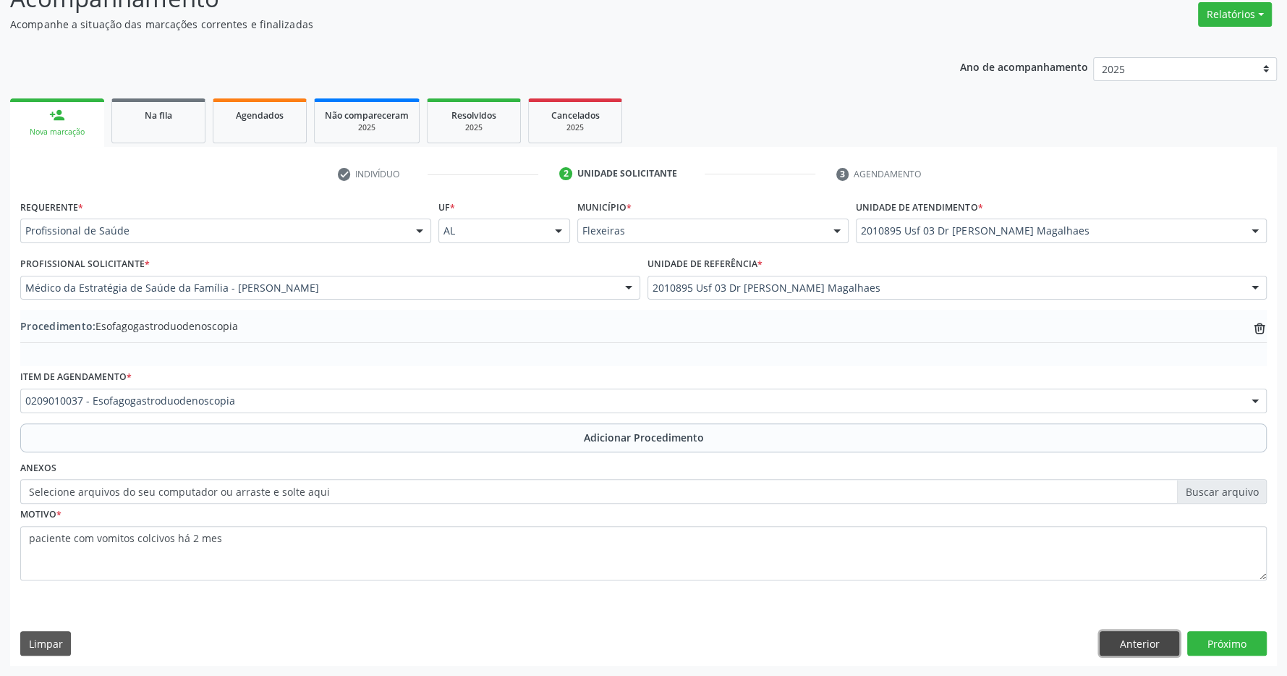
click at [1132, 644] on button "Anterior" at bounding box center [1140, 643] width 80 height 25
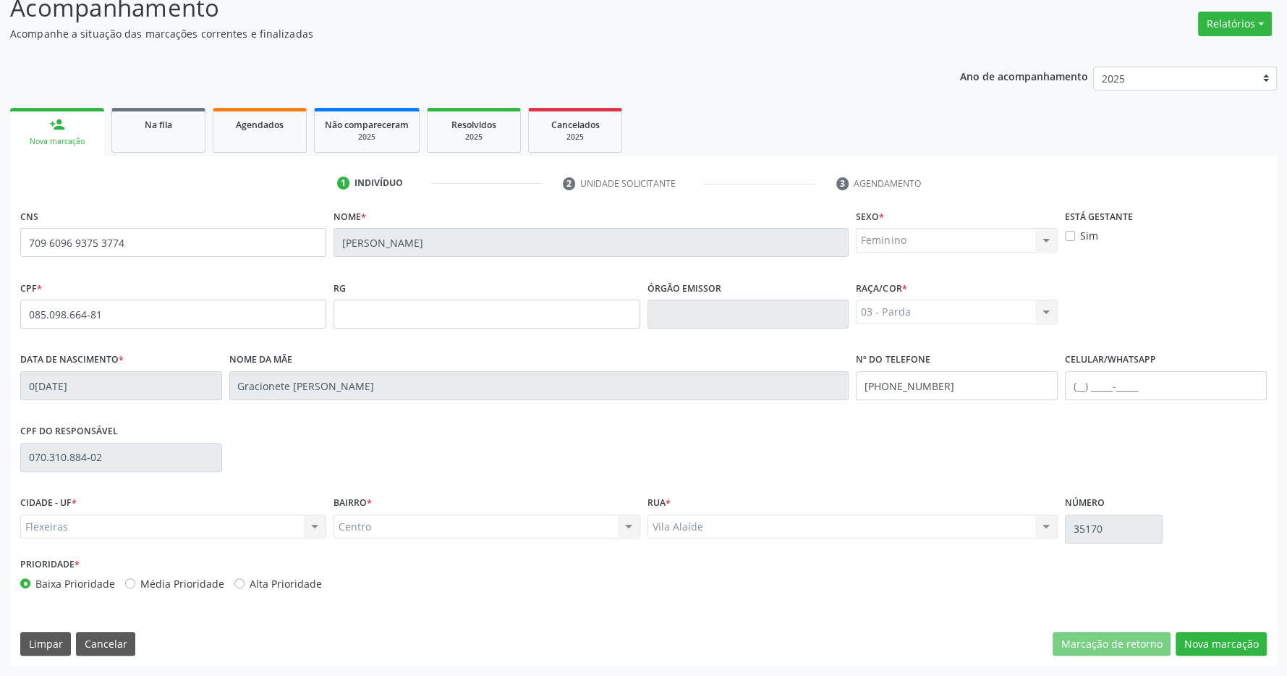
click at [228, 585] on div "Baixa Prioridade Média Prioridade Alta Prioridade" at bounding box center [330, 583] width 620 height 15
click at [242, 583] on div "Alta Prioridade" at bounding box center [278, 583] width 88 height 15
click at [228, 583] on div "Baixa Prioridade Média Prioridade Alta Prioridade" at bounding box center [330, 583] width 620 height 15
click at [250, 581] on label "Alta Prioridade" at bounding box center [286, 583] width 72 height 15
click at [235, 581] on input "Alta Prioridade" at bounding box center [239, 582] width 10 height 13
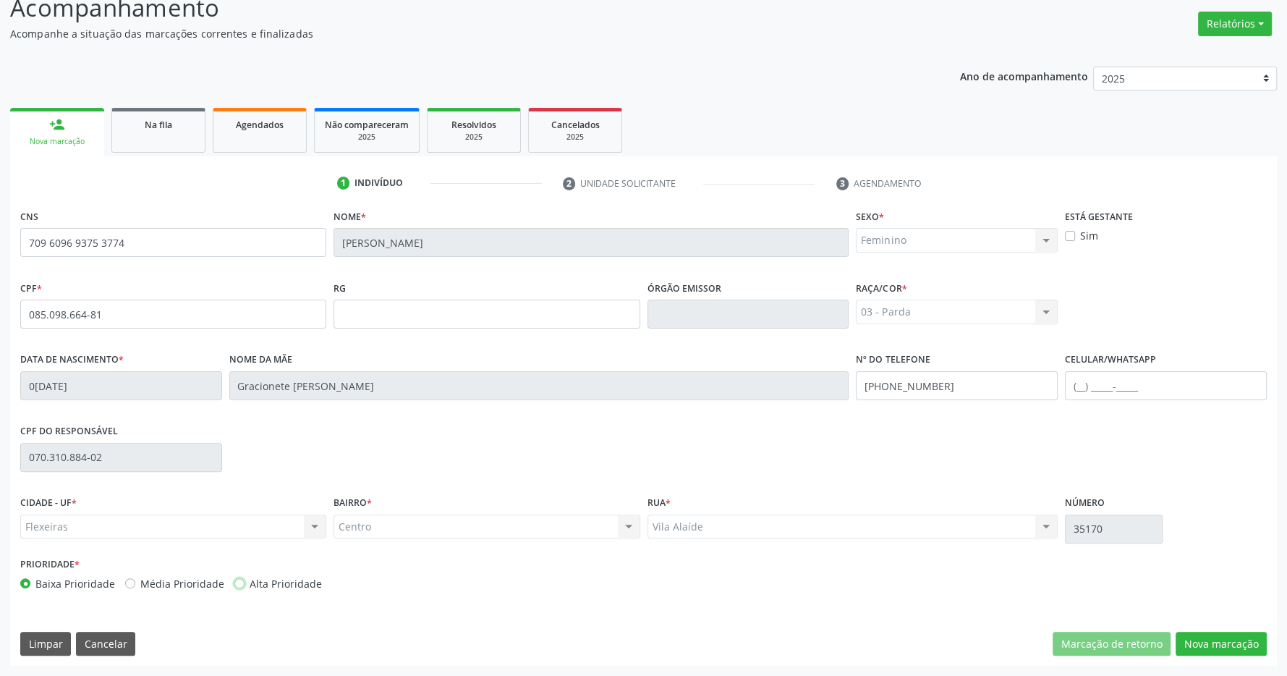
radio input "true"
click at [1204, 644] on button "Nova marcação" at bounding box center [1221, 644] width 91 height 25
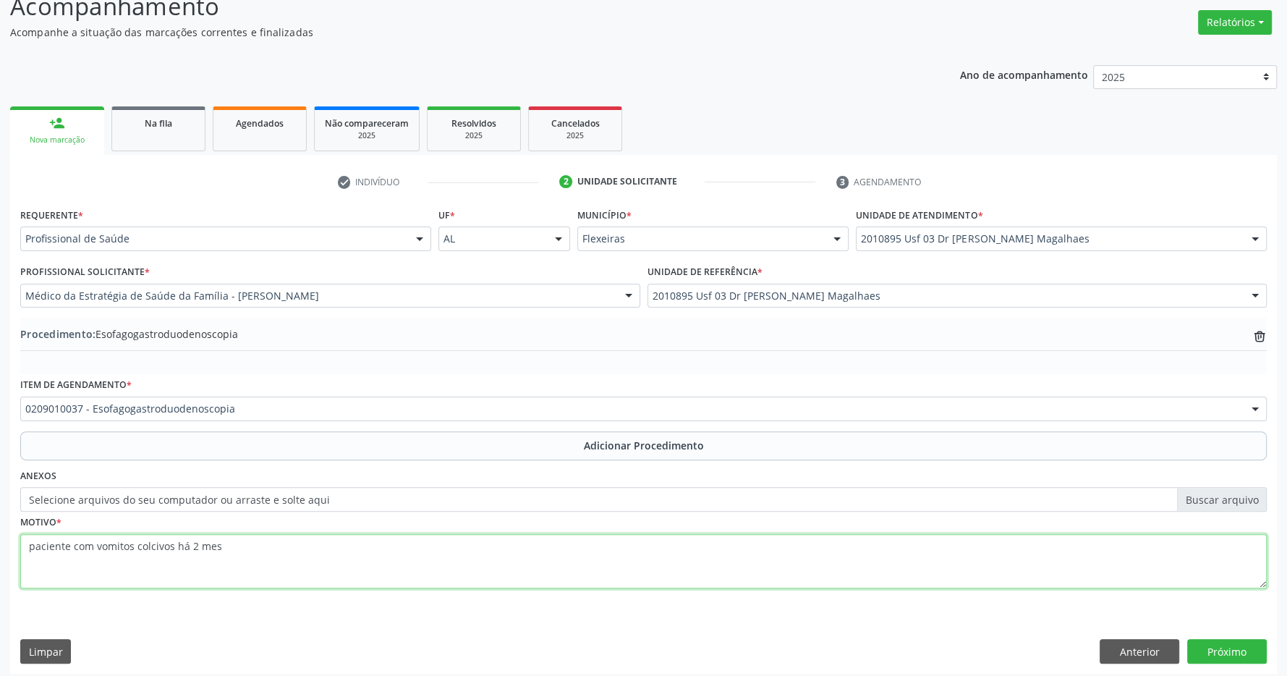
click at [295, 556] on textarea "paciente com vomitos colcivos há 2 mes" at bounding box center [643, 561] width 1247 height 55
click at [462, 570] on textarea "paciente com vomitos colcivos há 2 meses associado a perda de peso" at bounding box center [643, 561] width 1247 height 55
type textarea "paciente com vomitos colcivos há 2 meses associado a perda de peso, sem melhora…"
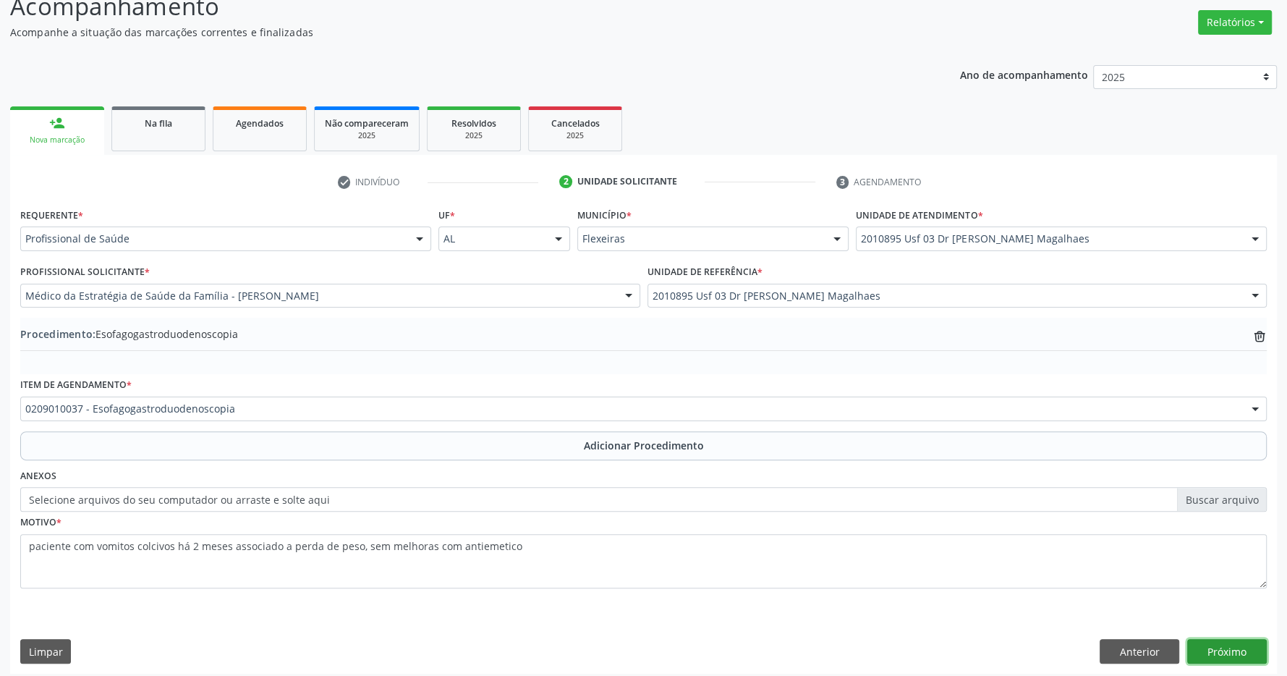
click at [1236, 647] on button "Próximo" at bounding box center [1227, 651] width 80 height 25
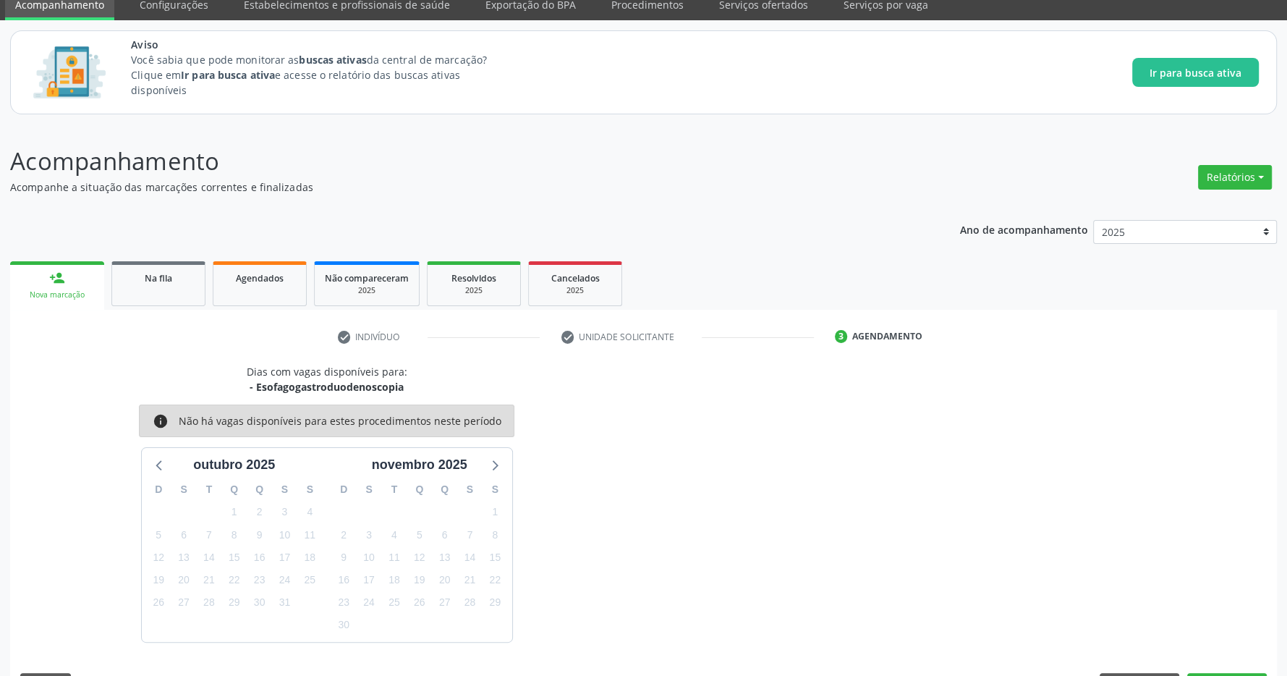
scroll to position [102, 0]
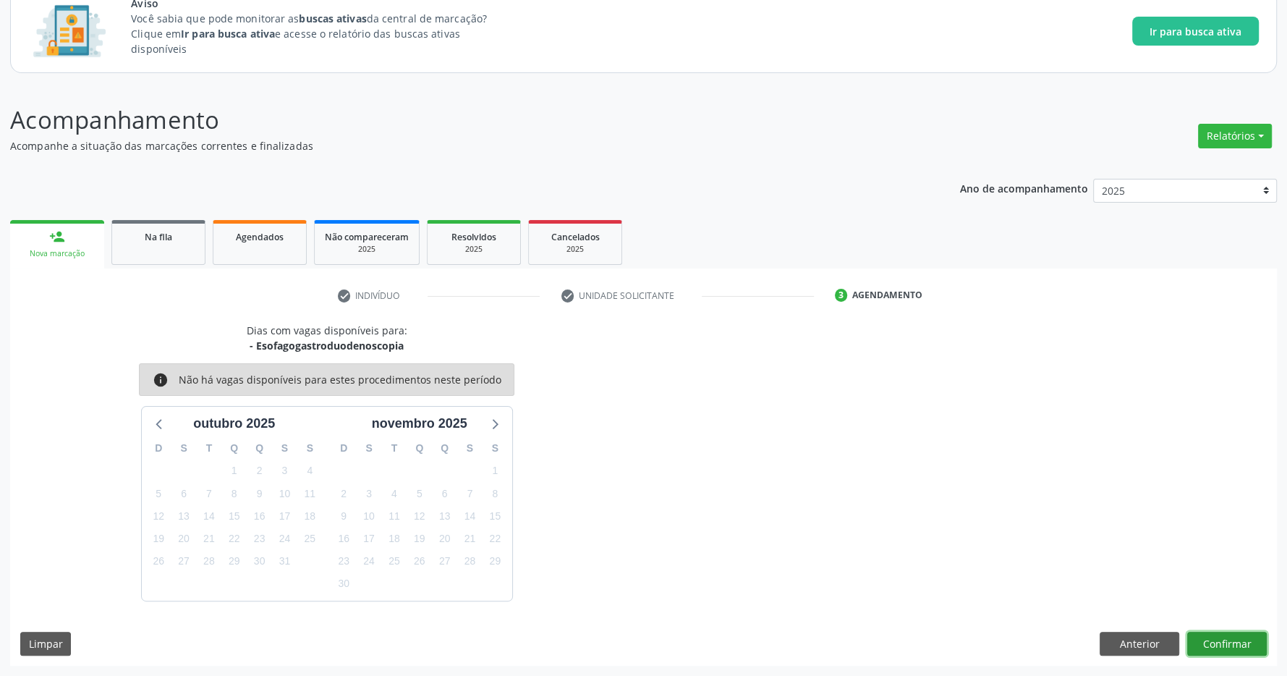
click at [1245, 642] on button "Confirmar" at bounding box center [1227, 644] width 80 height 25
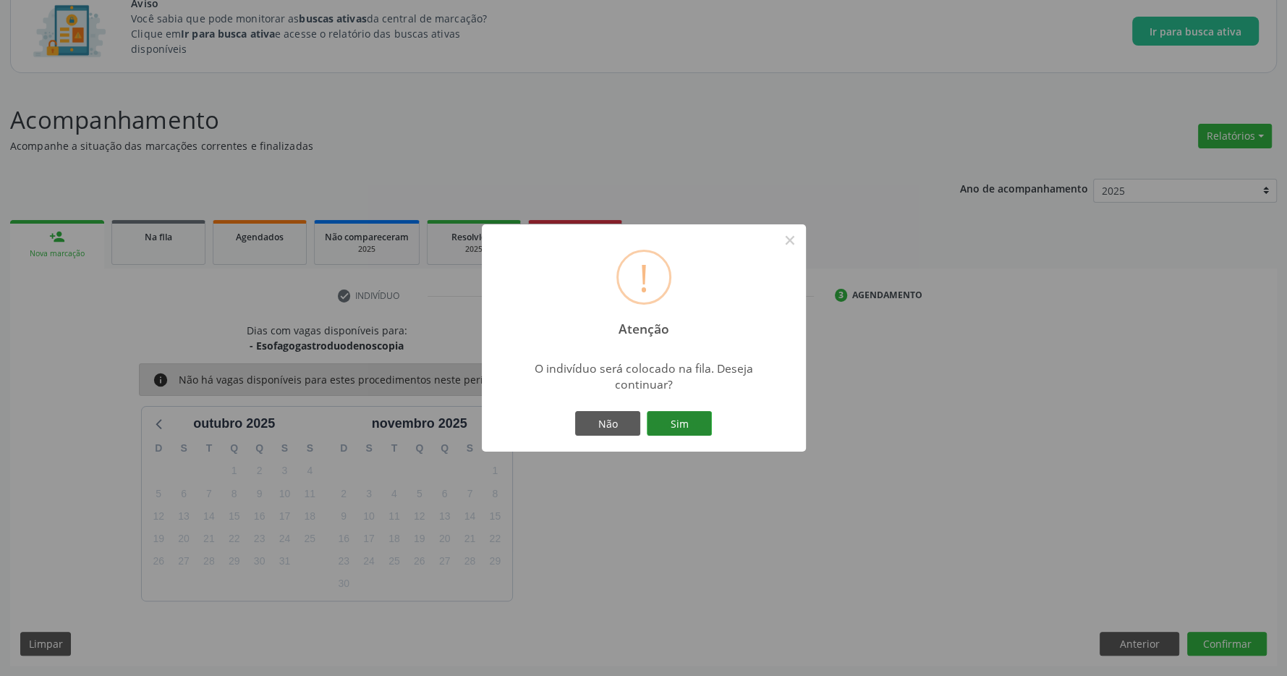
click at [697, 413] on button "Sim" at bounding box center [679, 423] width 65 height 25
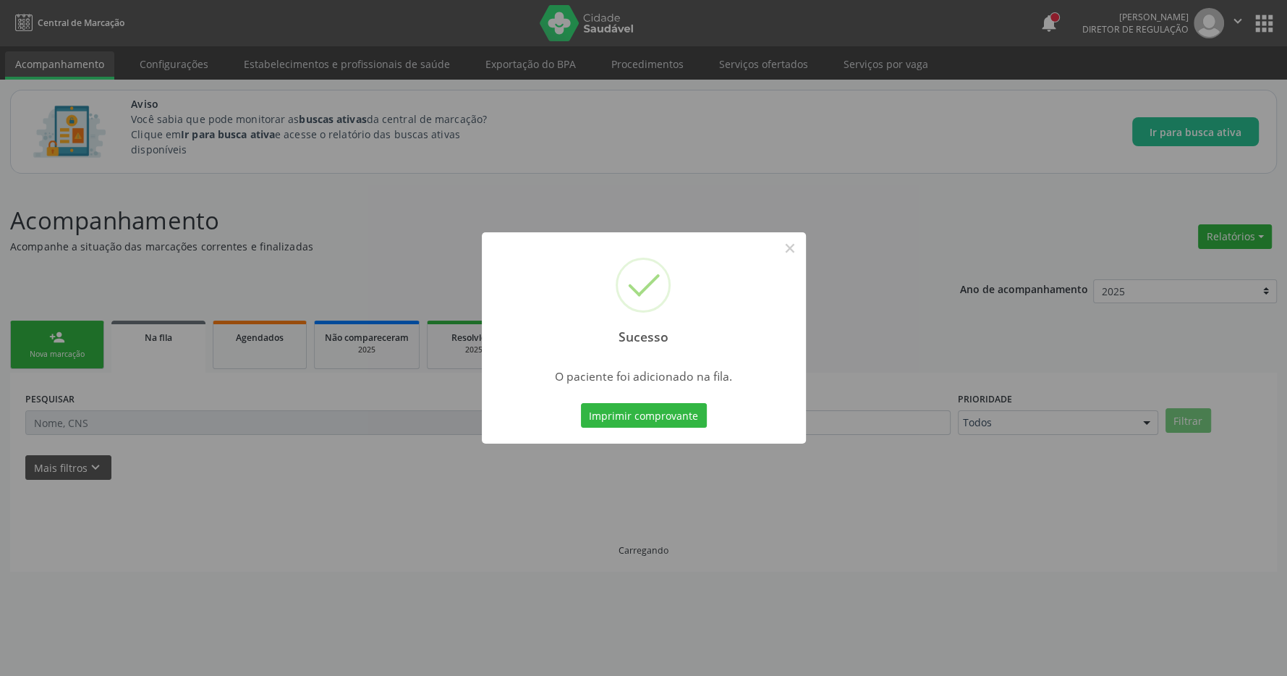
scroll to position [0, 0]
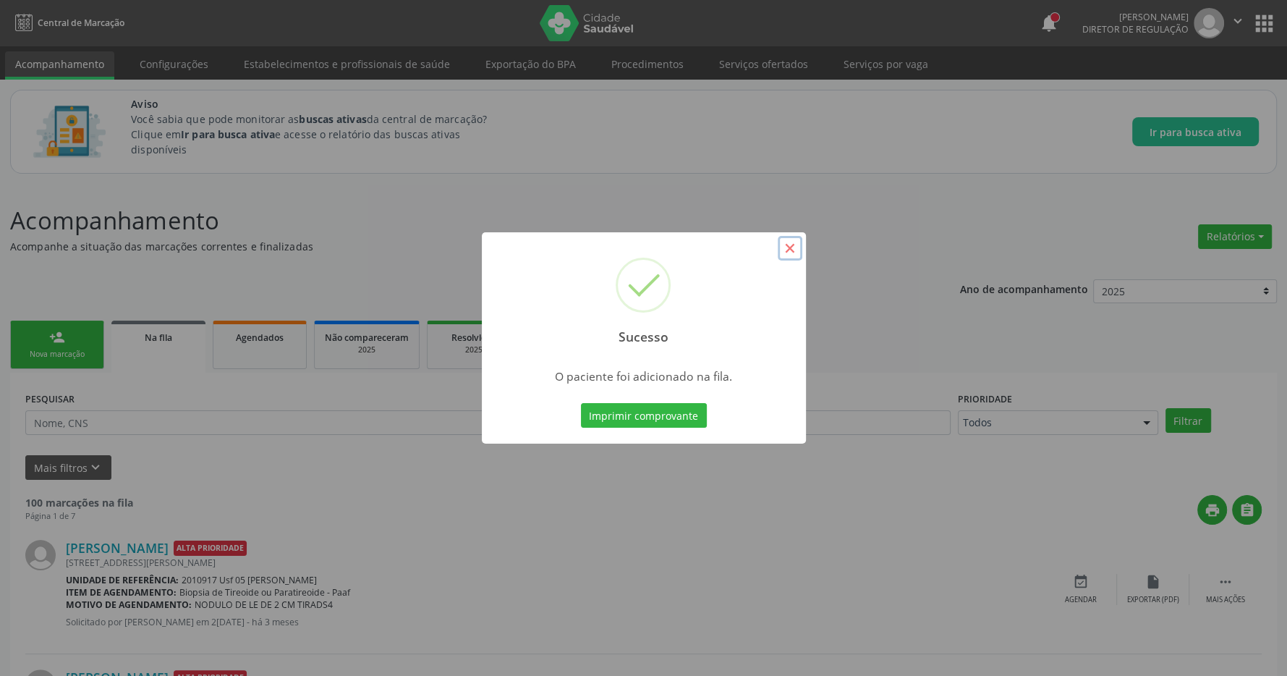
click at [787, 247] on button "×" at bounding box center [790, 248] width 25 height 25
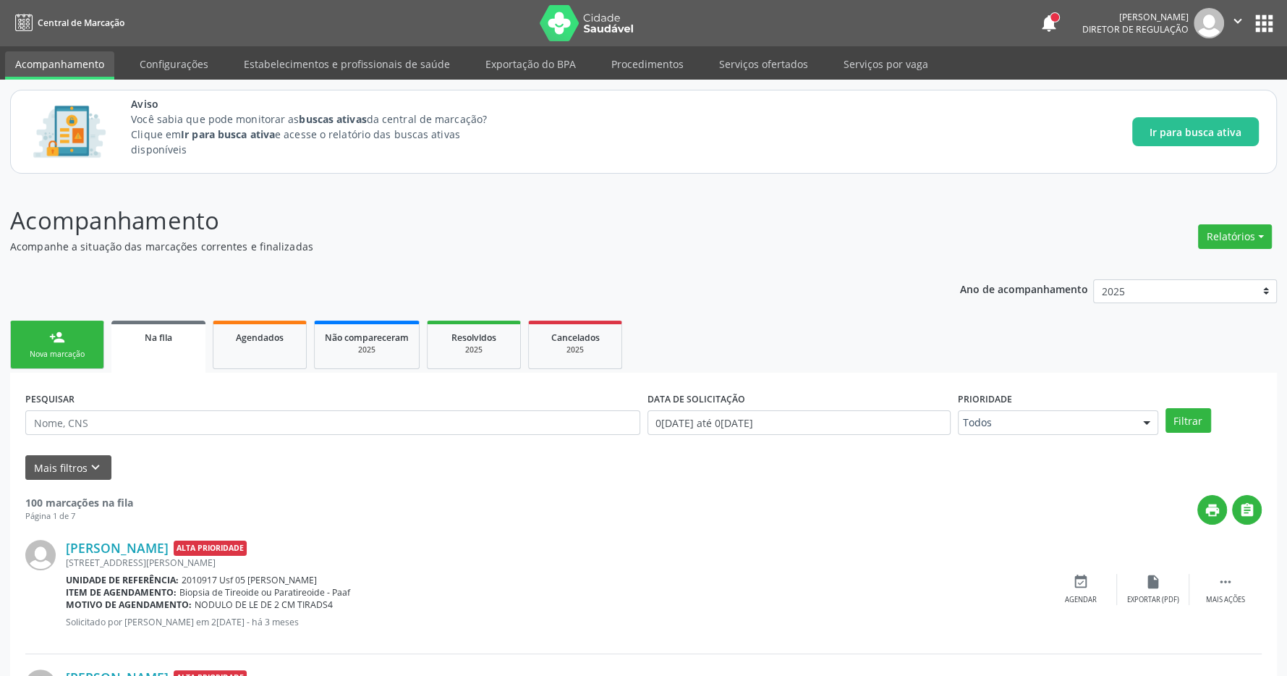
click at [1261, 15] on button "apps" at bounding box center [1264, 23] width 25 height 25
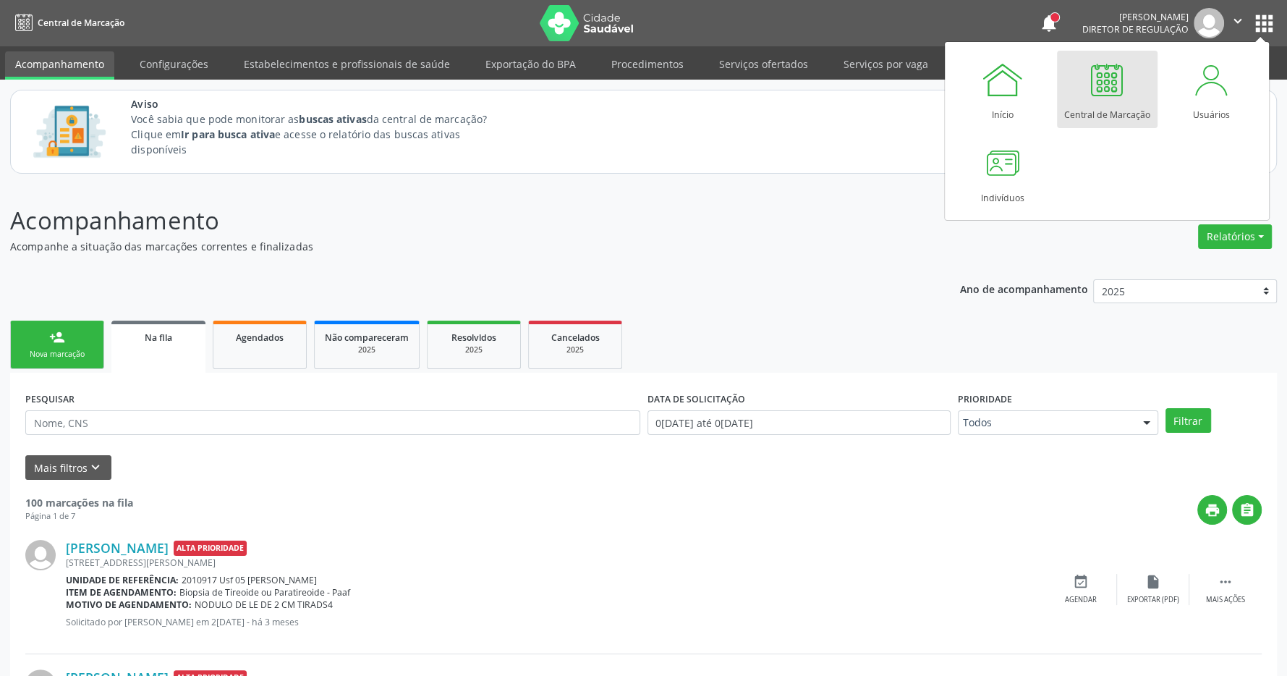
click at [1103, 90] on div at bounding box center [1106, 79] width 43 height 43
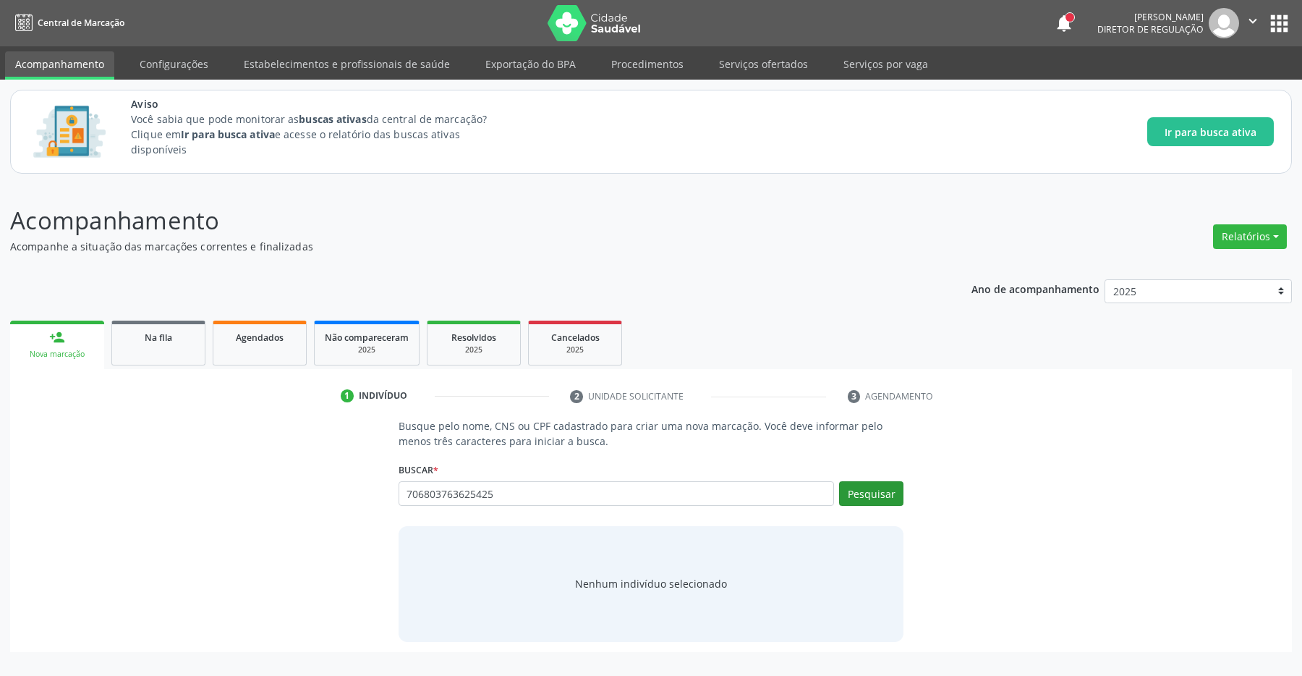
type input "706803763625425"
click at [860, 491] on button "Pesquisar" at bounding box center [871, 493] width 64 height 25
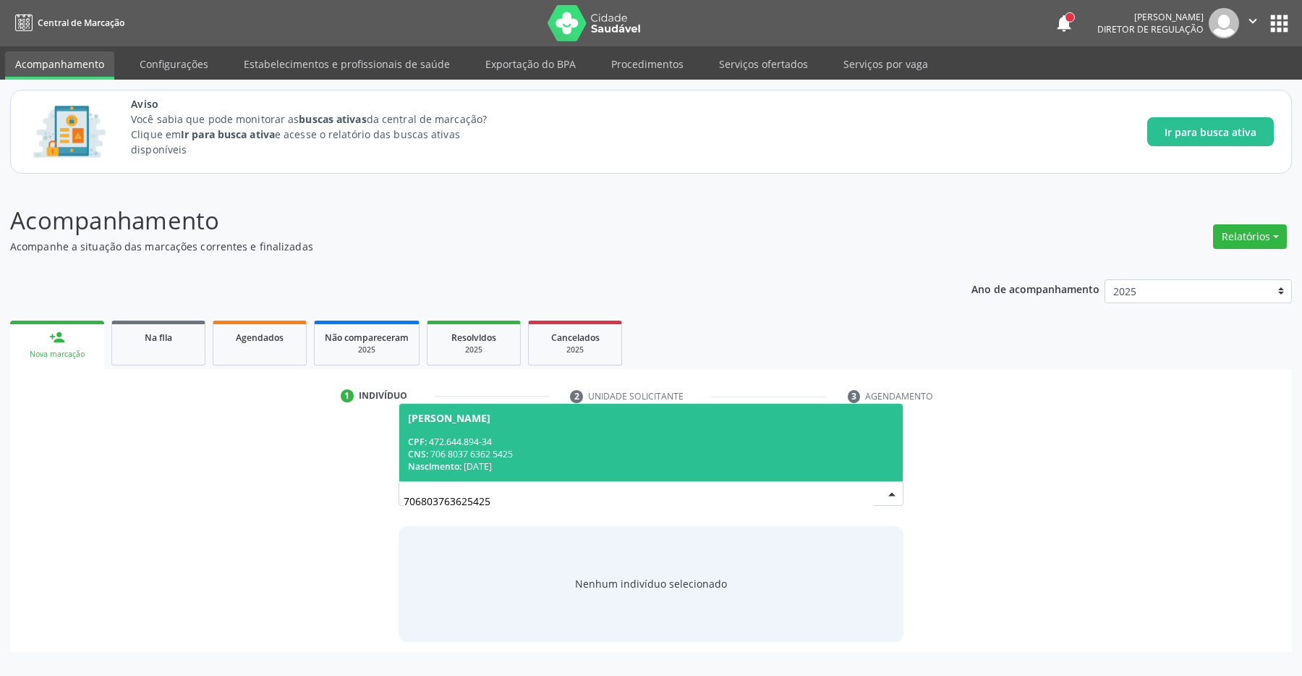
click at [621, 438] on div "CPF: 472.644.894-34" at bounding box center [651, 442] width 487 height 12
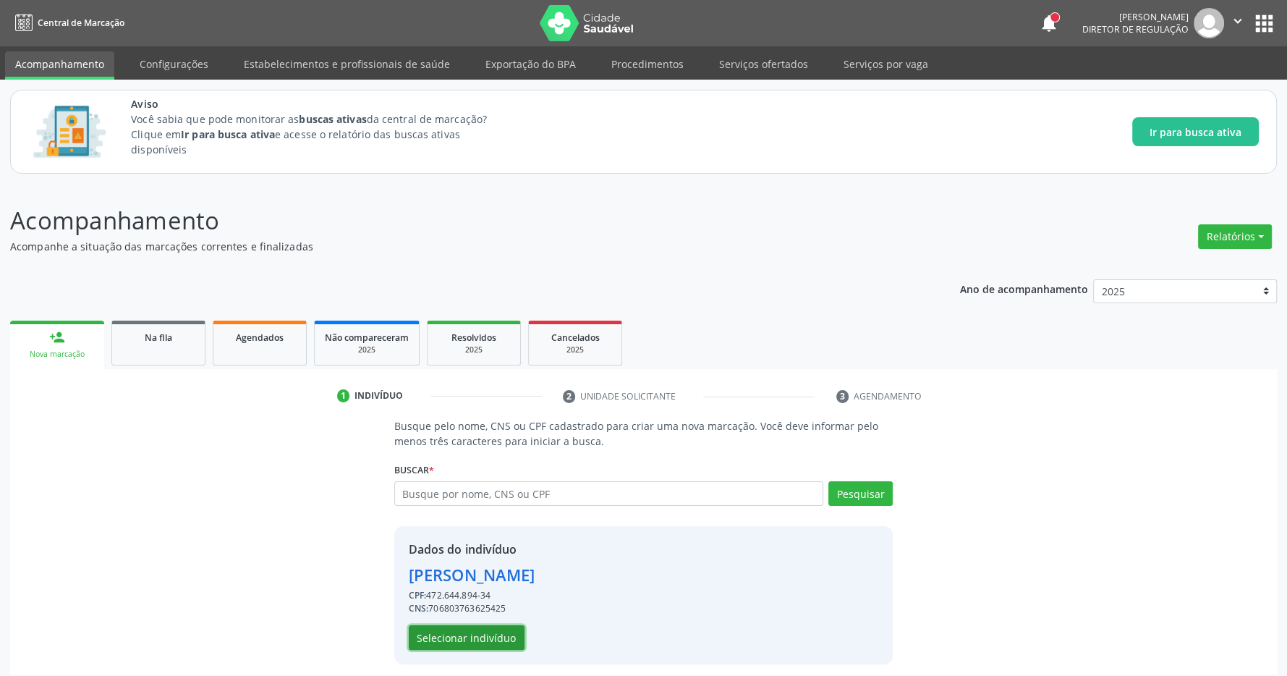
click at [475, 647] on button "Selecionar indivíduo" at bounding box center [467, 637] width 116 height 25
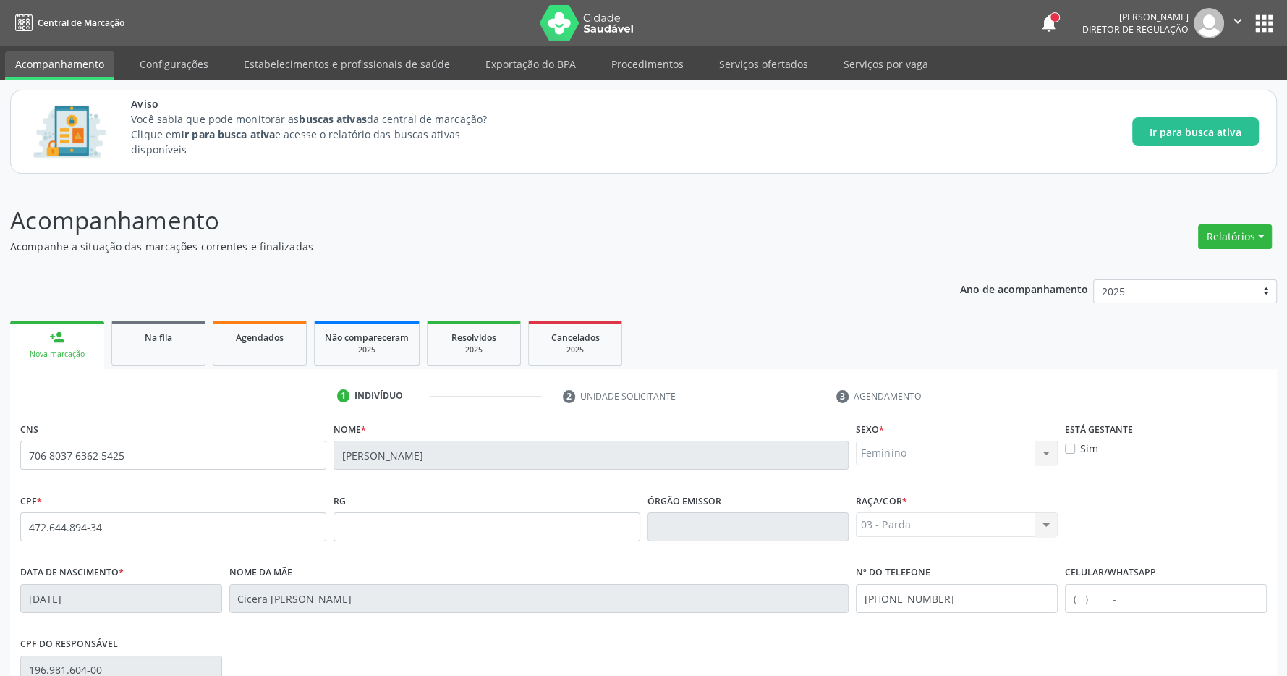
scroll to position [214, 0]
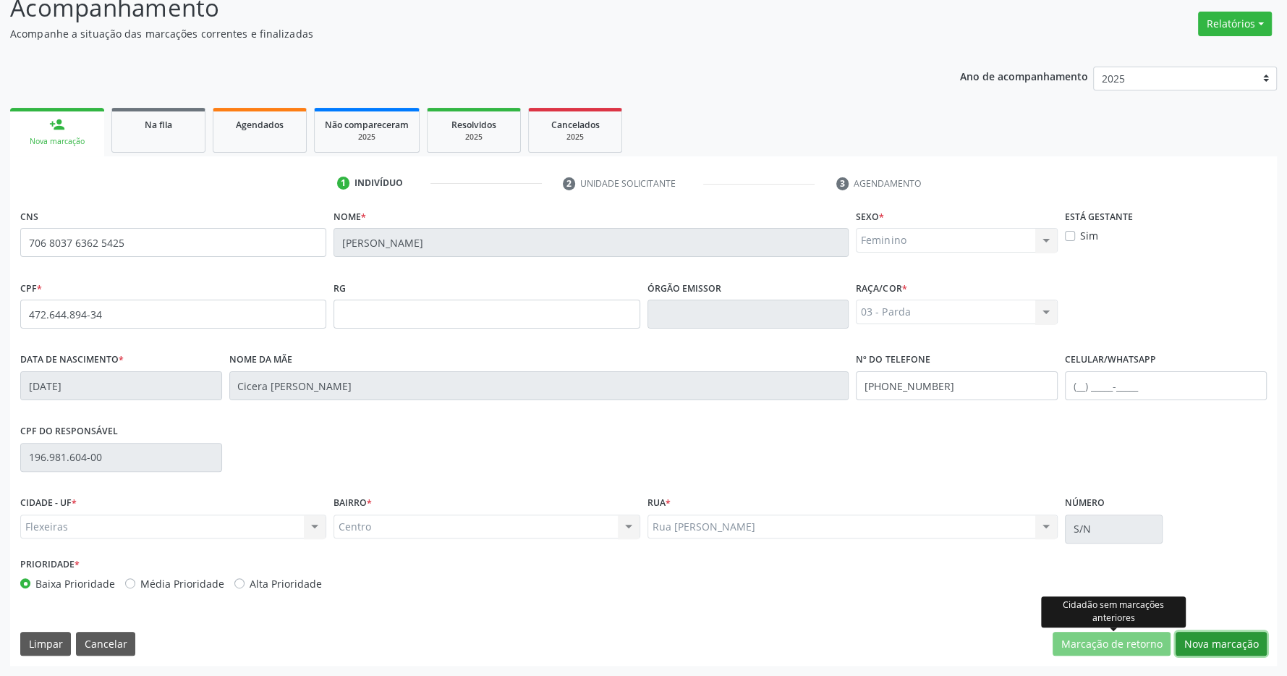
click at [1196, 637] on button "Nova marcação" at bounding box center [1221, 644] width 91 height 25
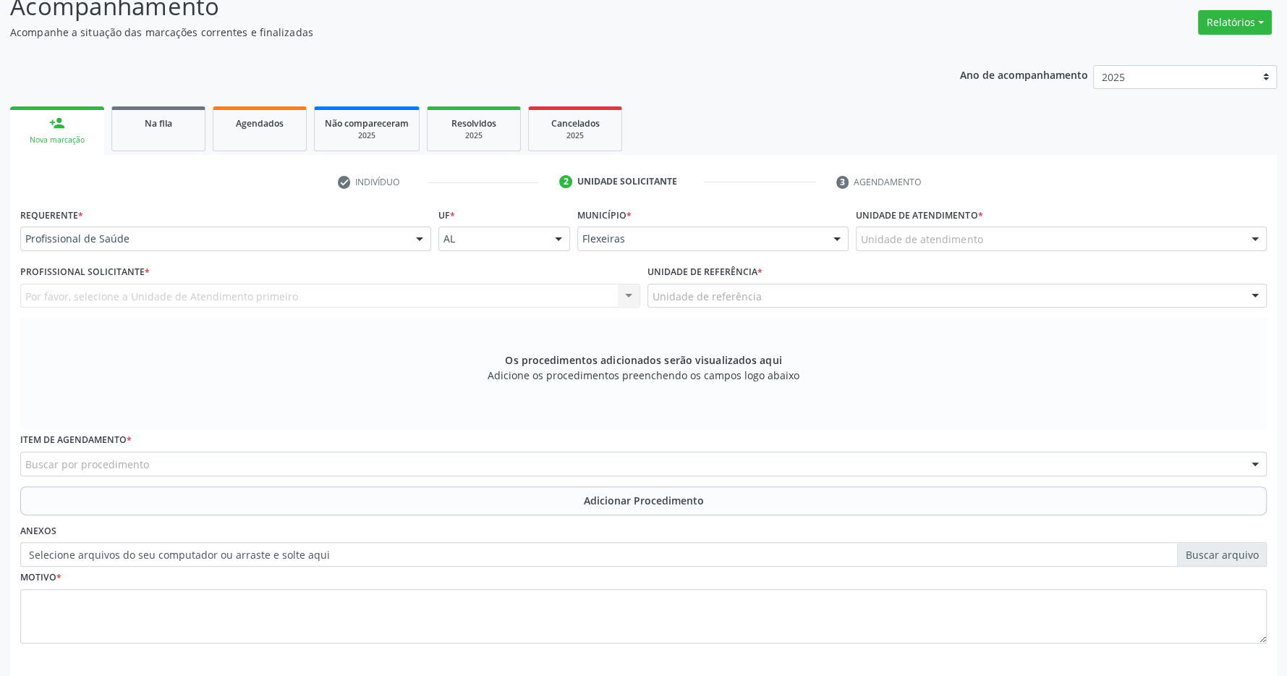
scroll to position [279, 0]
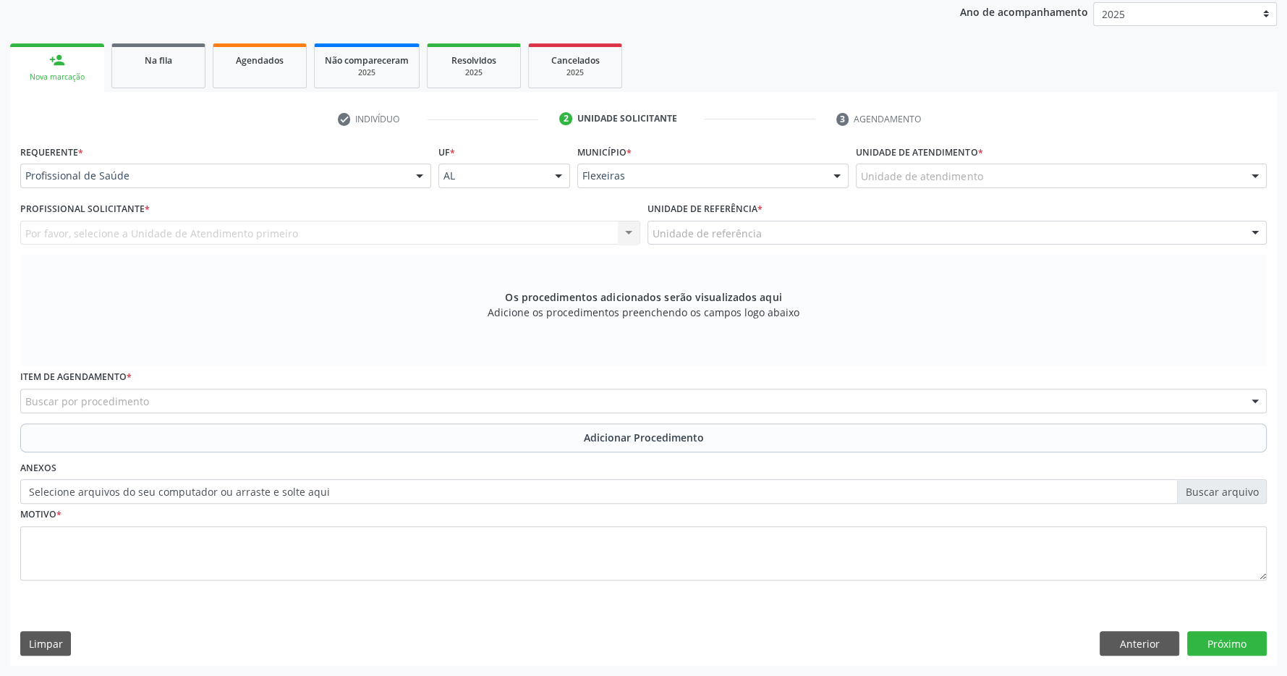
click at [984, 181] on div "Unidade de atendimento" at bounding box center [1061, 176] width 411 height 25
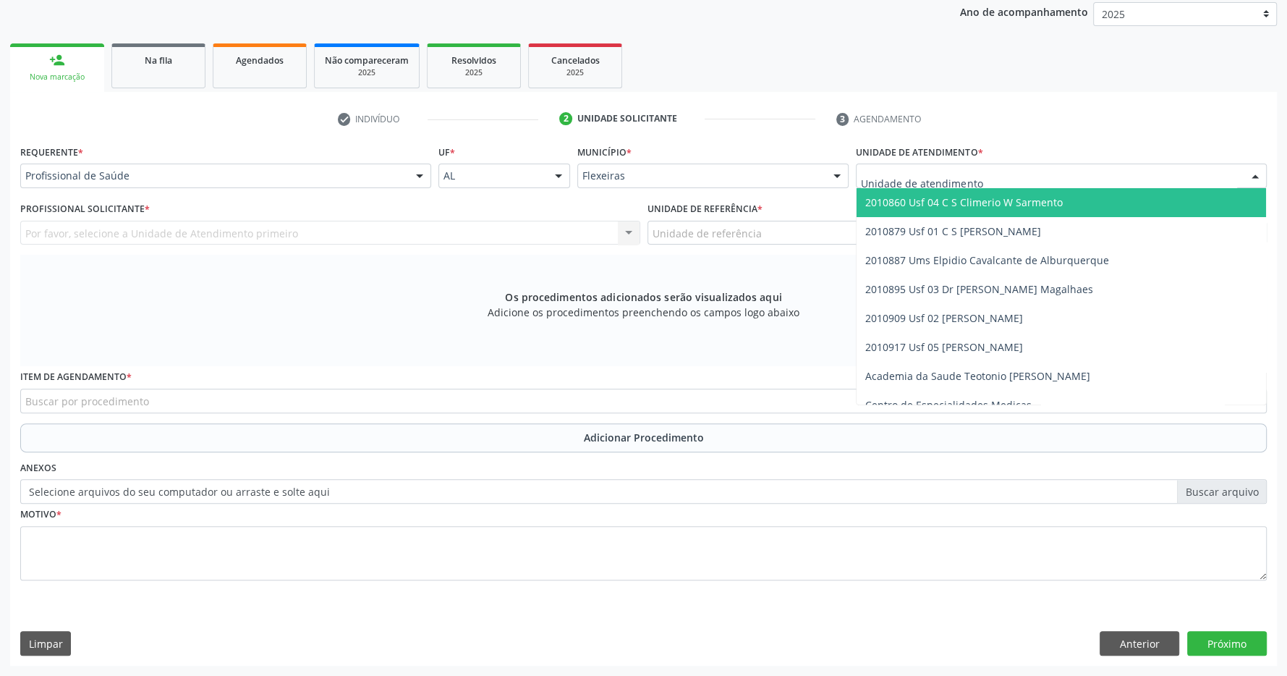
click at [990, 208] on span "2010860 Usf 04 C S Climerio W Sarmento" at bounding box center [964, 202] width 198 height 14
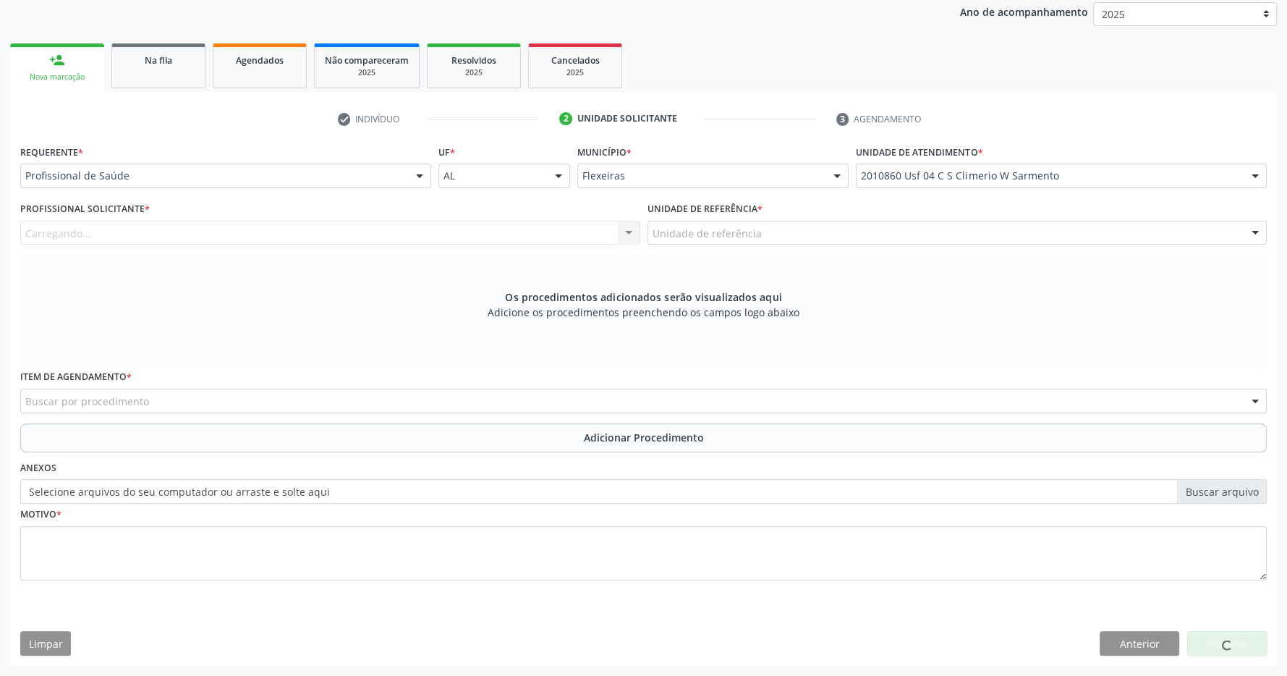
click at [987, 231] on div "Unidade de referência" at bounding box center [958, 233] width 620 height 25
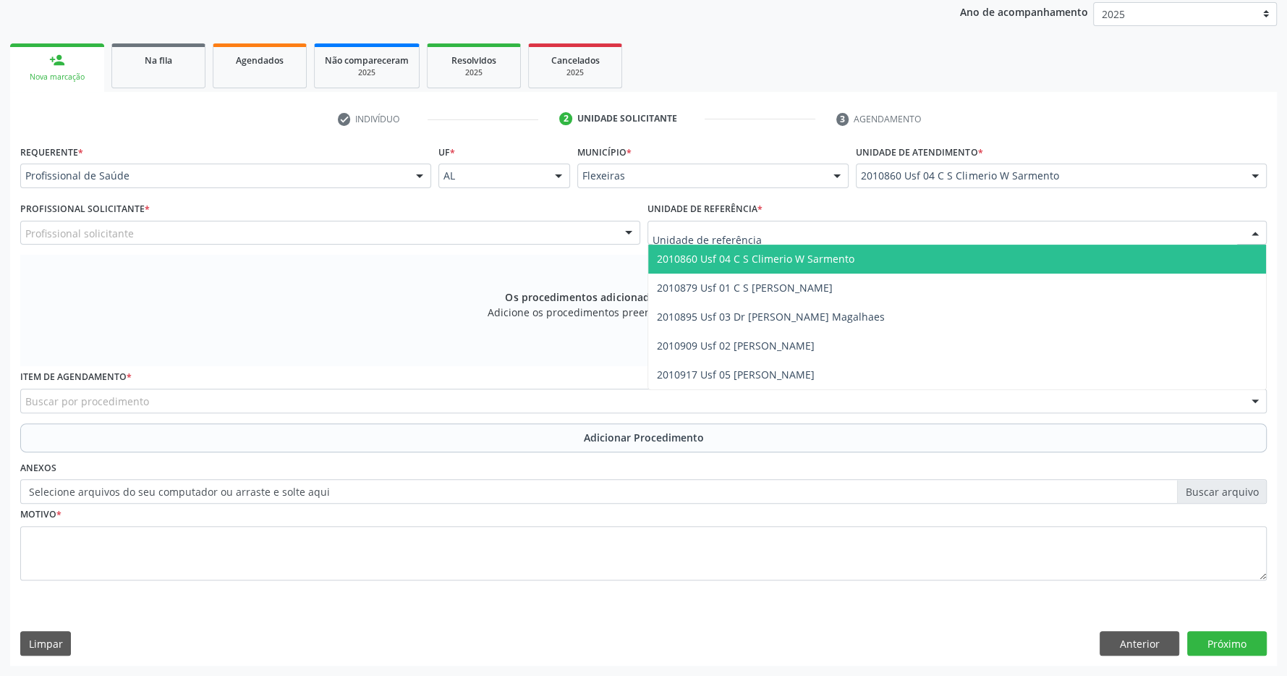
click at [983, 254] on span "2010860 Usf 04 C S Climerio W Sarmento" at bounding box center [957, 259] width 619 height 29
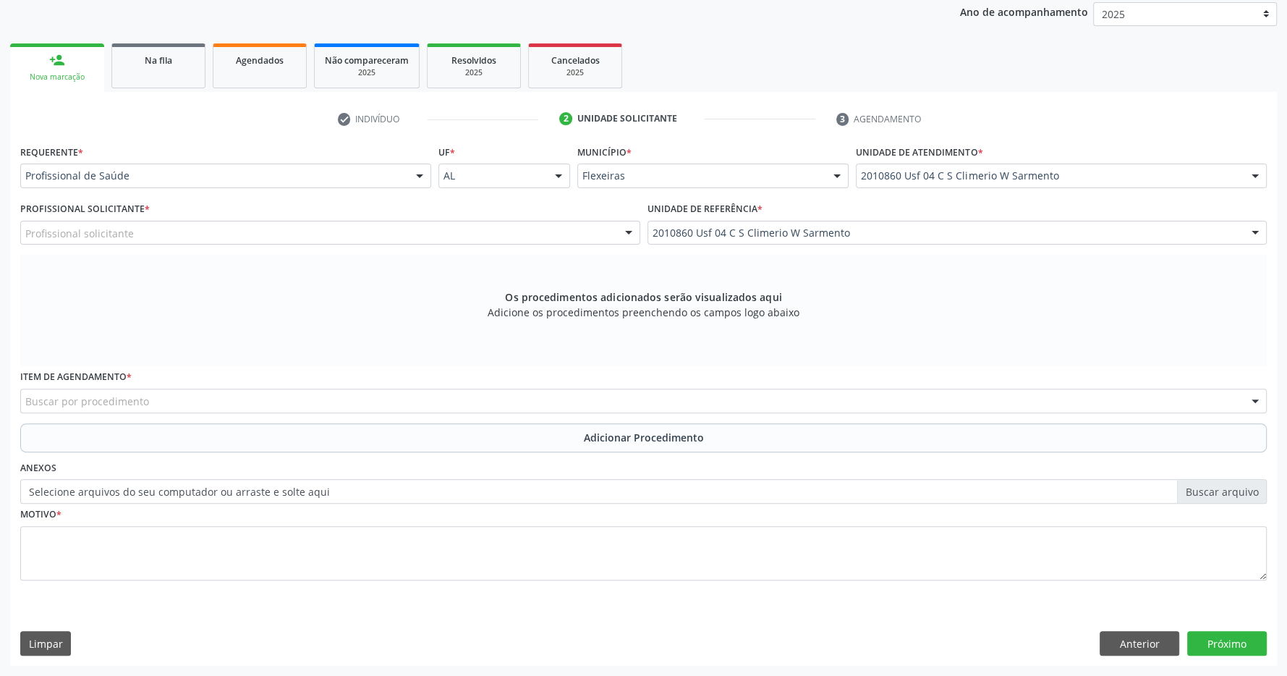
click at [556, 234] on div "Profissional solicitante" at bounding box center [330, 233] width 620 height 25
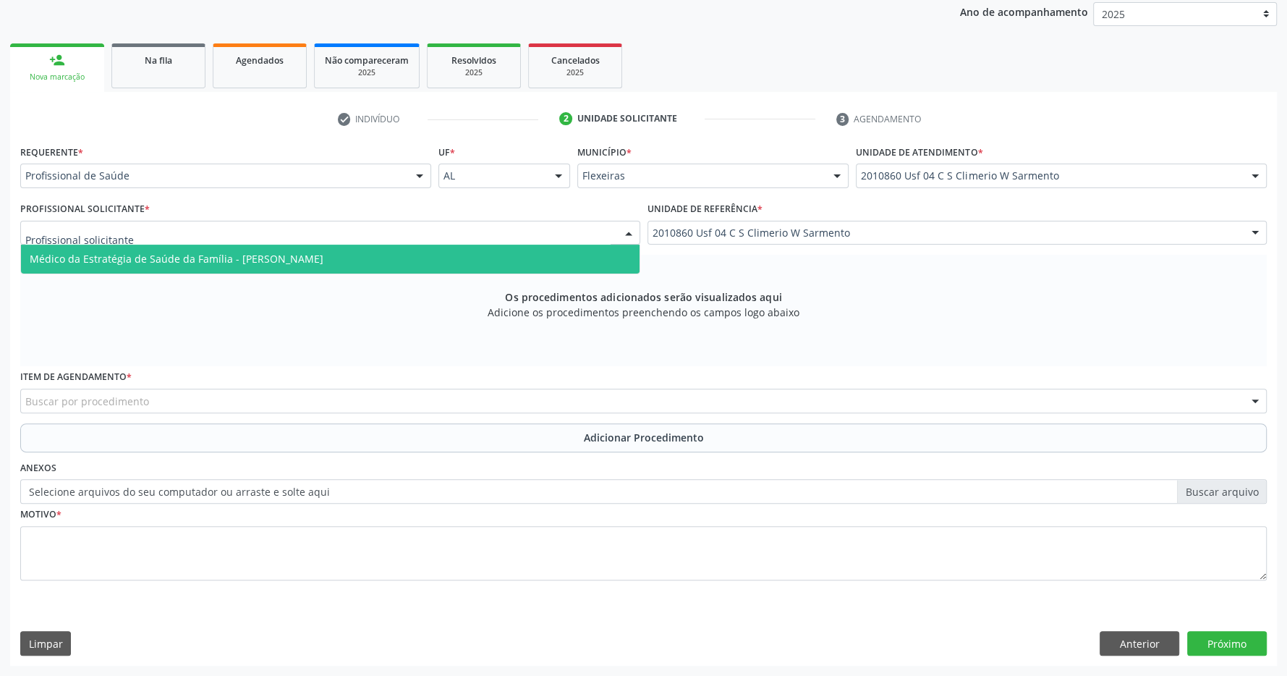
click at [429, 250] on span "Médico da Estratégia de Saúde da Família - [PERSON_NAME]" at bounding box center [330, 259] width 619 height 29
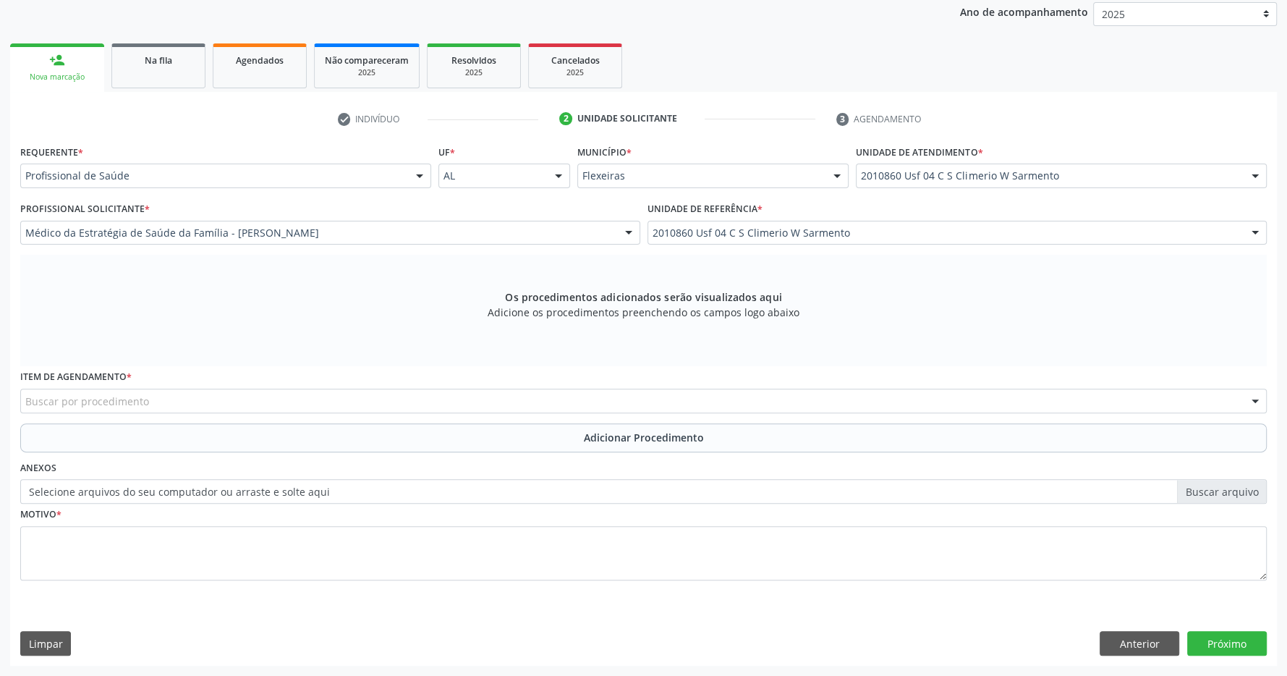
click at [296, 408] on div "Buscar por procedimento" at bounding box center [643, 401] width 1247 height 25
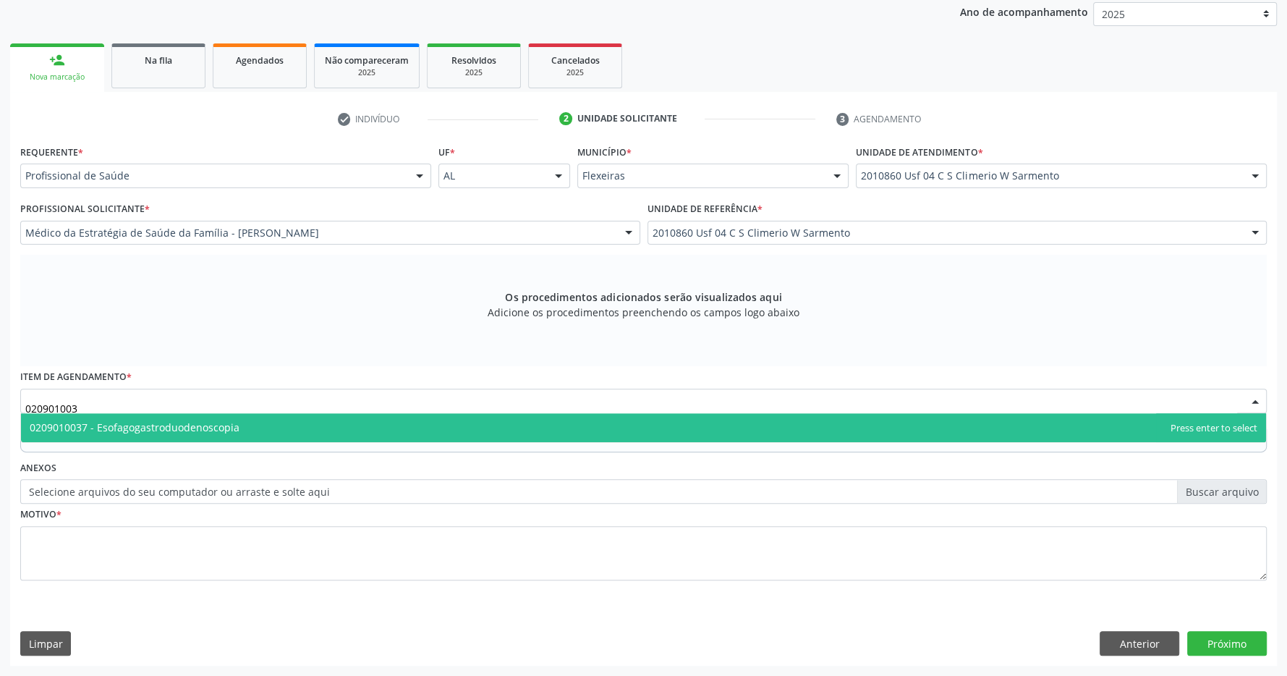
type input "0209010037"
click at [311, 419] on span "0209010037 - Esofagogastroduodenoscopia" at bounding box center [643, 427] width 1245 height 29
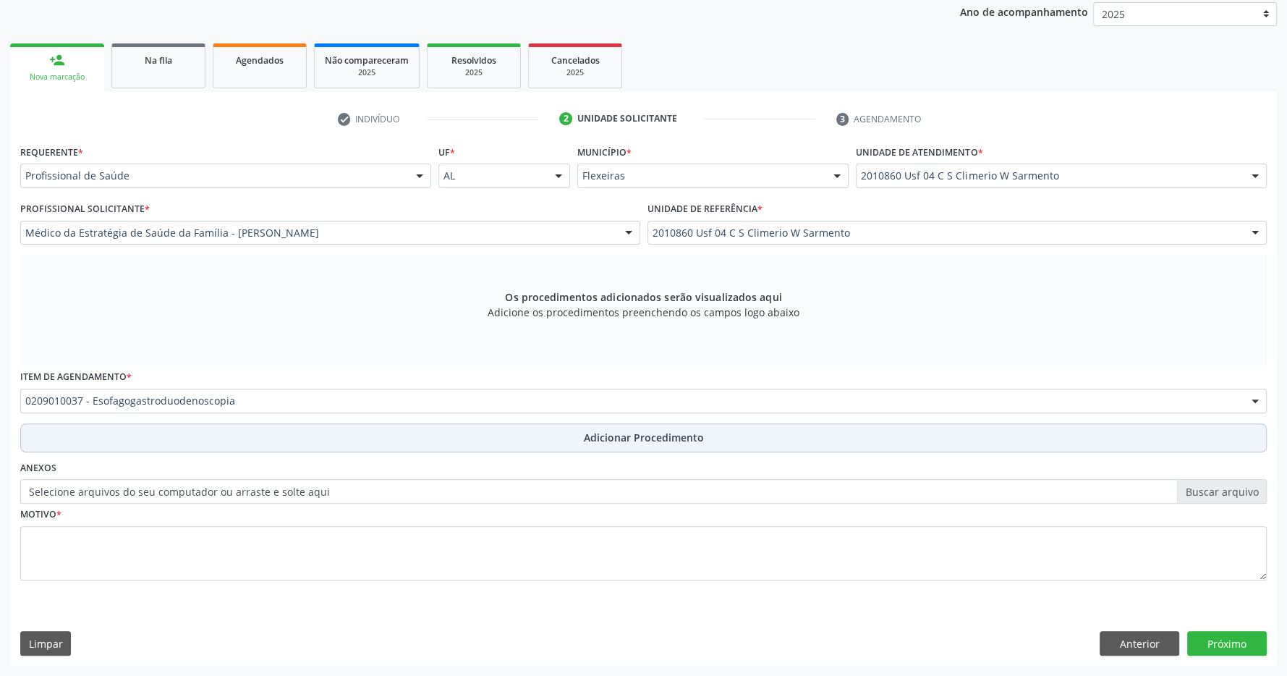
click at [534, 426] on button "Adicionar Procedimento" at bounding box center [643, 437] width 1247 height 29
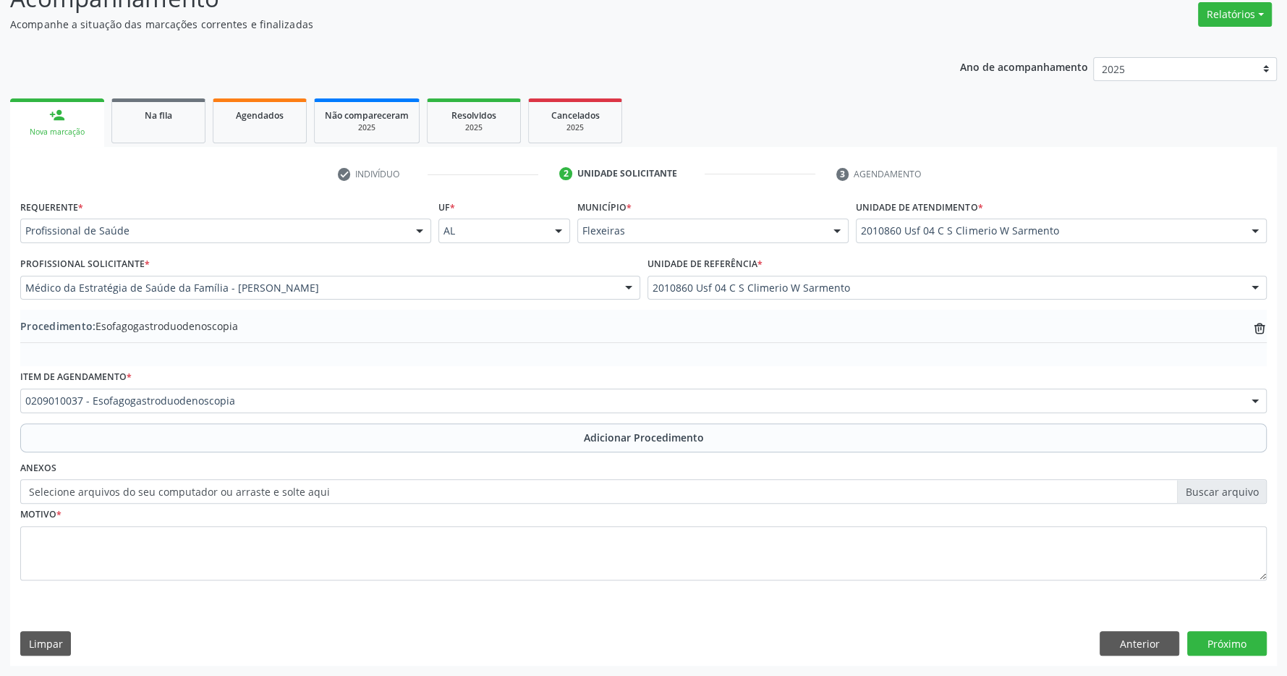
scroll to position [223, 0]
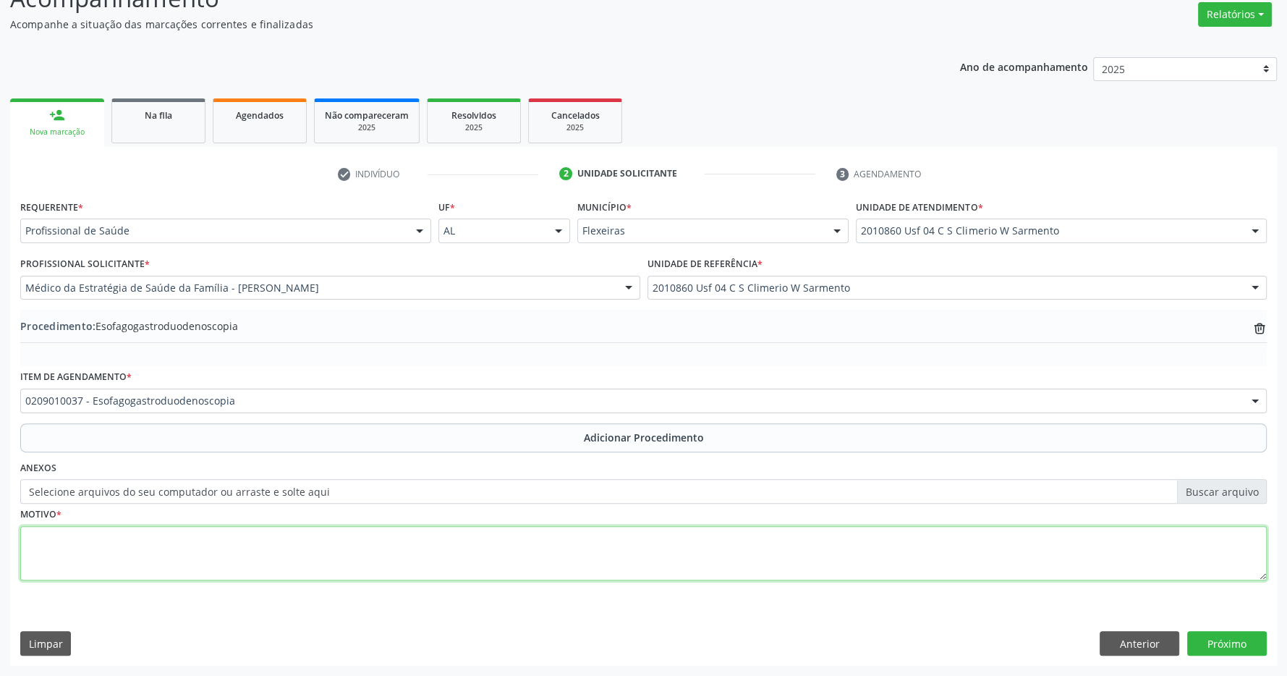
click at [431, 550] on textarea at bounding box center [643, 553] width 1247 height 55
type textarea "epigastralgia A/E"
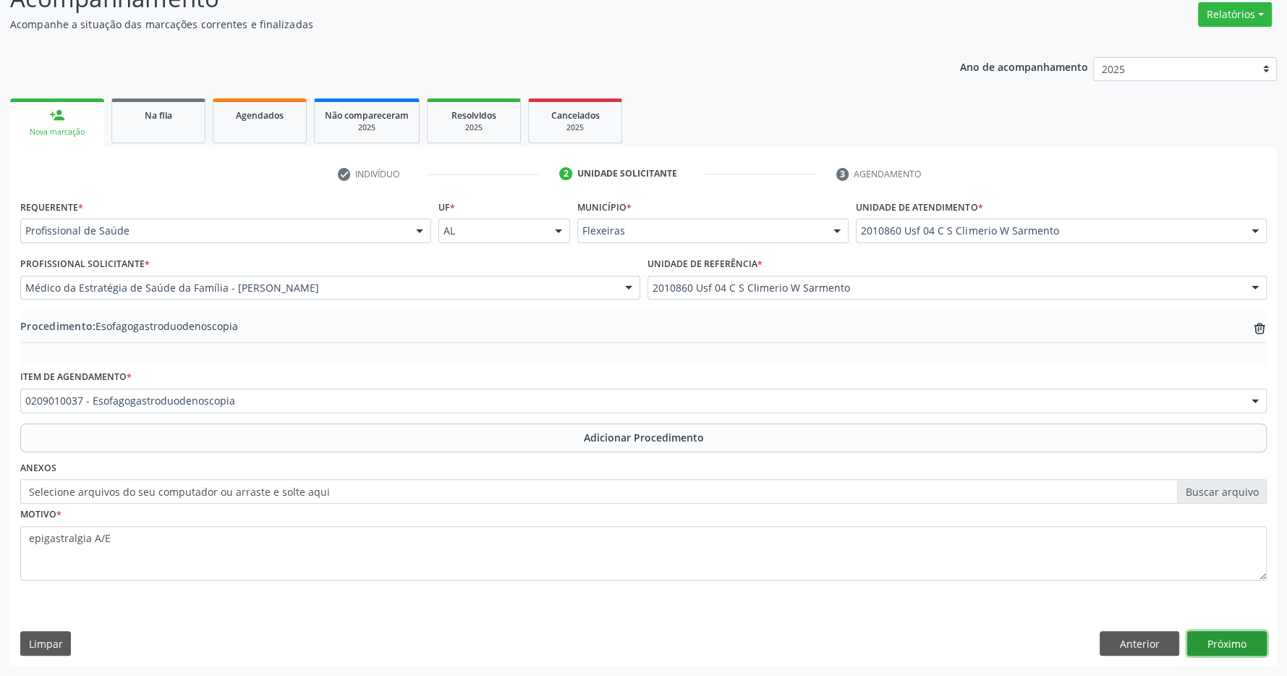
click at [1220, 637] on button "Próximo" at bounding box center [1227, 643] width 80 height 25
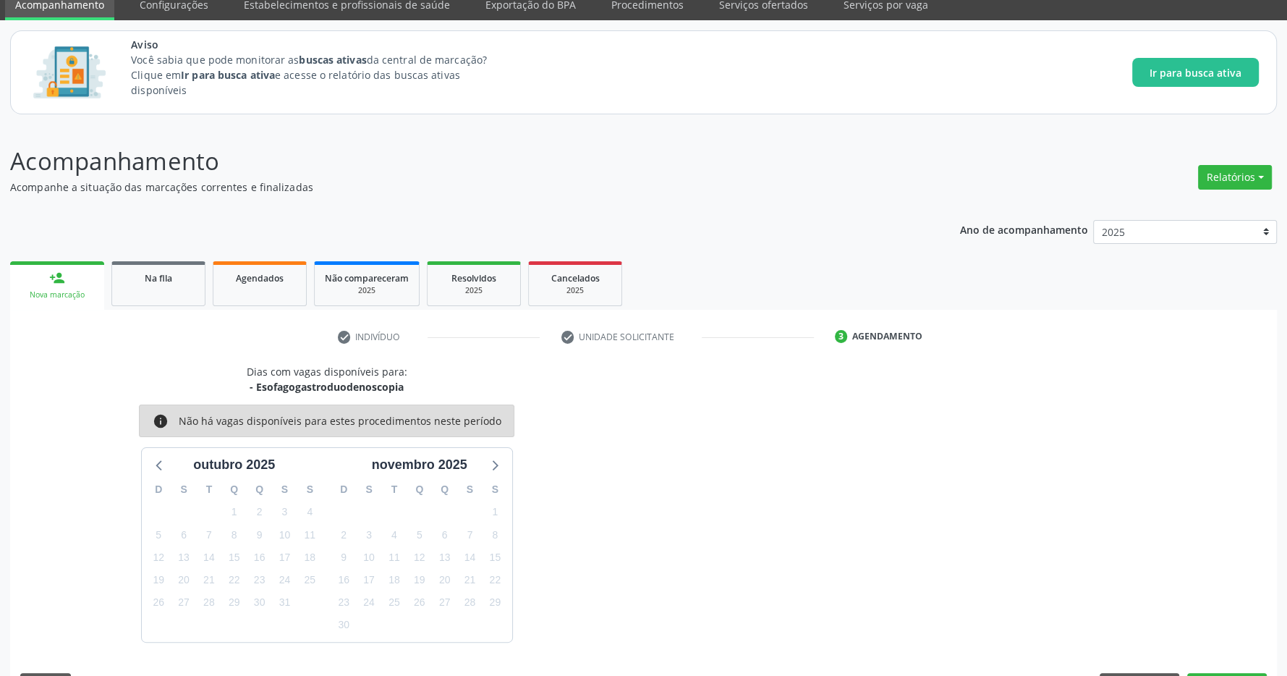
scroll to position [102, 0]
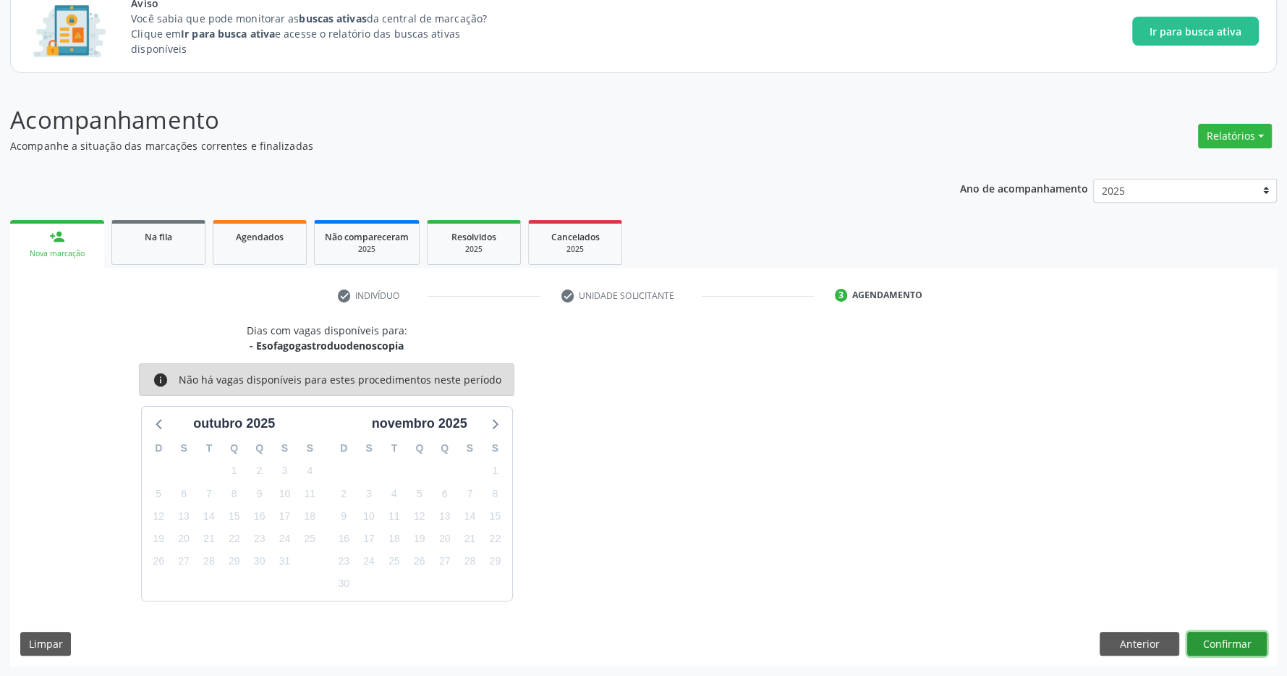
click at [1232, 637] on button "Confirmar" at bounding box center [1227, 644] width 80 height 25
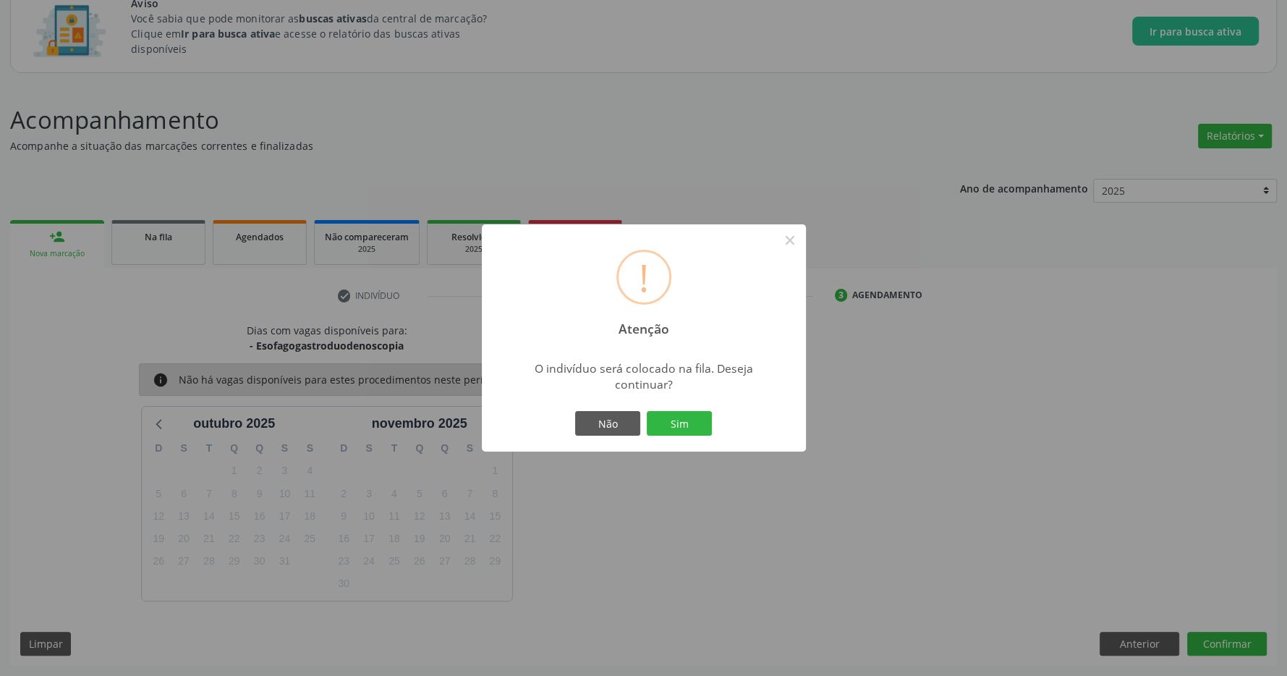
click at [690, 438] on div "! Atenção × O indivíduo será colocado na fila. Deseja continuar? Não Sim" at bounding box center [644, 337] width 324 height 227
click at [684, 429] on button "Sim" at bounding box center [679, 423] width 65 height 25
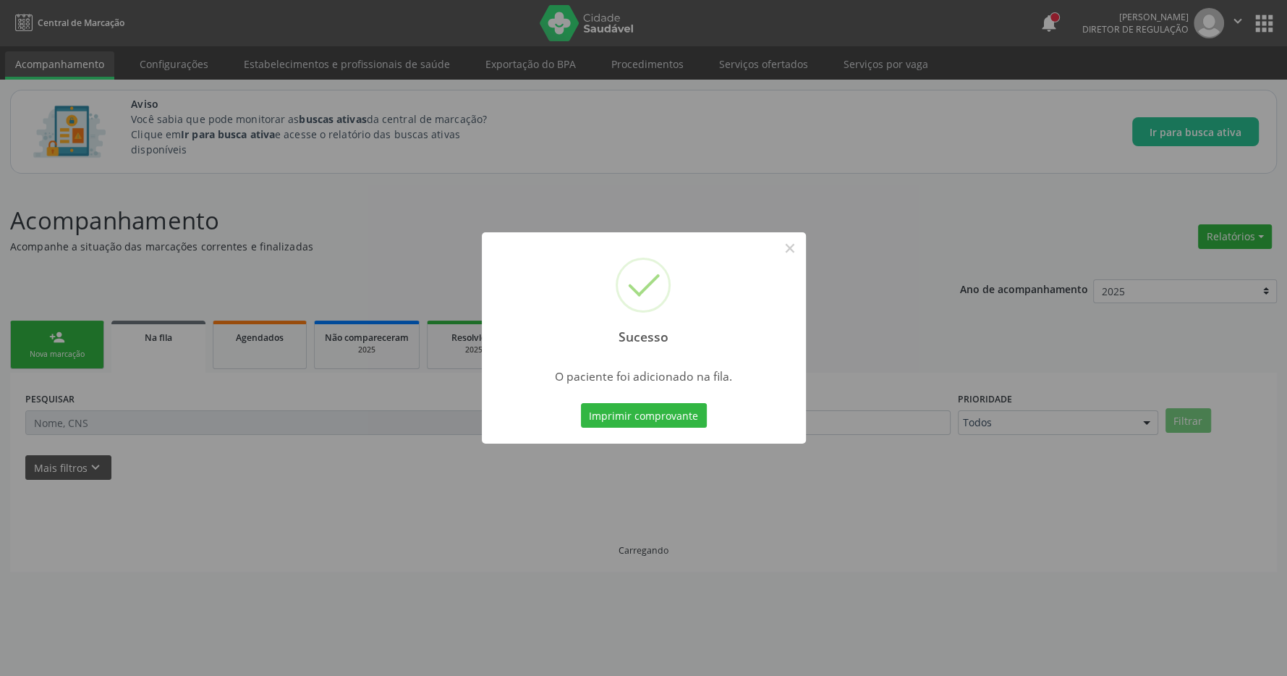
scroll to position [0, 0]
